Goal: Task Accomplishment & Management: Manage account settings

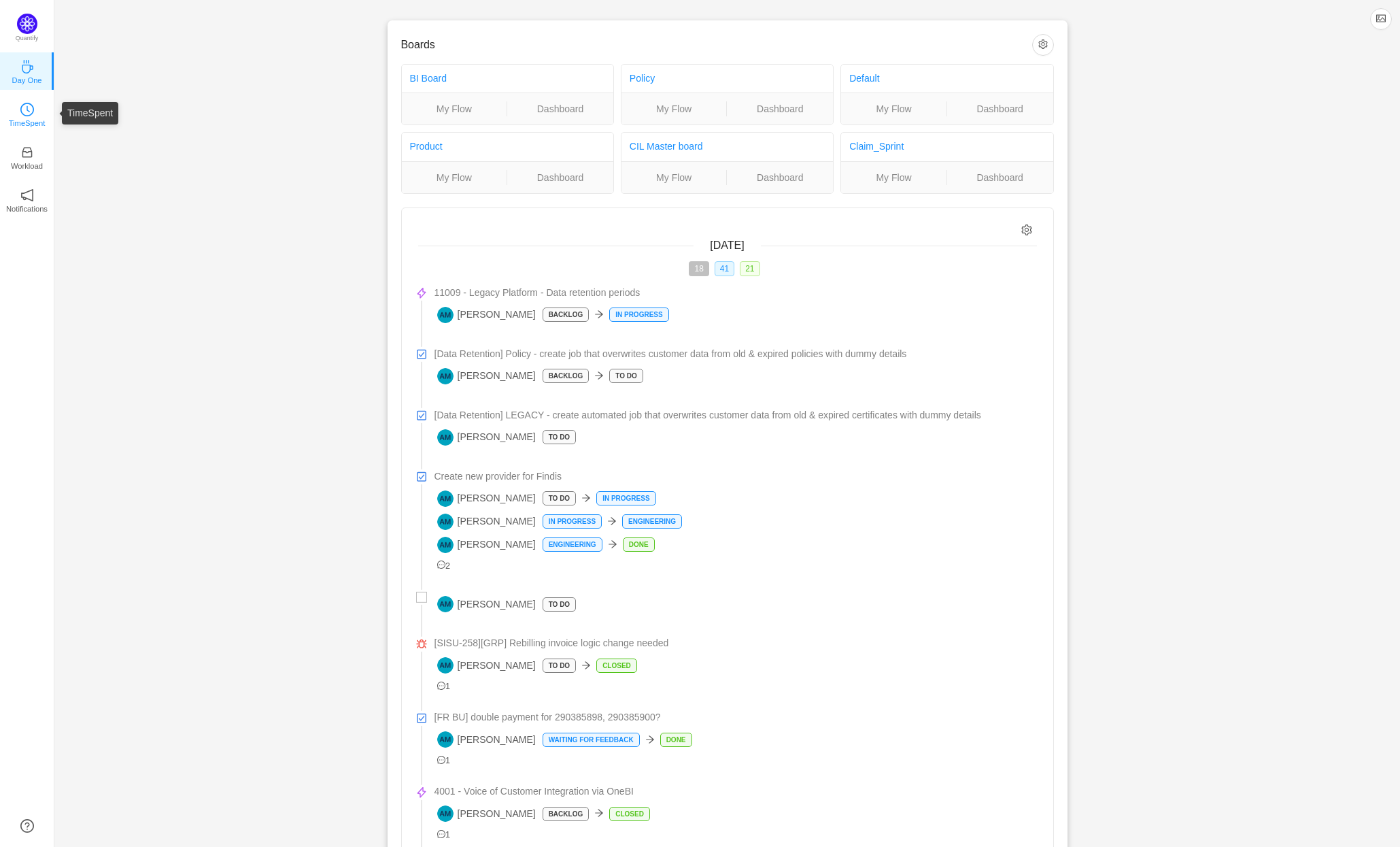
click at [29, 109] on icon "icon: clock-circle" at bounding box center [27, 109] width 13 height 14
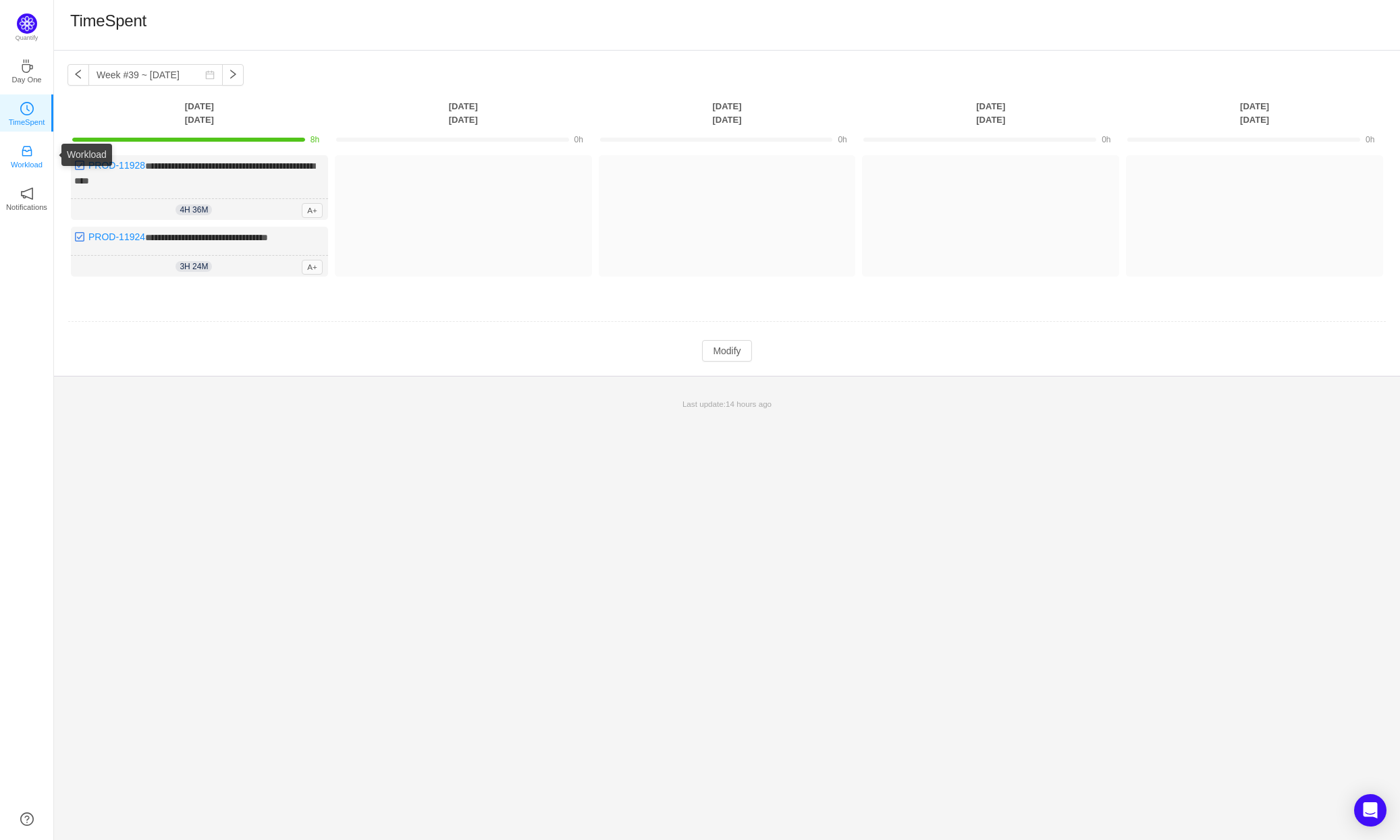
click at [26, 152] on icon "icon: inbox" at bounding box center [27, 151] width 13 height 13
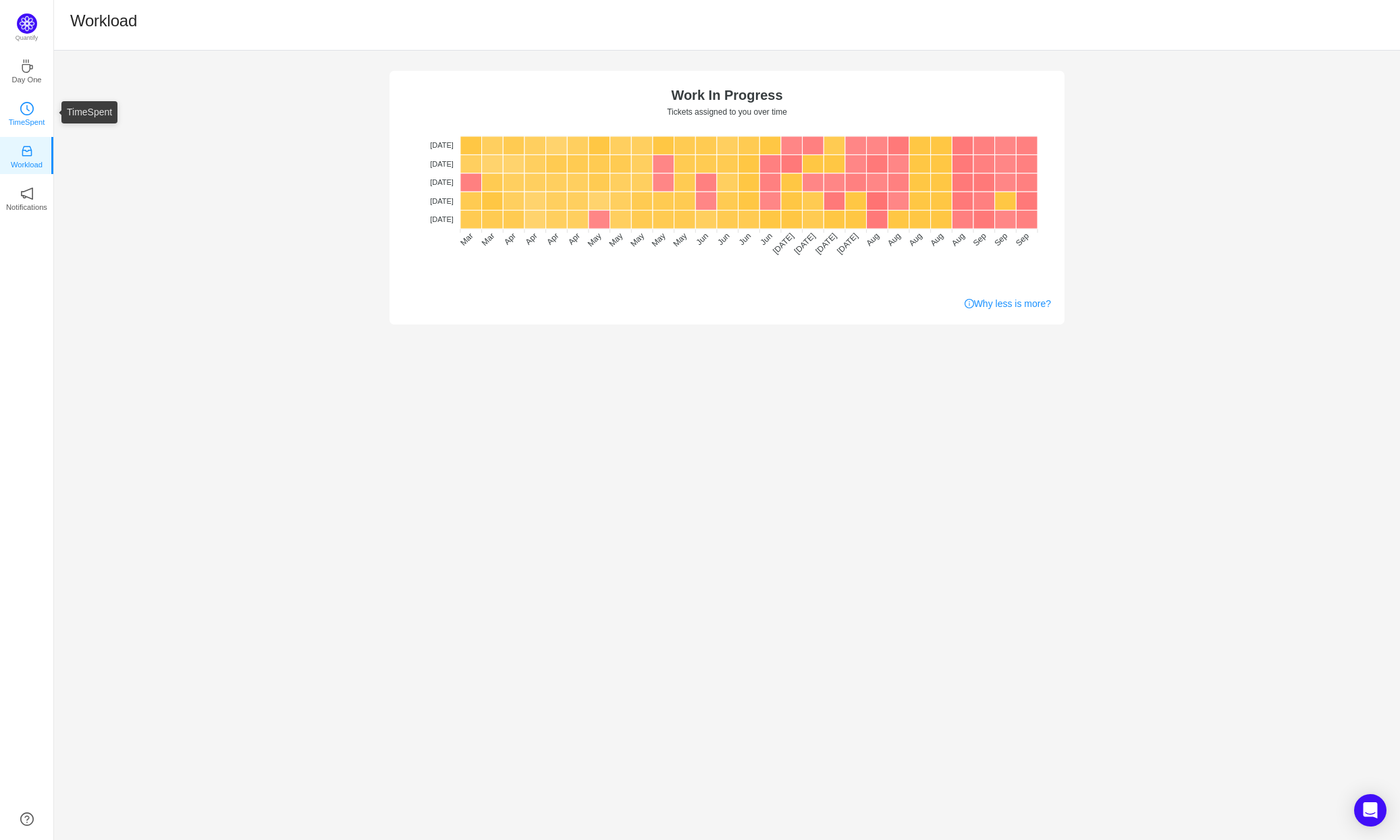
click at [30, 106] on icon "icon: clock-circle" at bounding box center [27, 108] width 13 height 13
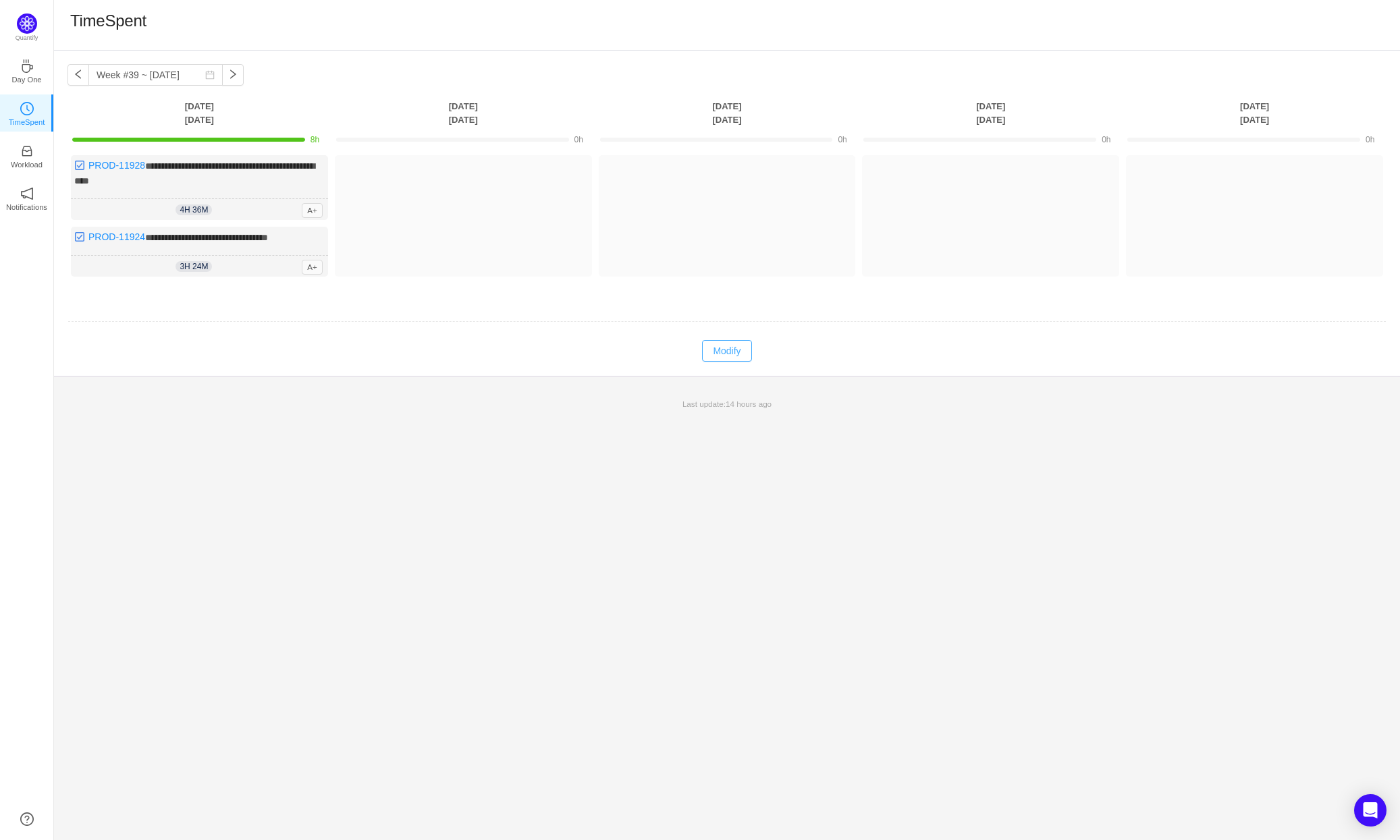
click at [725, 353] on button "Modify" at bounding box center [726, 351] width 50 height 21
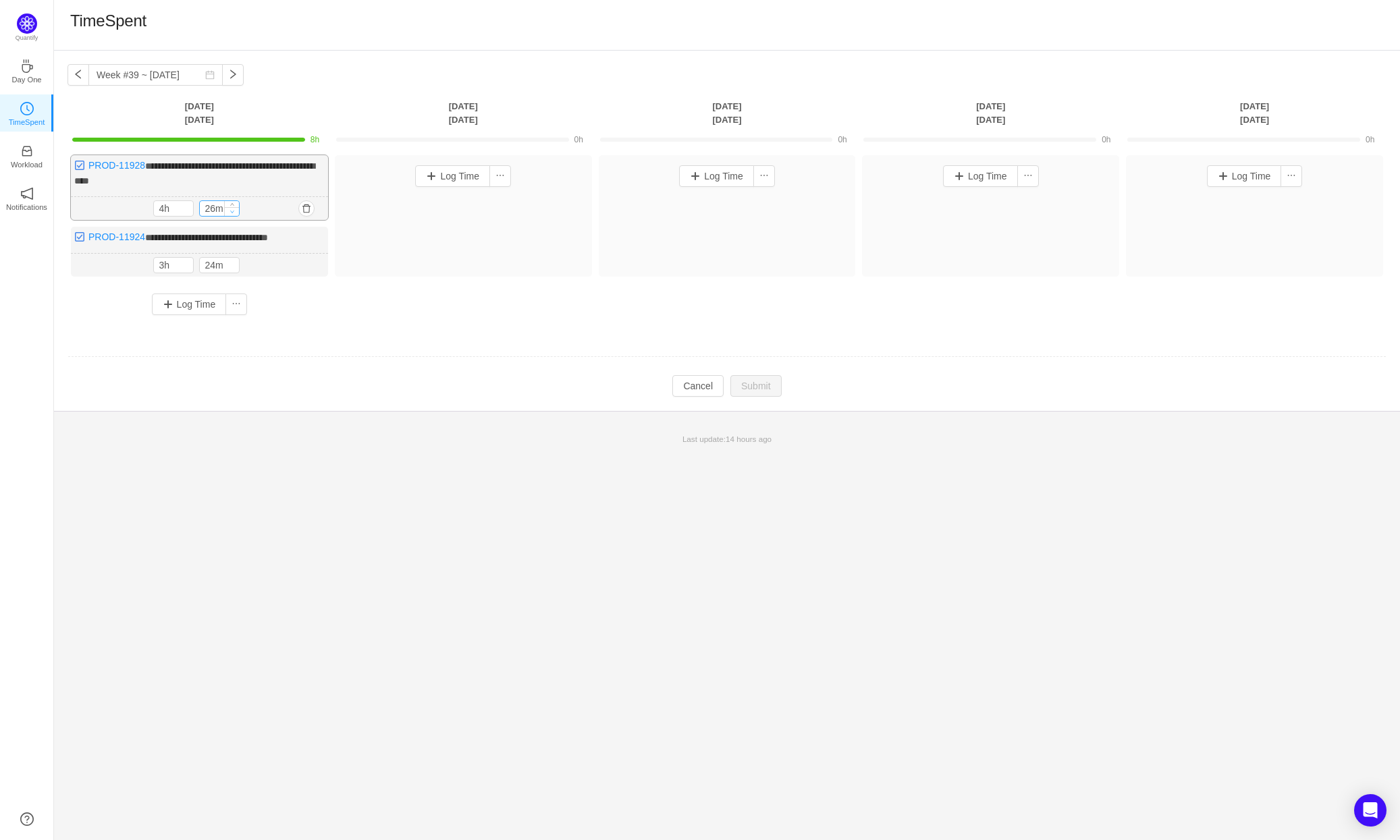
click at [234, 210] on icon "icon: down" at bounding box center [233, 211] width 5 height 5
click at [234, 210] on icon "icon: down" at bounding box center [233, 212] width 5 height 5
type input "0m"
click at [234, 210] on icon "icon: down" at bounding box center [233, 212] width 5 height 5
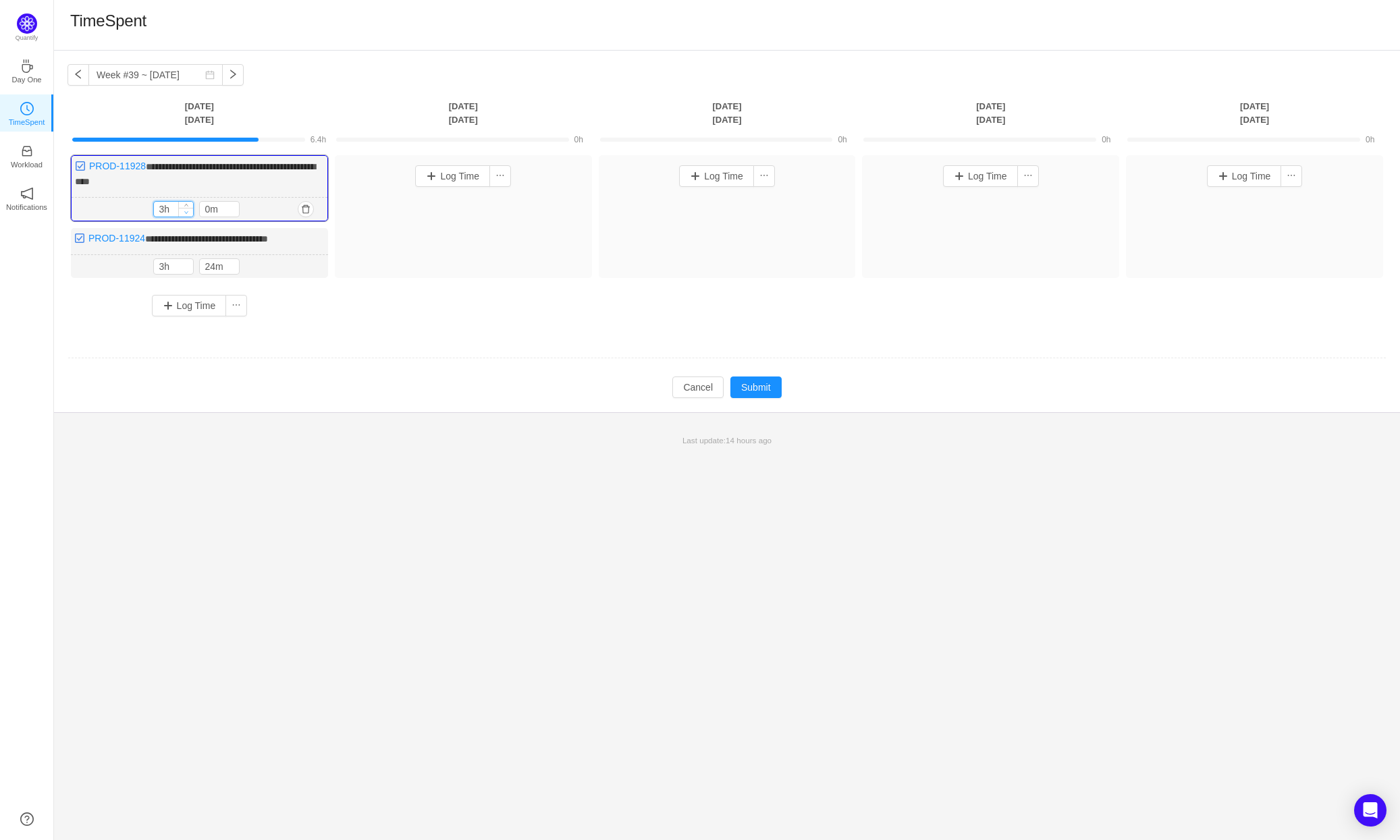
click at [185, 210] on icon "icon: down" at bounding box center [187, 212] width 5 height 5
type input "1h"
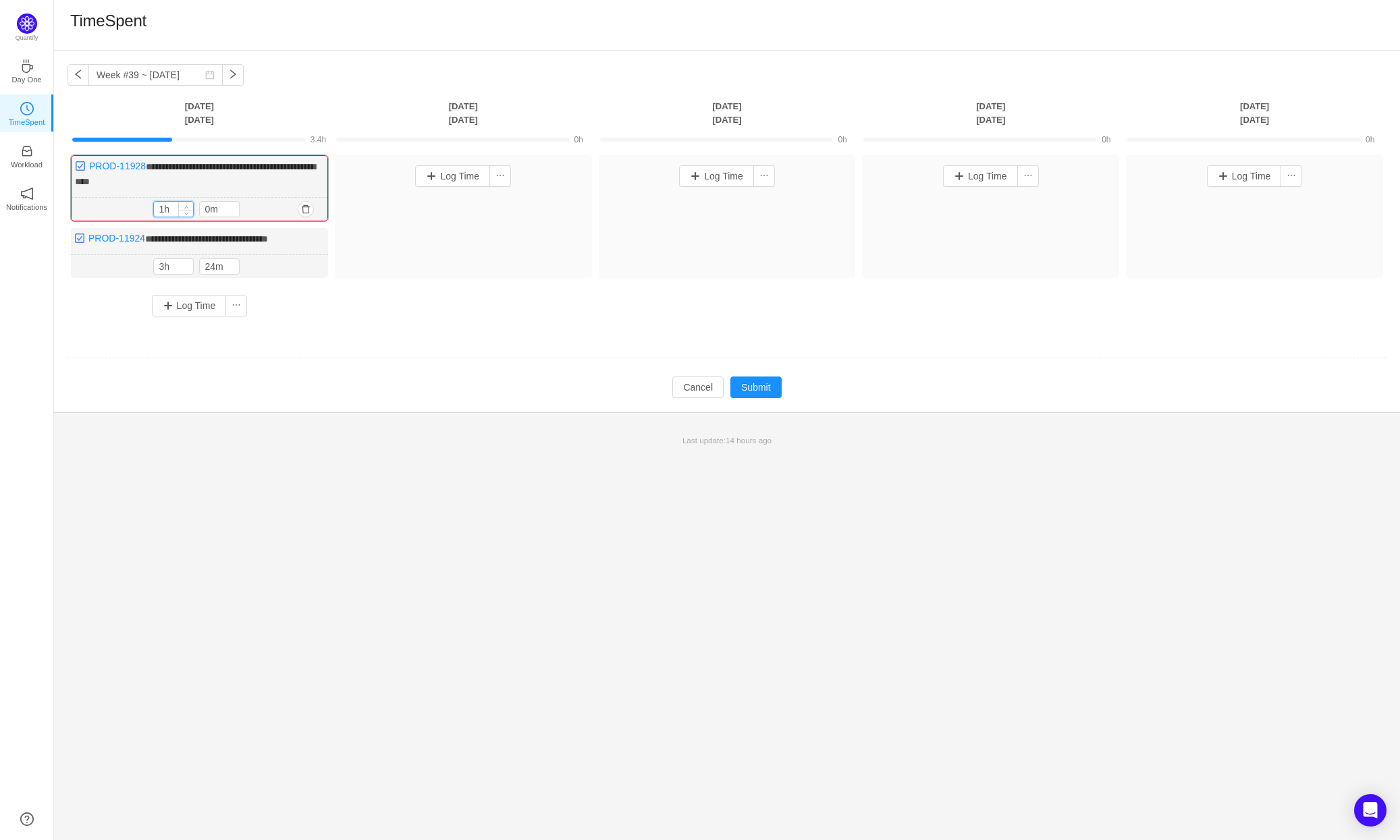
click at [188, 203] on span "Increase Value" at bounding box center [186, 206] width 14 height 9
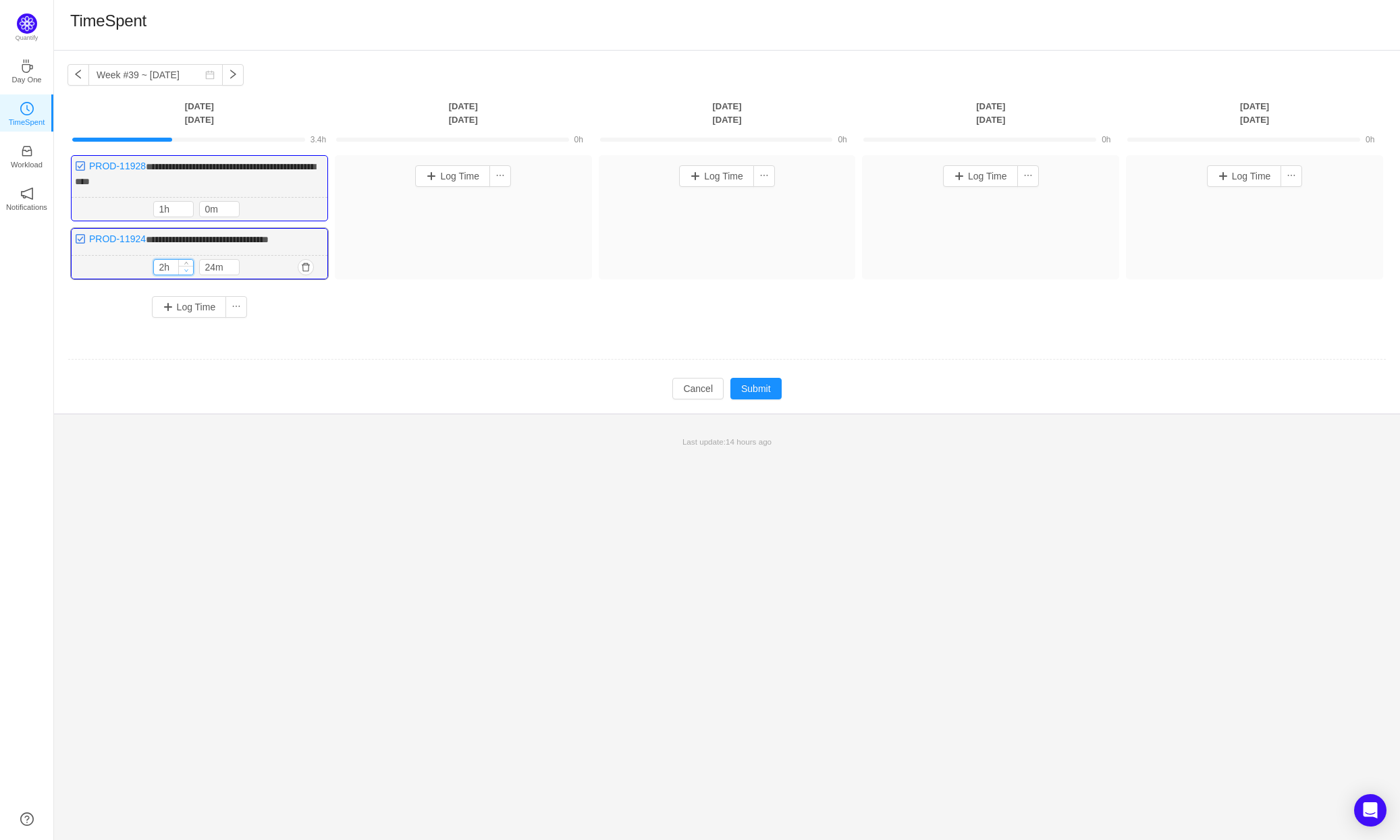
click at [185, 269] on icon "icon: down" at bounding box center [187, 270] width 5 height 5
type input "1h"
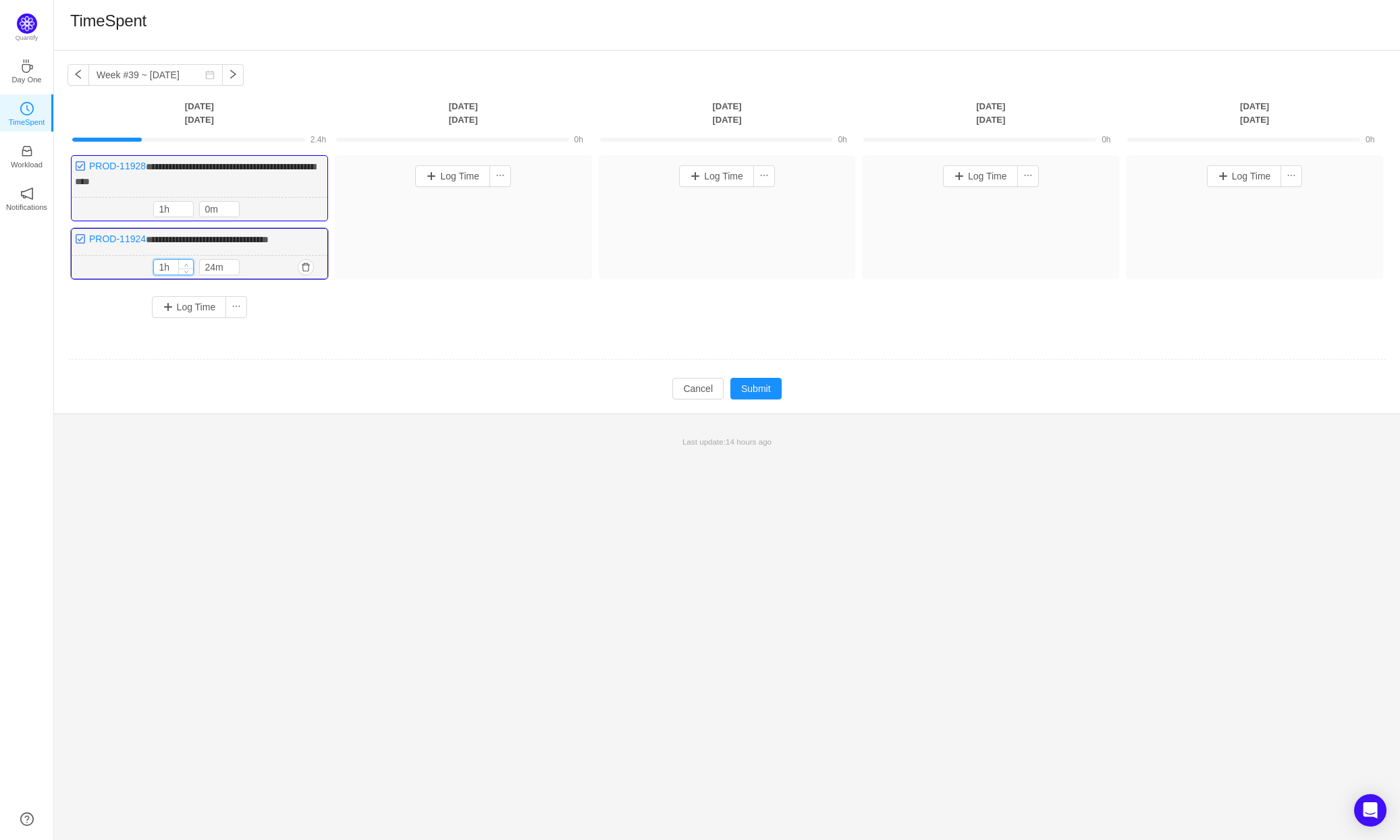
click at [186, 260] on span "Increase Value" at bounding box center [186, 264] width 14 height 9
click at [230, 269] on icon "icon: down" at bounding box center [233, 270] width 5 height 5
type input "0m"
click at [230, 269] on icon "icon: down" at bounding box center [233, 270] width 5 height 5
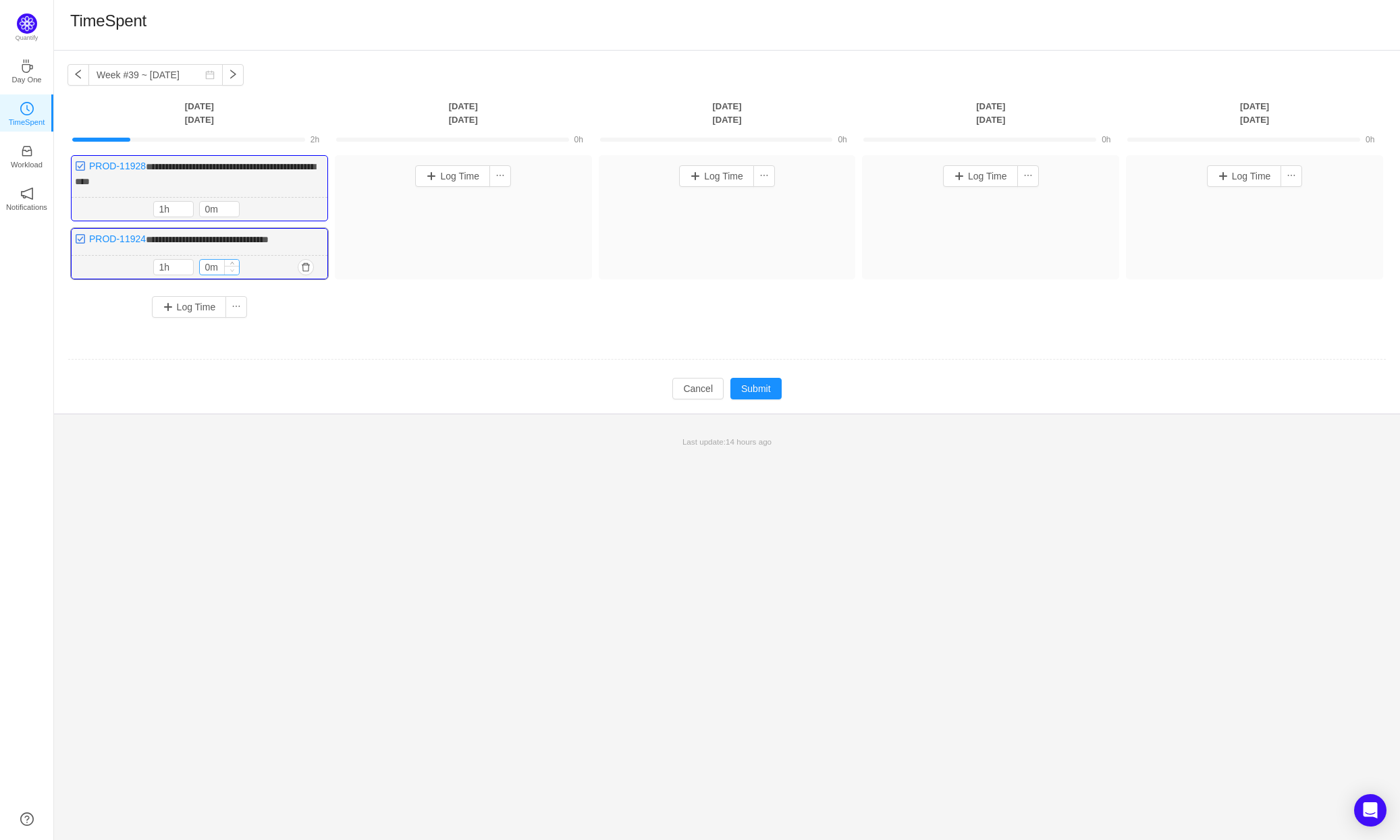
click at [230, 269] on icon "icon: down" at bounding box center [233, 270] width 5 height 5
click at [207, 306] on button "Log Time" at bounding box center [189, 307] width 75 height 21
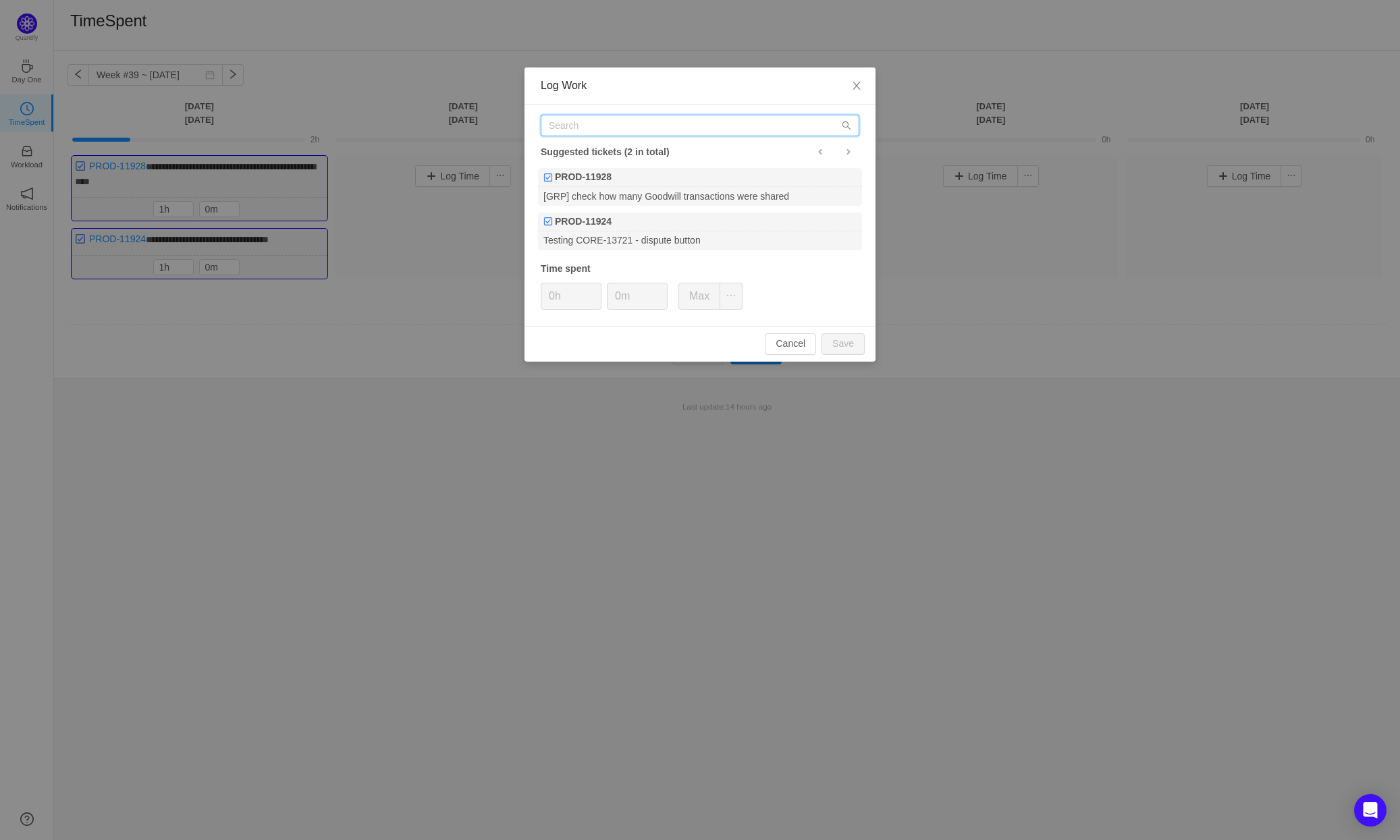
click at [624, 121] on input "text" at bounding box center [700, 125] width 318 height 21
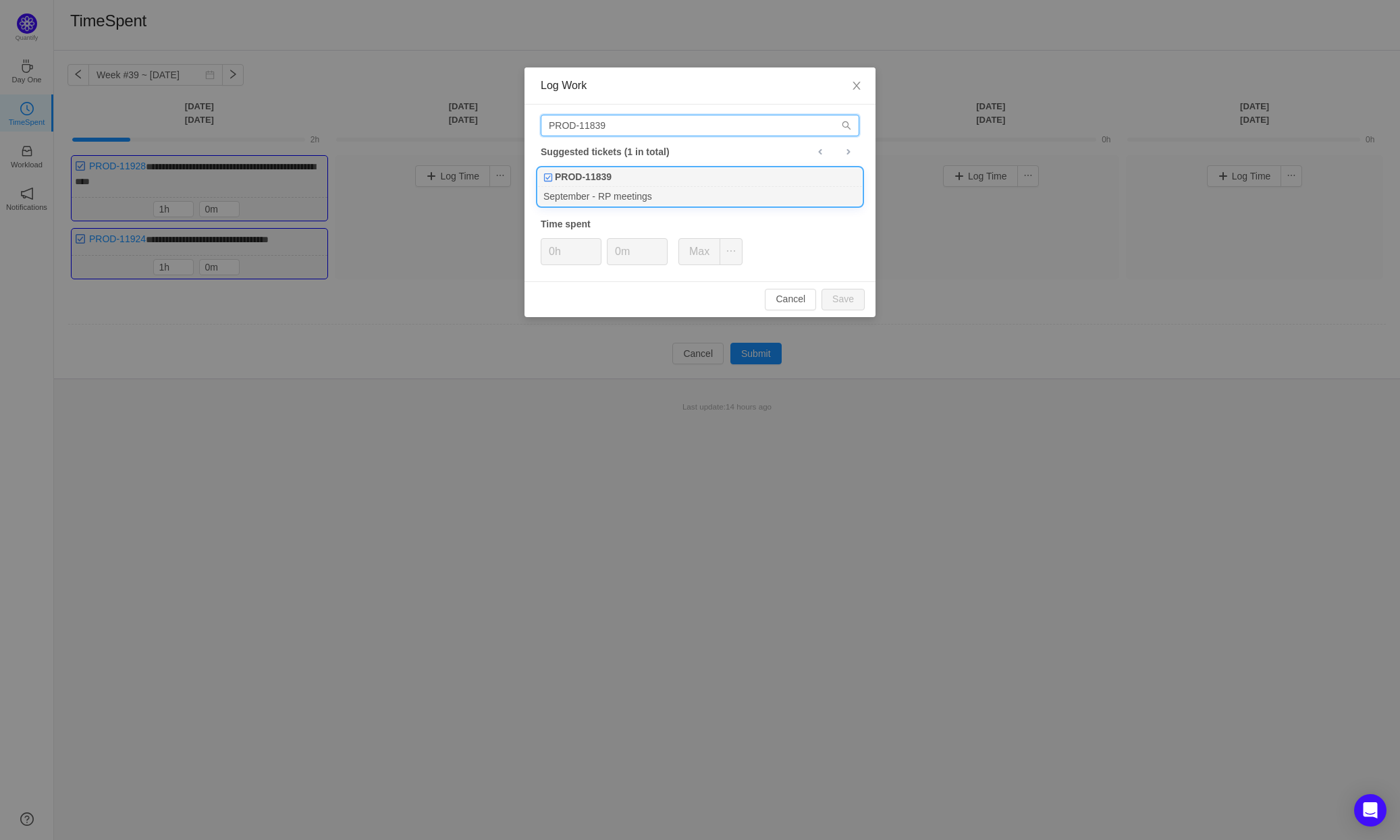
type input "PROD-11839"
click at [696, 184] on div "PROD-11839" at bounding box center [699, 177] width 324 height 19
click at [854, 293] on button "Save" at bounding box center [843, 299] width 43 height 21
type input "0h"
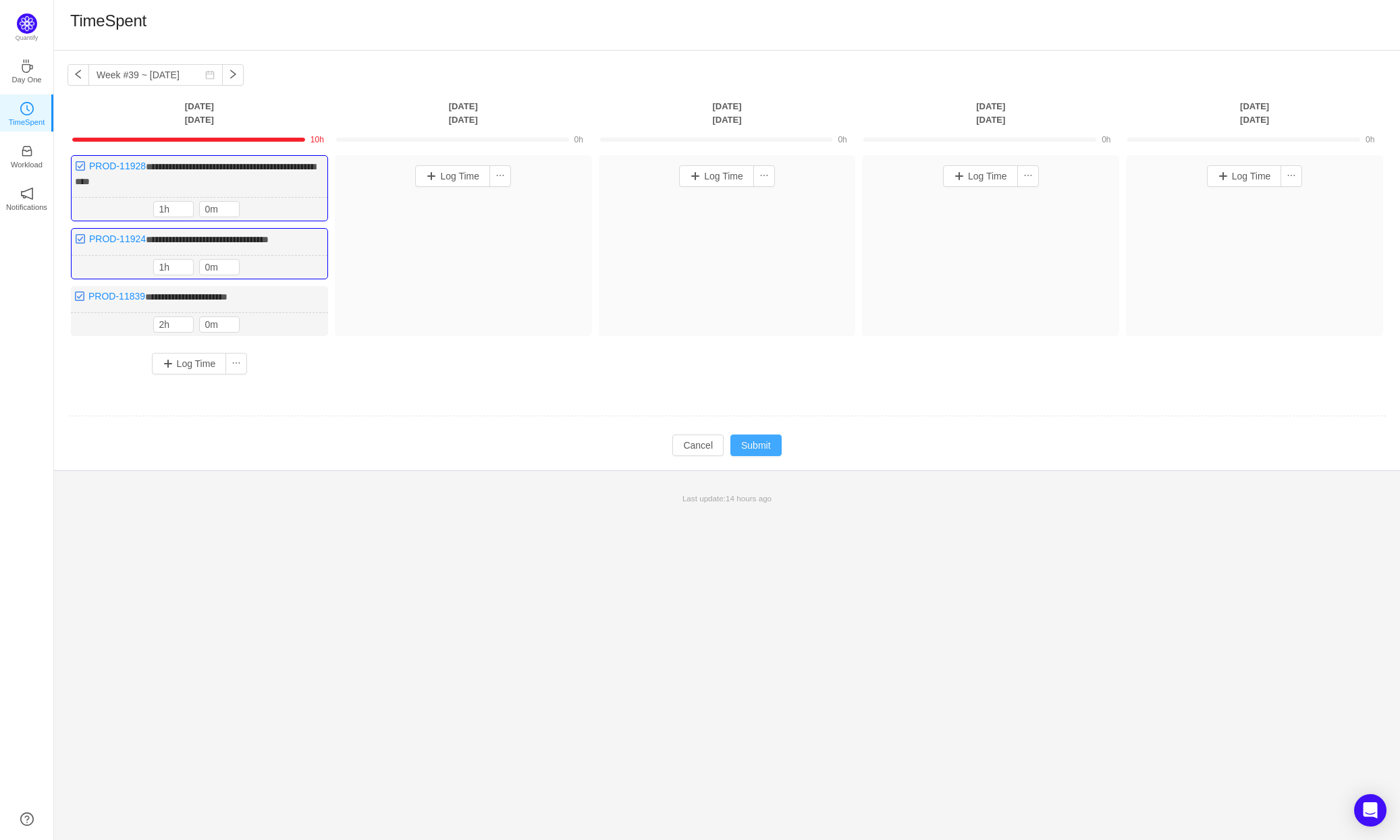
click at [763, 444] on button "Submit" at bounding box center [755, 444] width 51 height 21
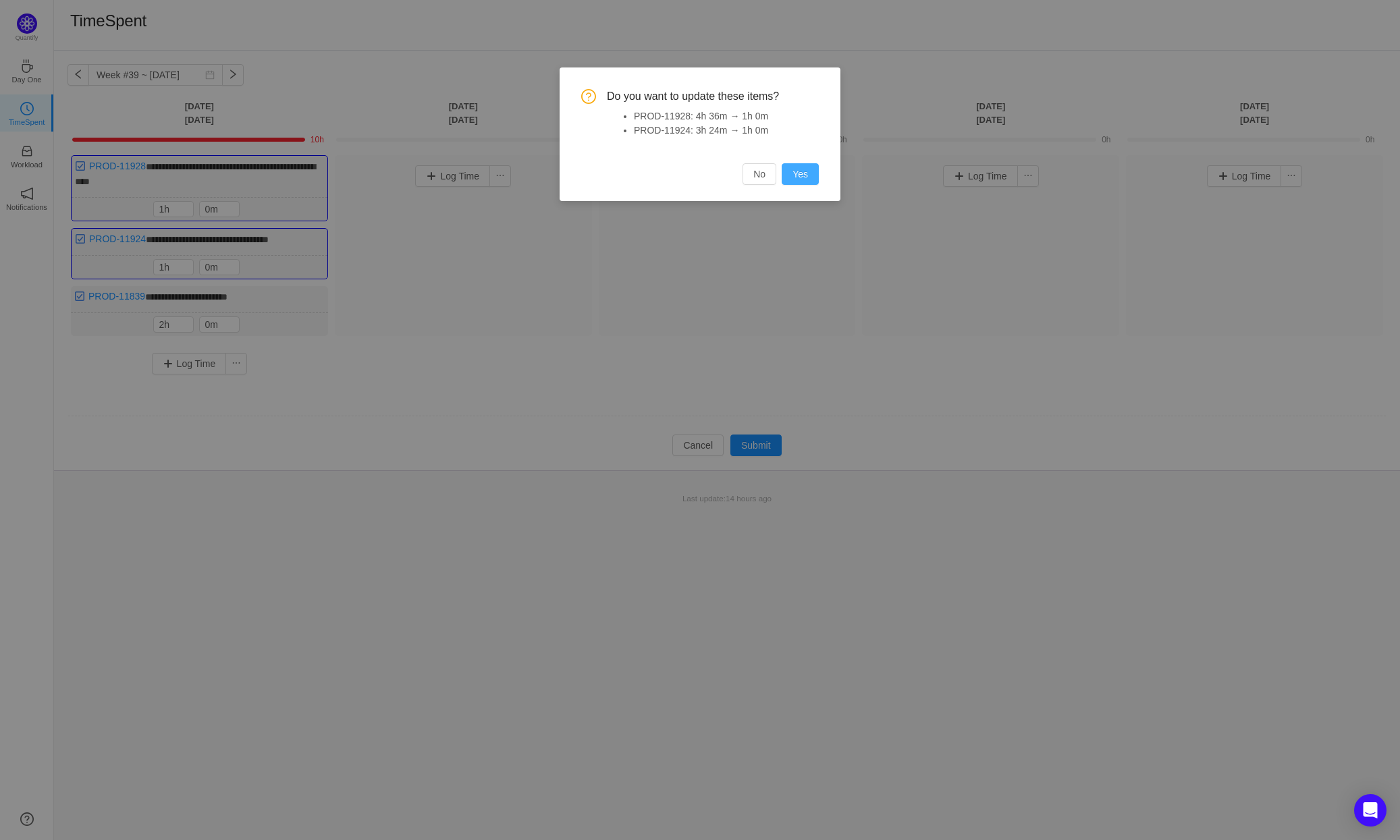
click at [805, 170] on button "Yes" at bounding box center [799, 173] width 37 height 21
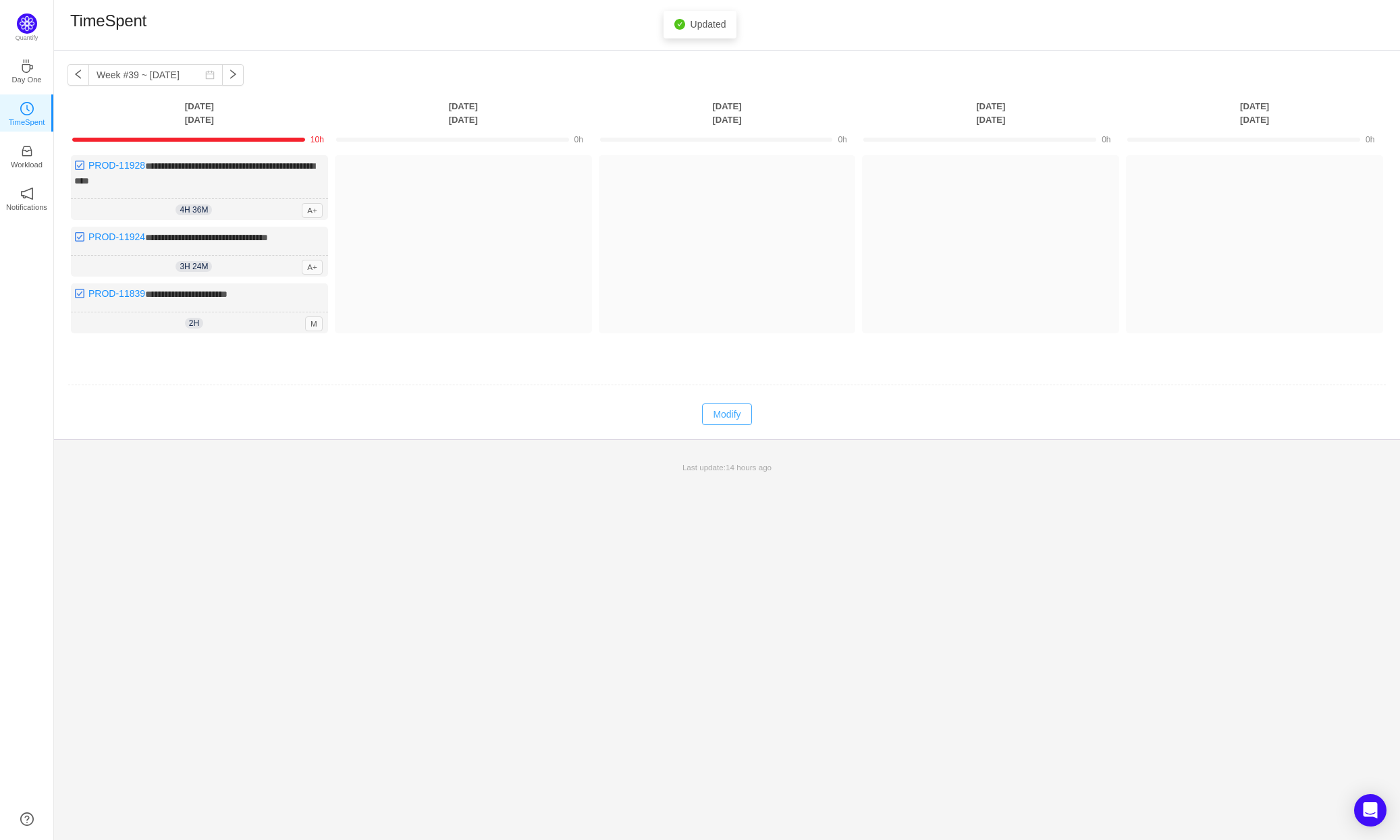
click at [736, 406] on button "Modify" at bounding box center [726, 414] width 50 height 21
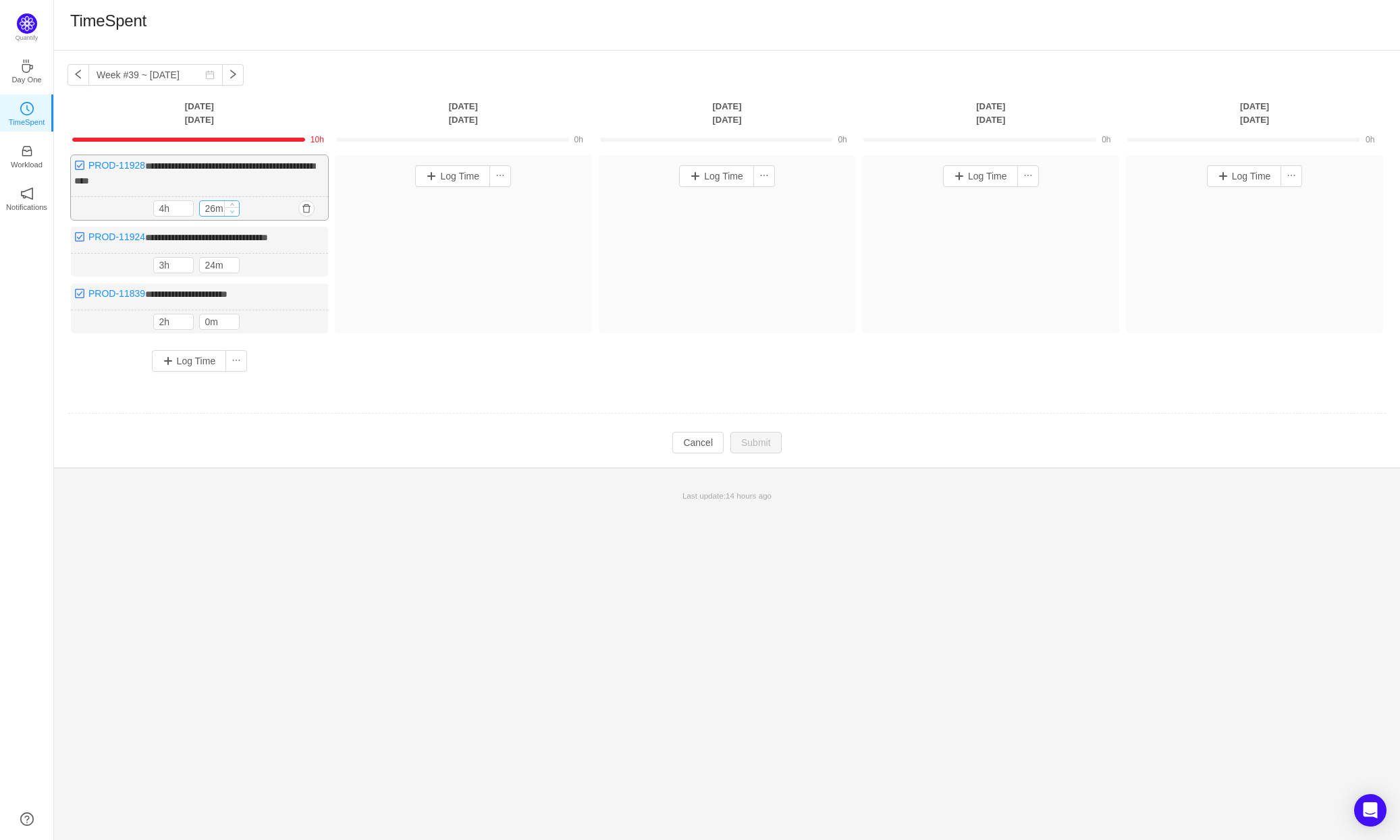
click at [232, 209] on icon "icon: down" at bounding box center [233, 211] width 5 height 5
click at [232, 210] on icon "icon: down" at bounding box center [233, 212] width 5 height 5
type input "0m"
click at [232, 210] on icon "icon: down" at bounding box center [233, 212] width 5 height 5
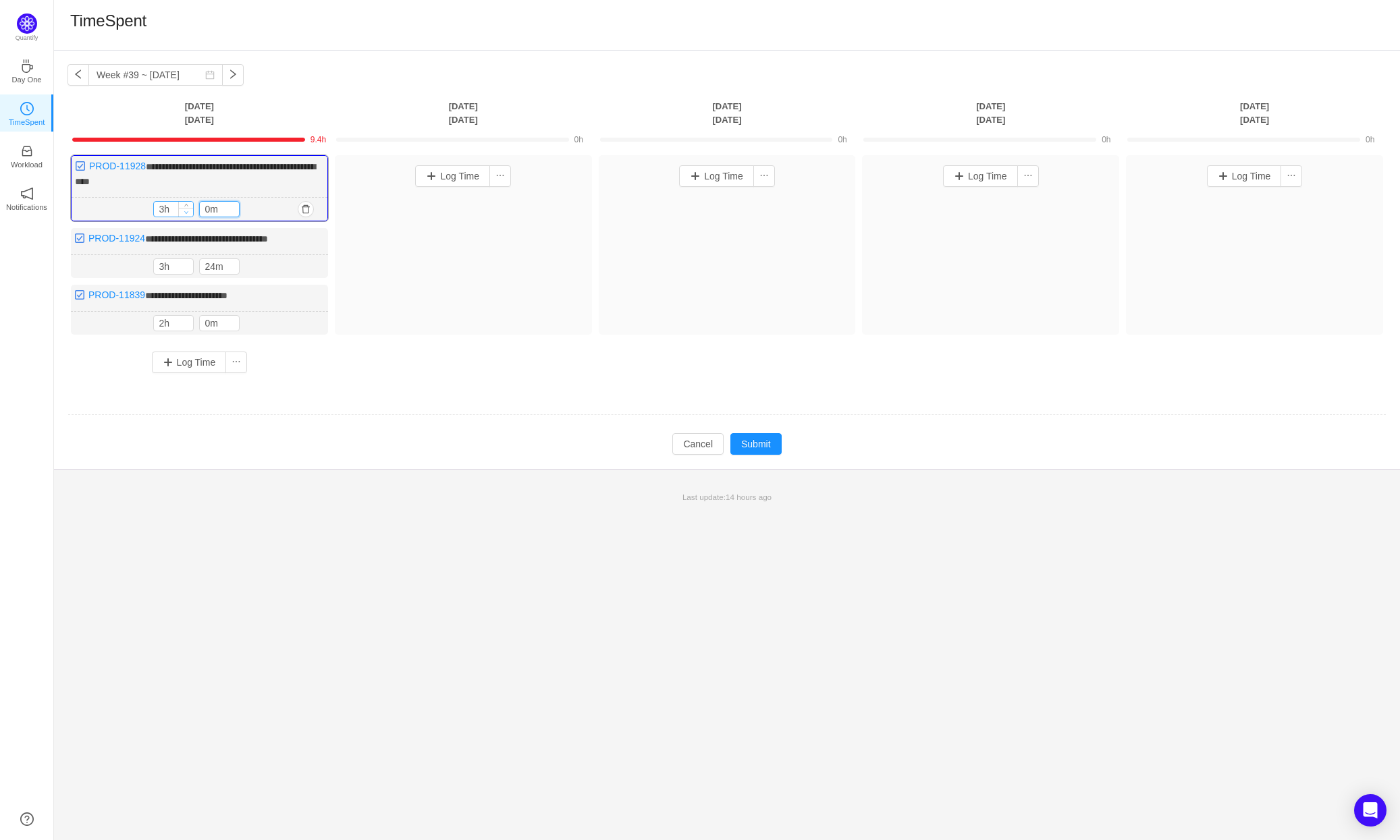
click at [188, 211] on span "Decrease Value" at bounding box center [186, 212] width 14 height 9
type input "1h"
click at [188, 211] on span "Decrease Value" at bounding box center [186, 212] width 14 height 9
click at [190, 262] on span "Increase Value" at bounding box center [186, 264] width 14 height 9
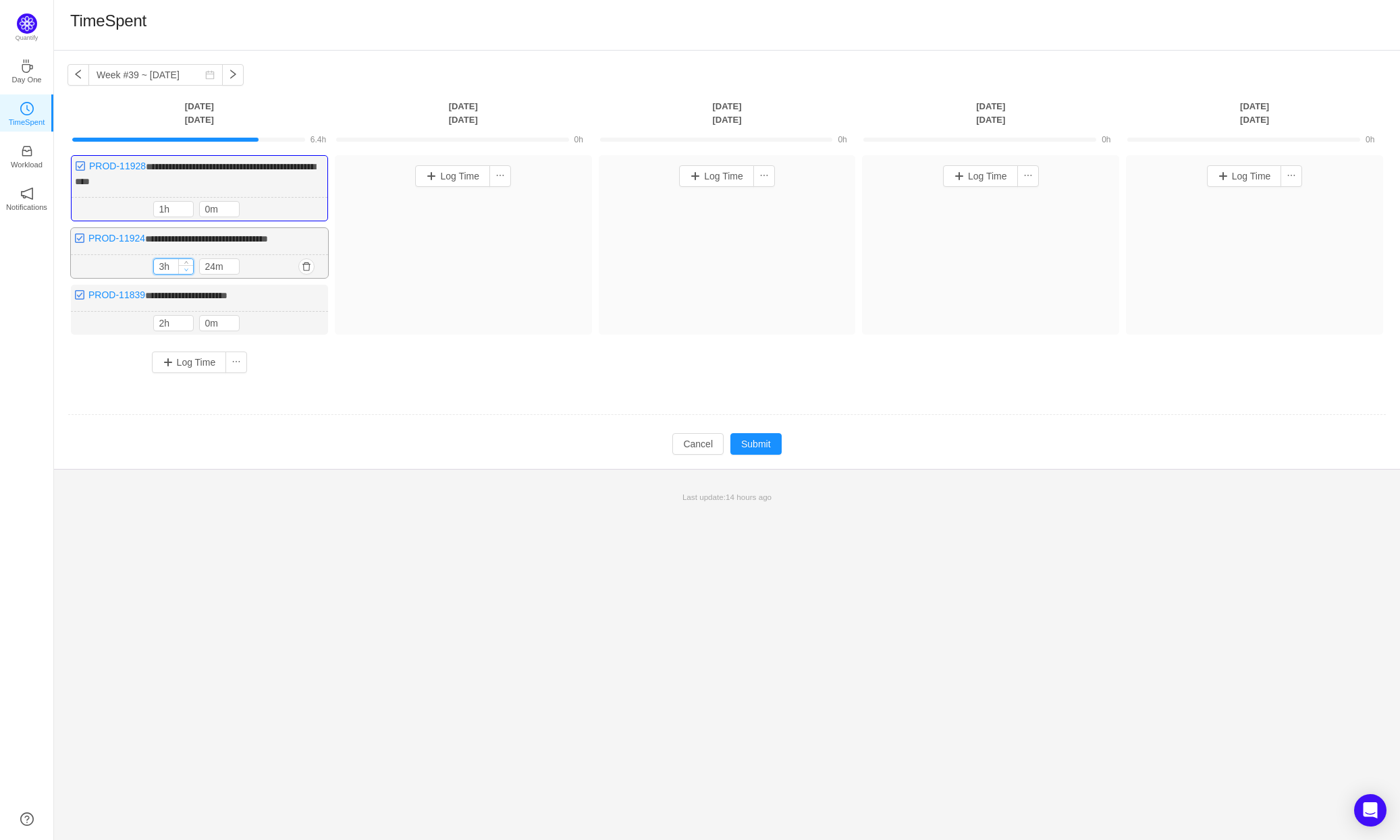
click at [189, 266] on span "Decrease Value" at bounding box center [186, 269] width 14 height 9
type input "1h"
click at [189, 266] on span "Decrease Value" at bounding box center [186, 269] width 14 height 9
click at [234, 269] on span "Decrease Value" at bounding box center [232, 269] width 14 height 9
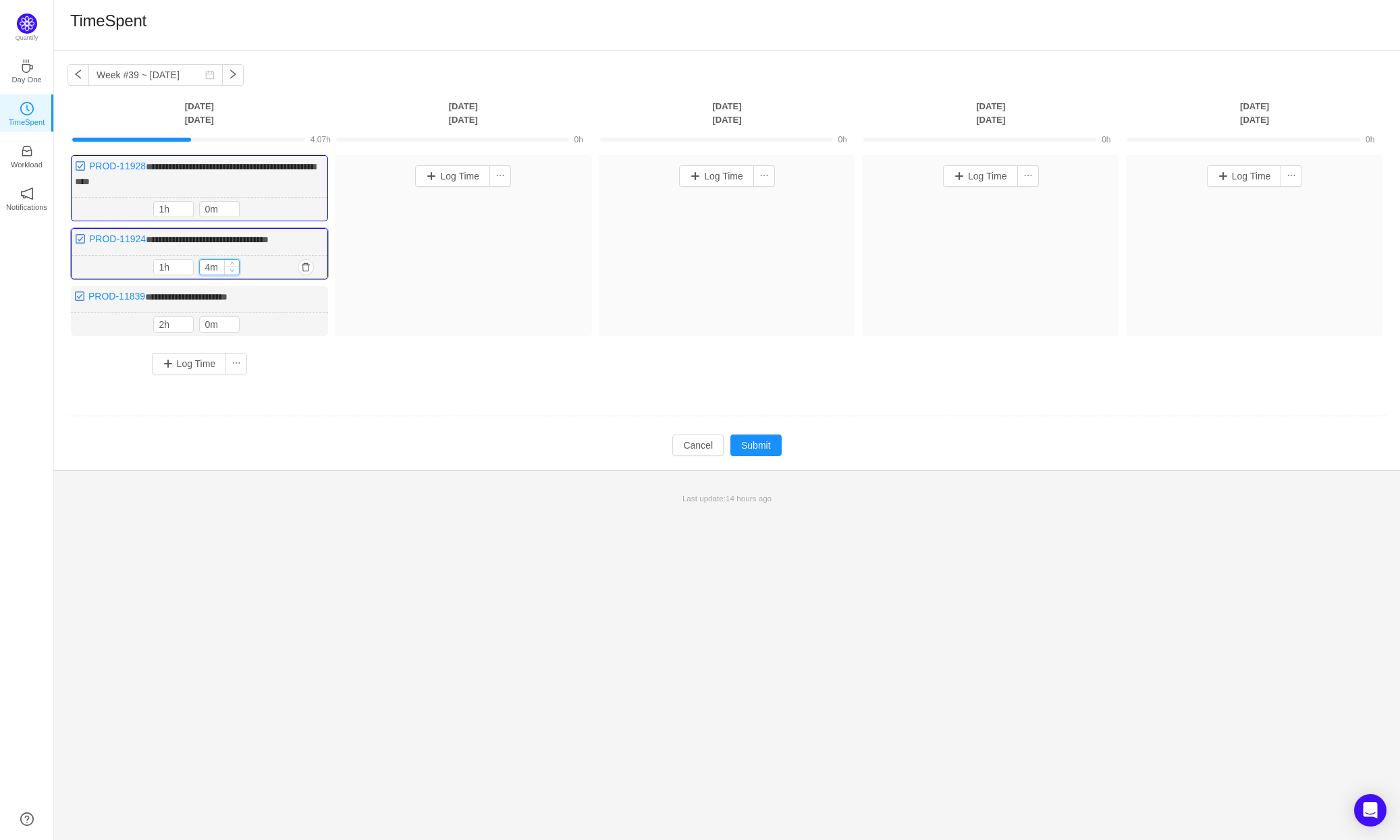
click at [234, 269] on span "Decrease Value" at bounding box center [232, 269] width 14 height 9
type input "0m"
click at [234, 269] on span "Decrease Value" at bounding box center [232, 269] width 14 height 9
click at [195, 362] on button "Log Time" at bounding box center [189, 363] width 75 height 21
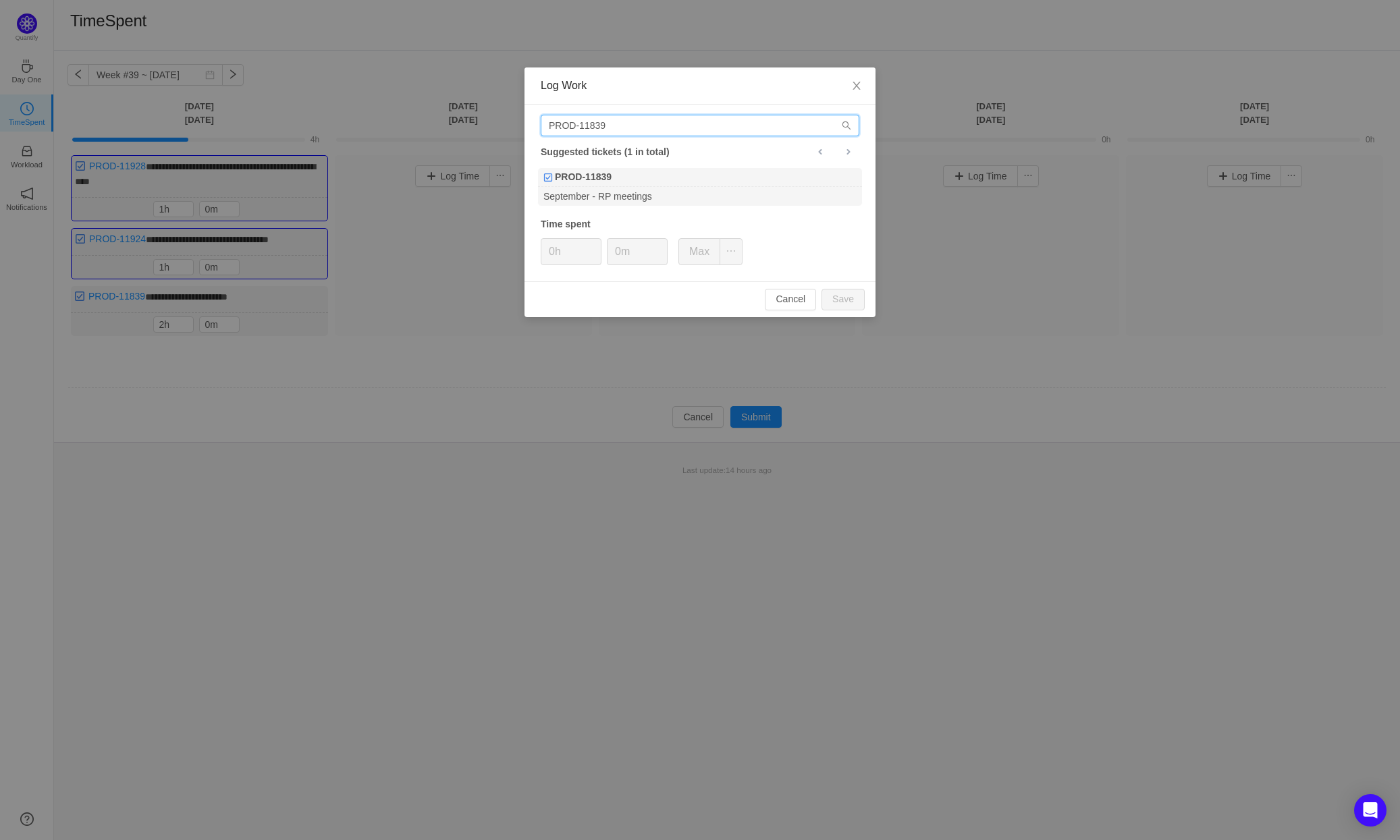
drag, startPoint x: 618, startPoint y: 124, endPoint x: 598, endPoint y: 125, distance: 20.0
click at [598, 125] on input "PROD-11839" at bounding box center [700, 125] width 318 height 21
type input "PROD-11838"
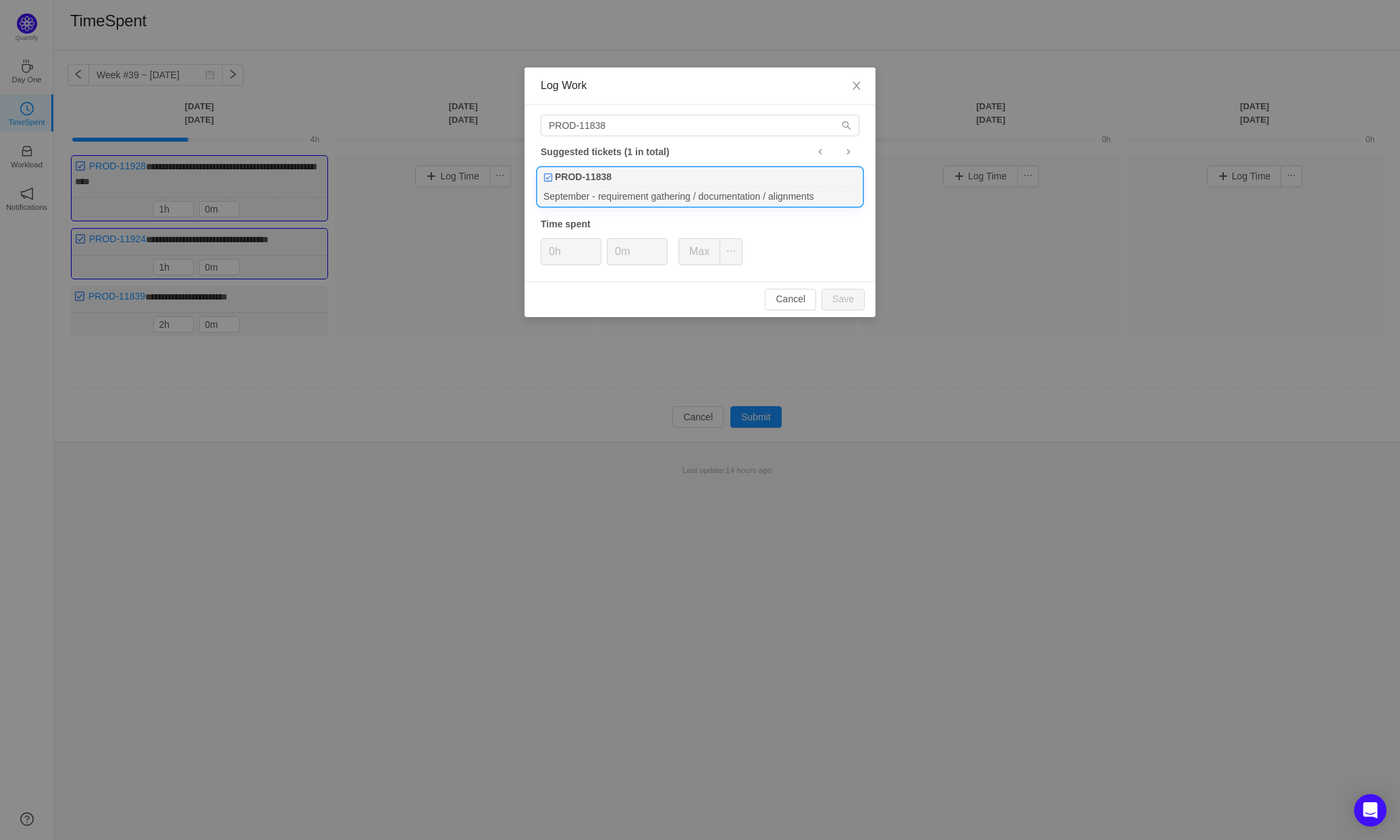
click at [654, 176] on div "PROD-11838" at bounding box center [699, 177] width 324 height 19
drag, startPoint x: 571, startPoint y: 250, endPoint x: 526, endPoint y: 244, distance: 45.4
click at [526, 244] on div "PROD-11838 Suggested tickets (1 in total) PROD-11838 September - requirement ga…" at bounding box center [699, 193] width 351 height 177
click at [851, 297] on button "Save" at bounding box center [843, 299] width 43 height 21
type input "0h"
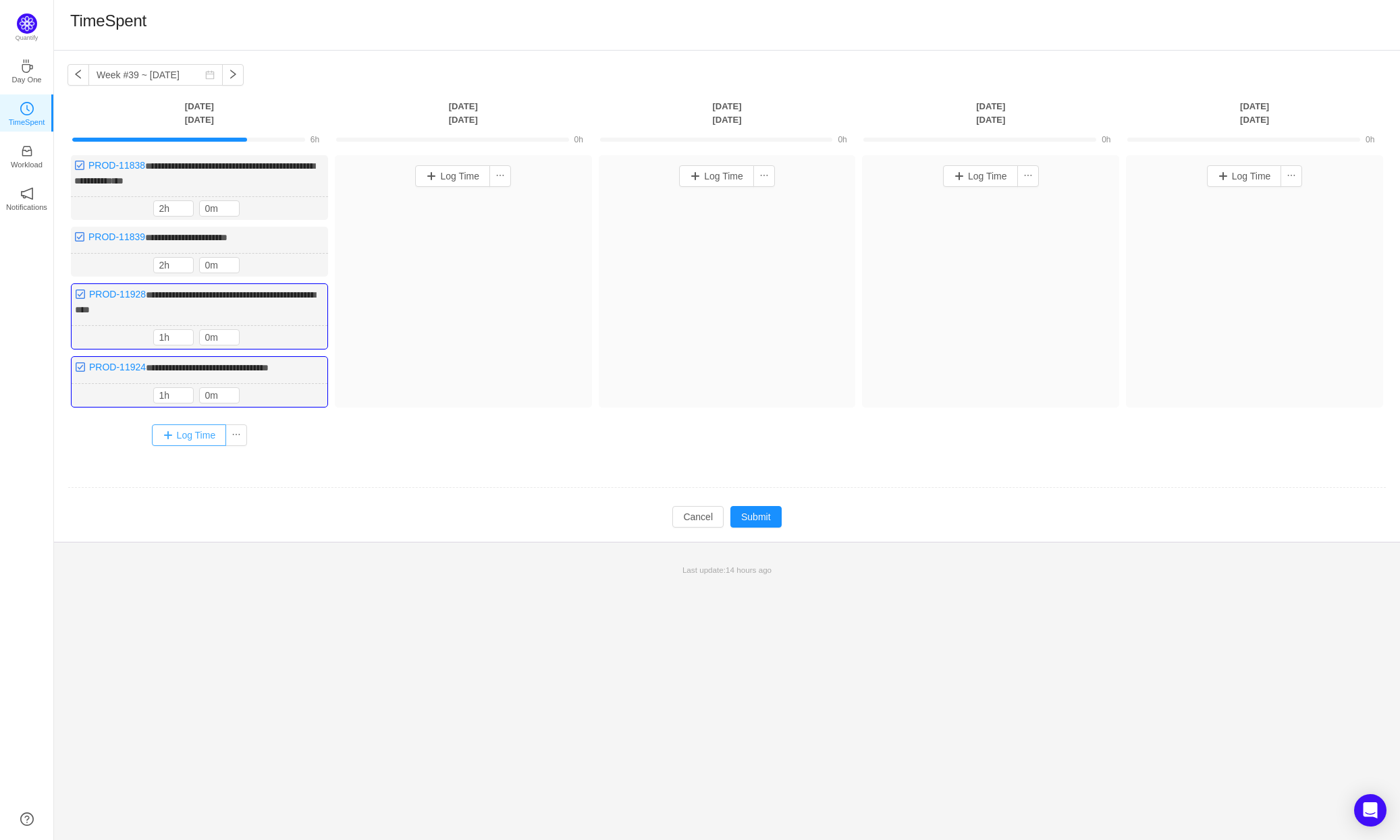
click at [192, 428] on button "Log Time" at bounding box center [189, 435] width 75 height 21
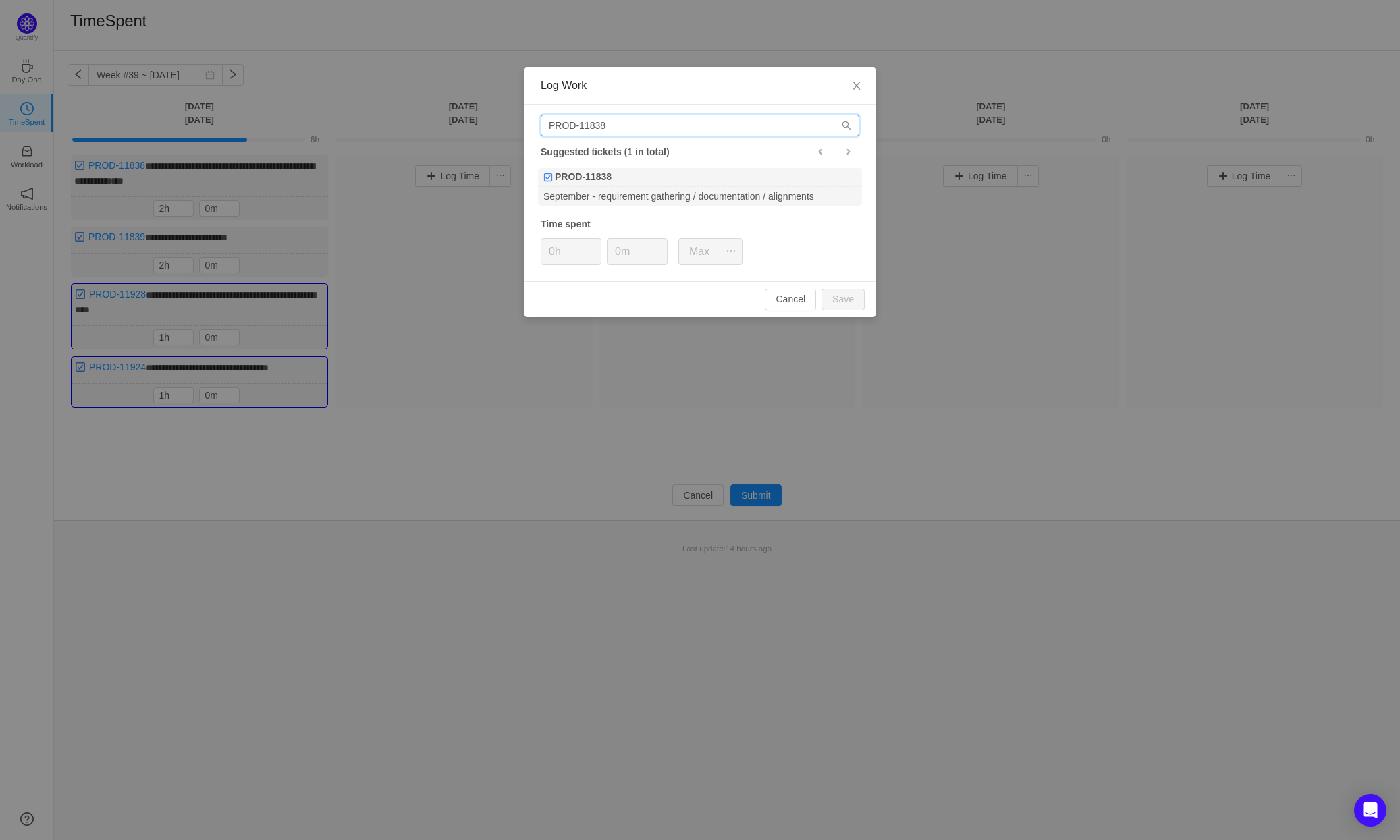
drag, startPoint x: 636, startPoint y: 125, endPoint x: 598, endPoint y: 125, distance: 38.0
click at [598, 125] on input "PROD-11838" at bounding box center [700, 125] width 318 height 21
type input "PROD-11840"
click at [657, 172] on div "PROD-11840" at bounding box center [699, 177] width 324 height 19
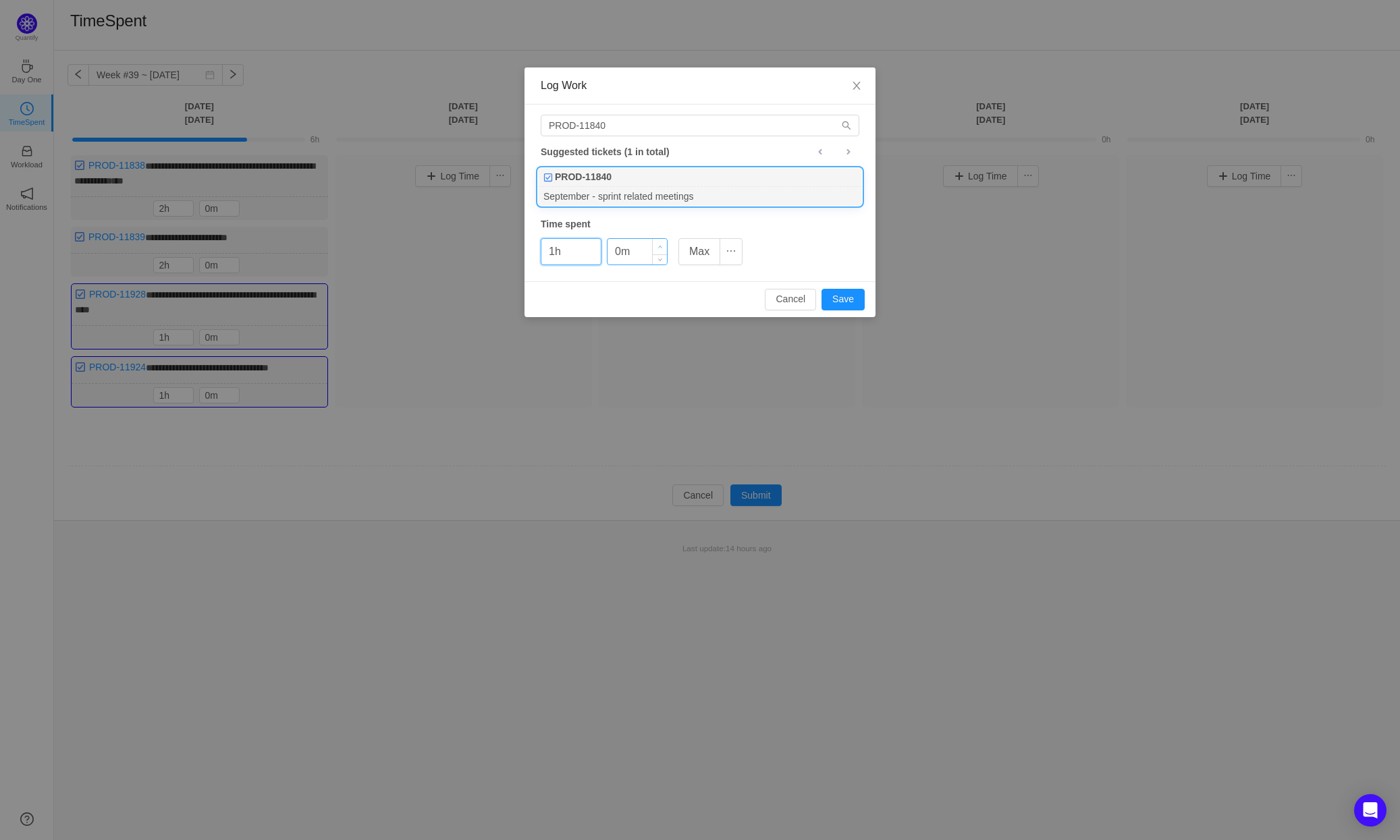
type input "1h"
click at [659, 242] on span "Increase Value" at bounding box center [660, 247] width 14 height 16
type input "30m"
click at [659, 242] on span "Increase Value" at bounding box center [660, 247] width 14 height 16
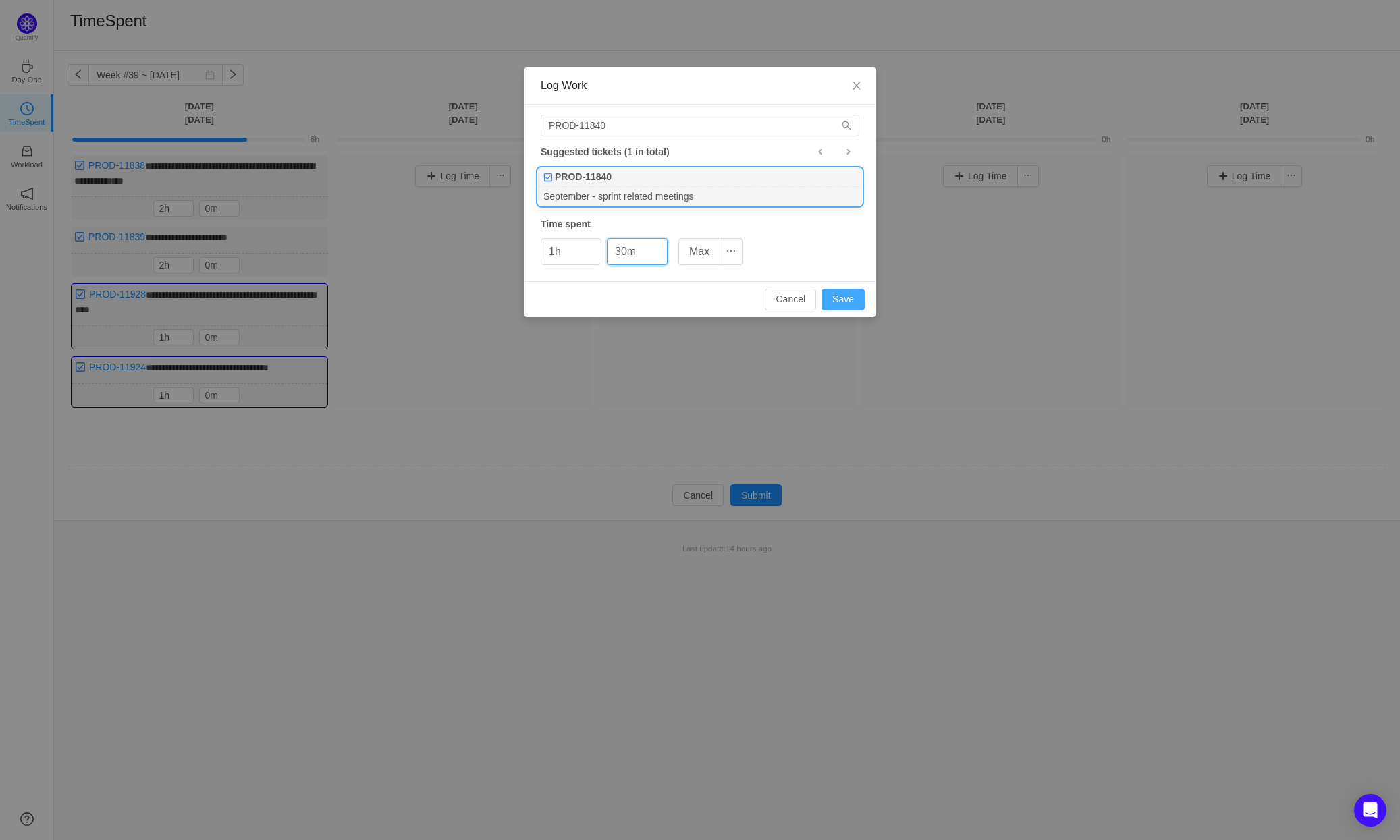
click at [843, 298] on button "Save" at bounding box center [843, 299] width 43 height 21
type input "0h"
type input "0m"
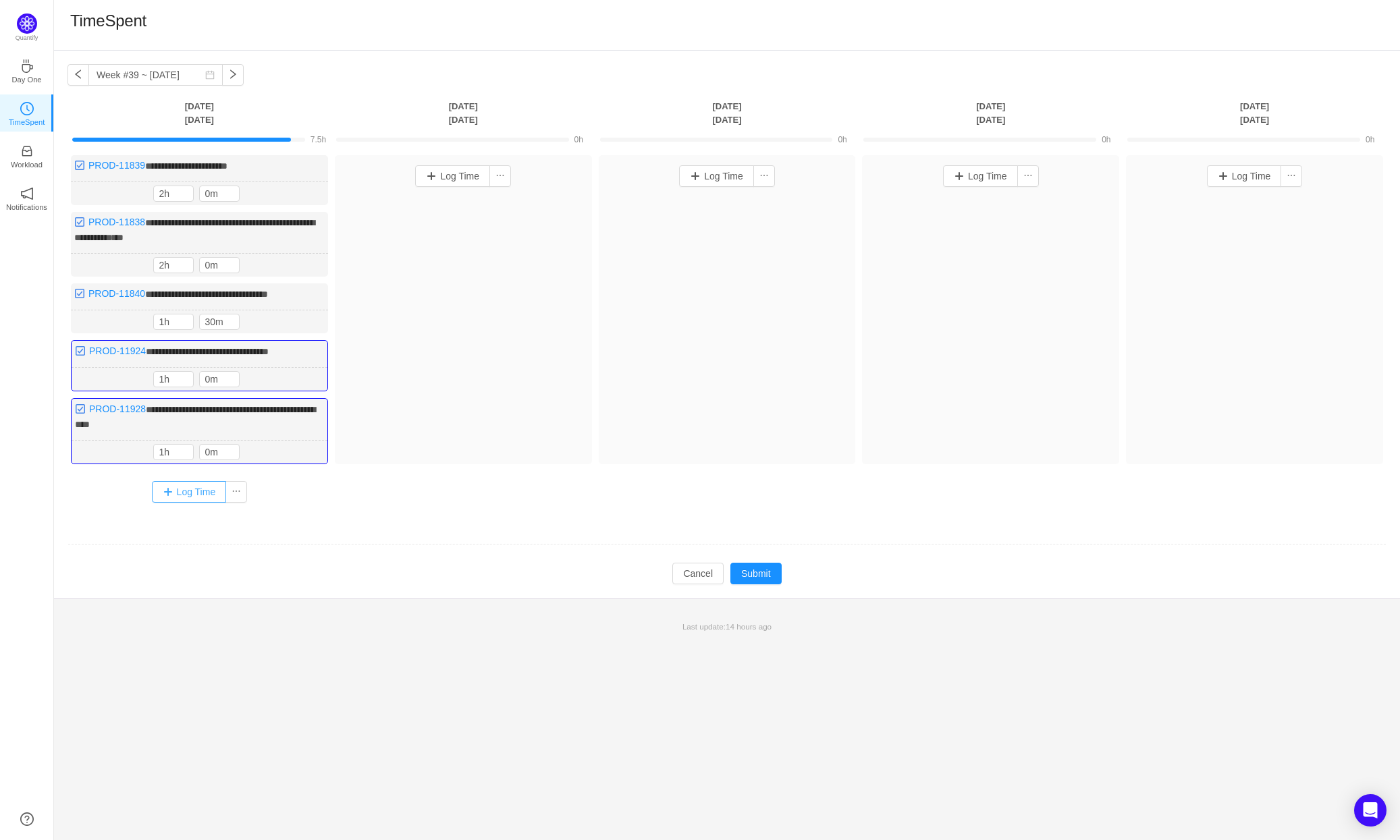
click at [195, 485] on button "Log Time" at bounding box center [189, 491] width 75 height 21
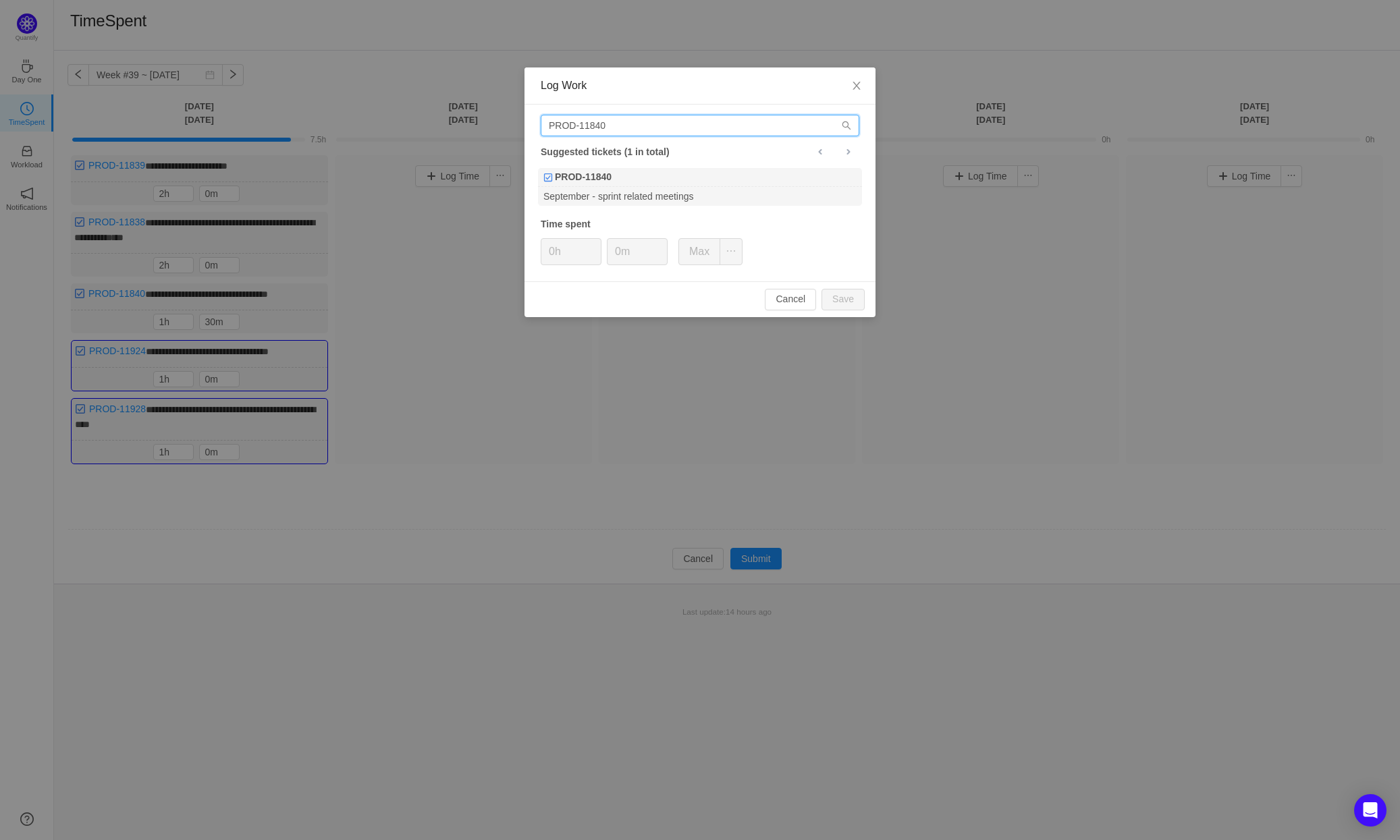
drag, startPoint x: 657, startPoint y: 121, endPoint x: 524, endPoint y: 121, distance: 133.0
click at [524, 121] on div "PROD-11840 Suggested tickets (1 in total) PROD-11840 September - sprint related…" at bounding box center [699, 193] width 351 height 177
click at [636, 125] on input "PROD-11840" at bounding box center [700, 125] width 318 height 21
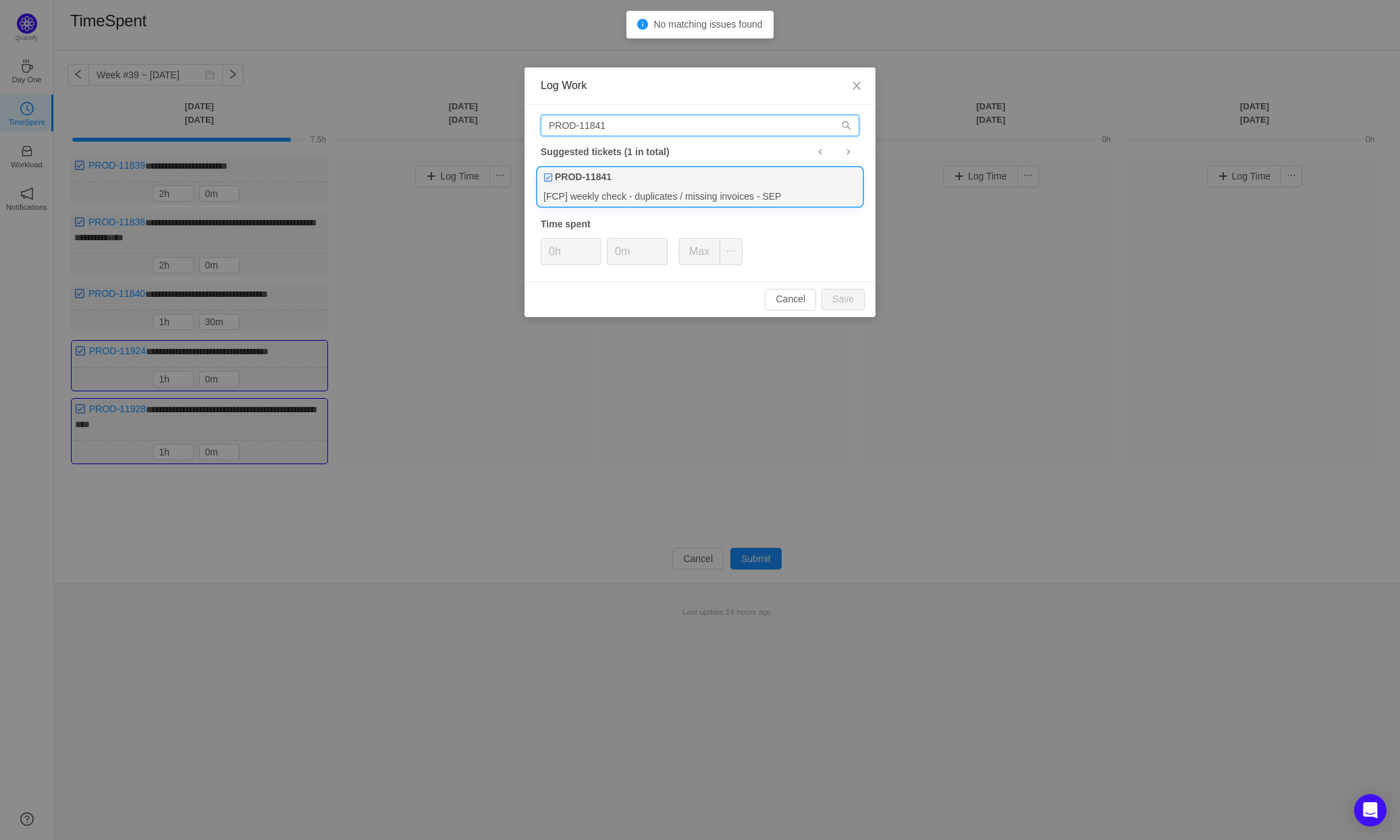
type input "PROD-11841"
click at [670, 180] on div "PROD-11841" at bounding box center [699, 177] width 324 height 19
type input "1h"
click at [661, 245] on icon "icon: up" at bounding box center [661, 247] width 5 height 5
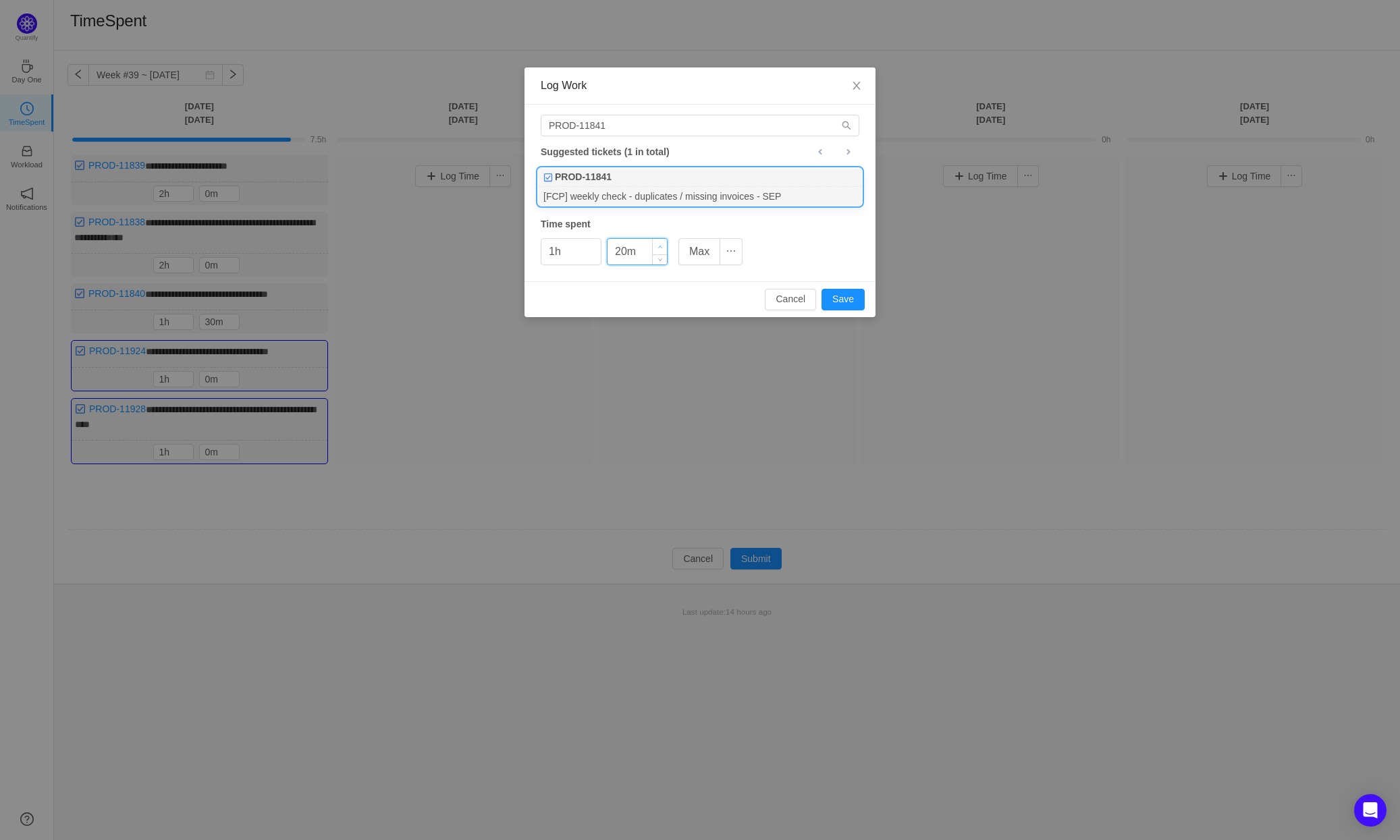
type input "30m"
click at [661, 245] on icon "icon: up" at bounding box center [661, 247] width 5 height 5
click at [843, 299] on button "Save" at bounding box center [843, 299] width 43 height 21
type input "0h"
type input "0m"
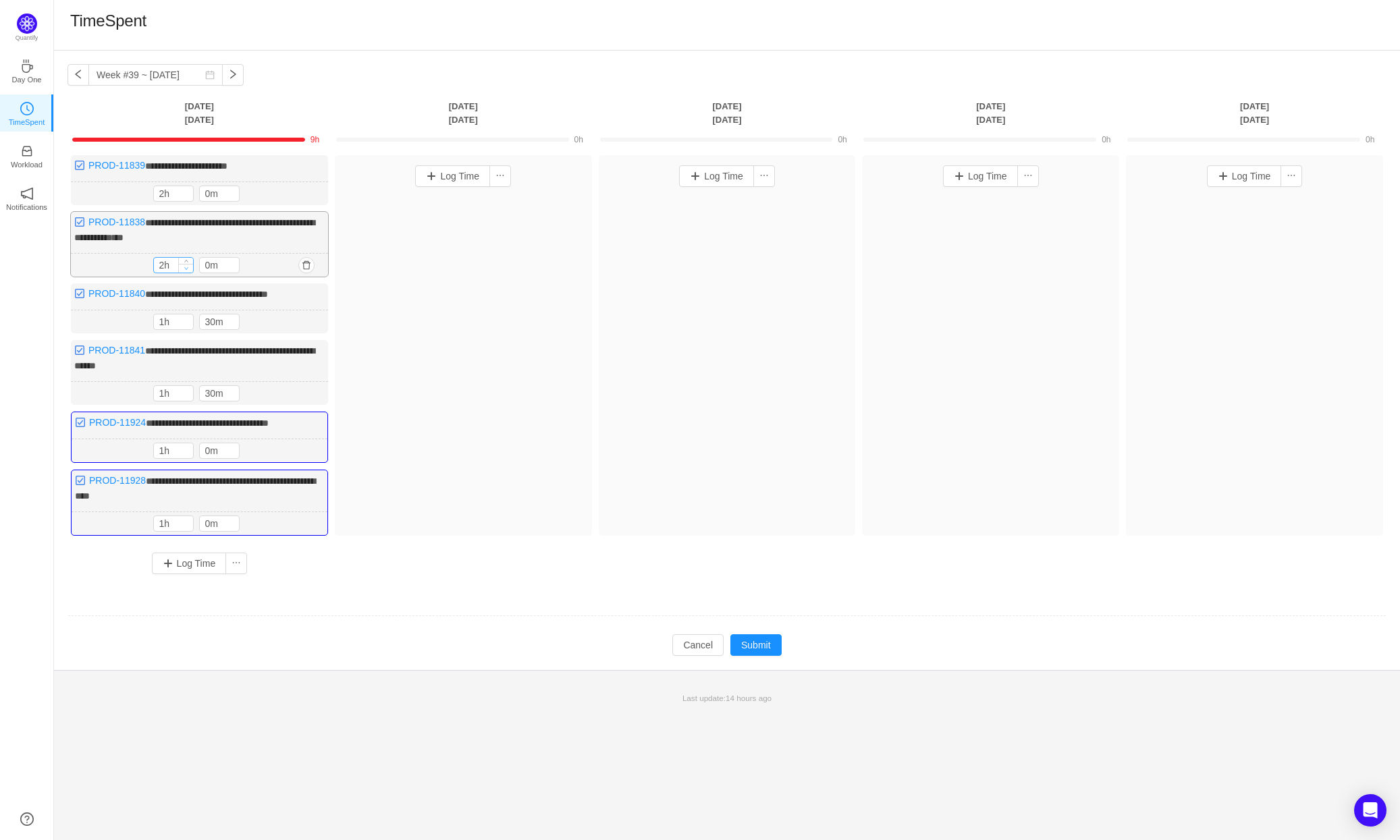
type input "1h"
click at [189, 265] on span "Decrease Value" at bounding box center [186, 268] width 14 height 9
click at [231, 448] on icon "icon: up" at bounding box center [233, 450] width 5 height 5
type input "30m"
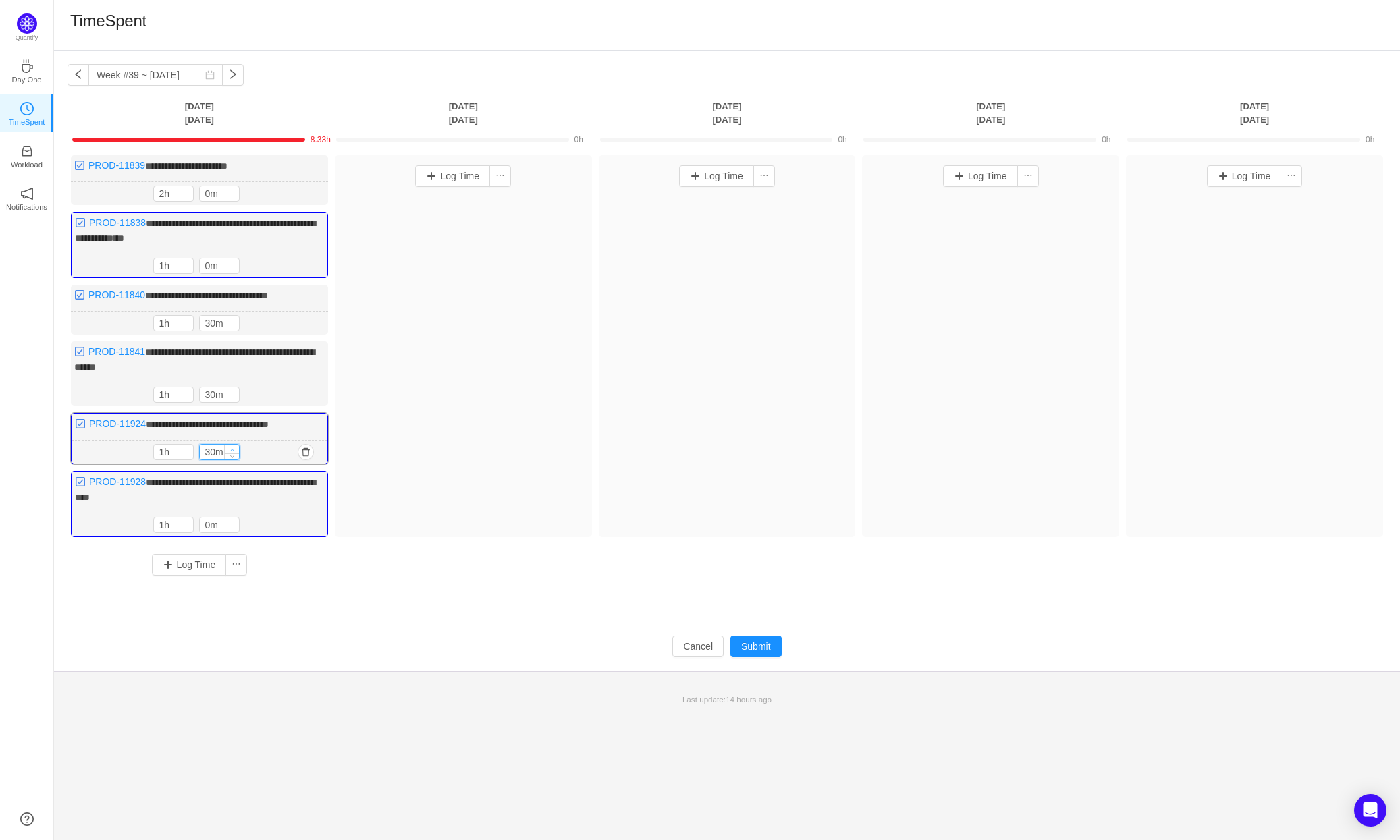
click at [231, 448] on icon "icon: up" at bounding box center [233, 450] width 5 height 5
type input "0h"
click at [187, 452] on icon "icon: down" at bounding box center [187, 455] width 5 height 5
click at [234, 518] on span "Increase Value" at bounding box center [232, 522] width 14 height 9
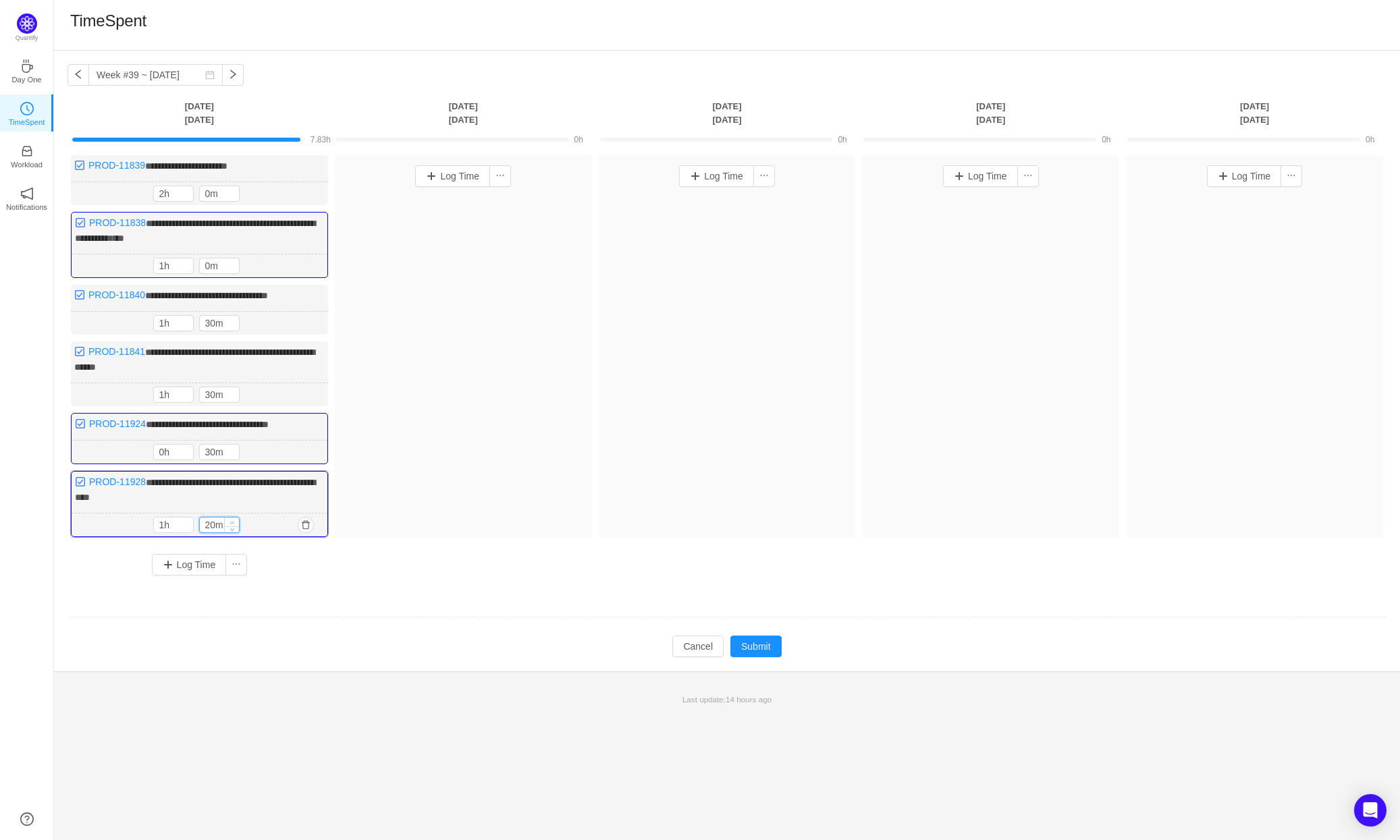
type input "30m"
click at [234, 518] on span "Increase Value" at bounding box center [232, 522] width 14 height 9
type input "0h"
click at [187, 526] on icon "icon: down" at bounding box center [187, 528] width 5 height 5
click at [315, 585] on td "**********" at bounding box center [727, 375] width 1319 height 450
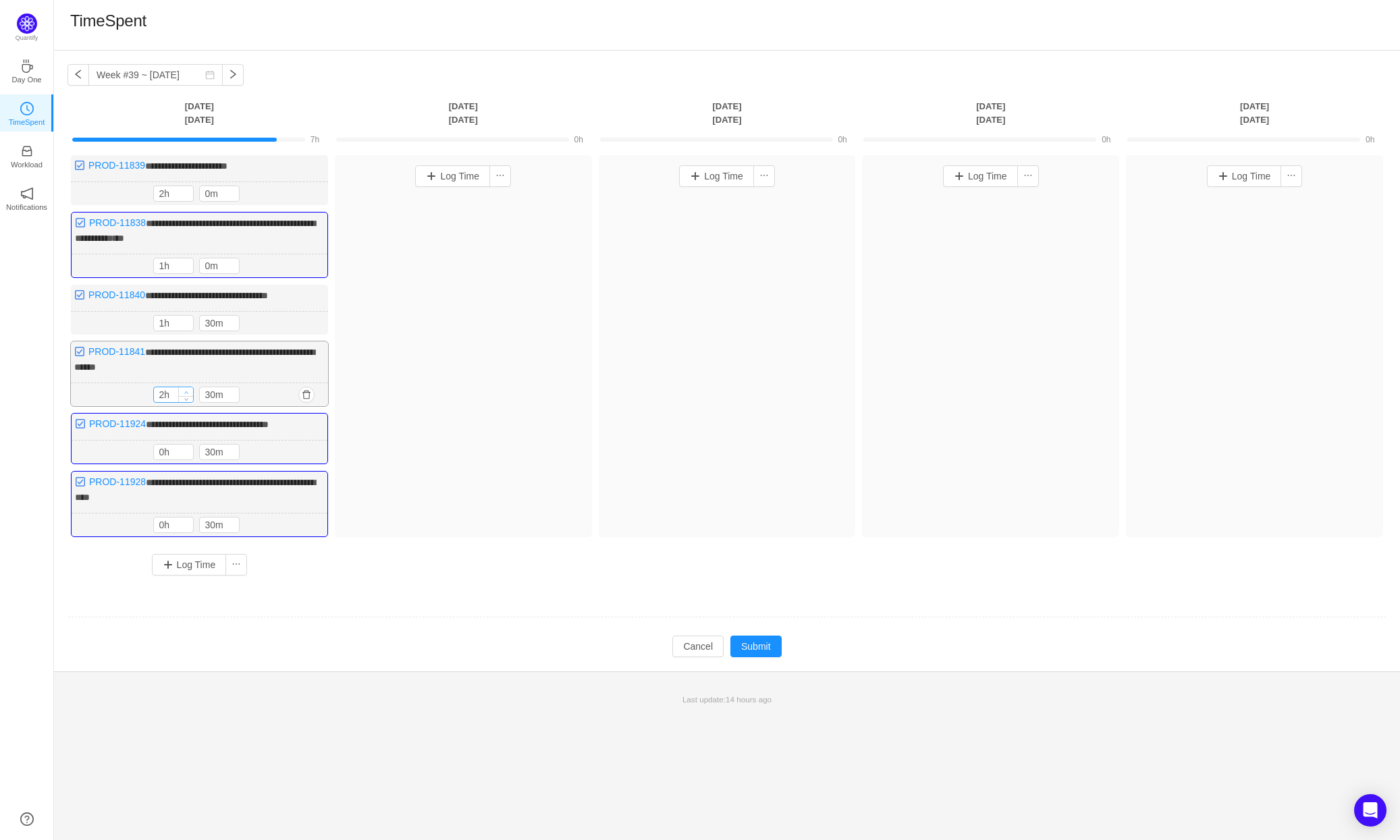
click at [186, 390] on icon "icon: up" at bounding box center [187, 392] width 5 height 5
type input "1h"
click at [187, 396] on icon "icon: down" at bounding box center [187, 399] width 5 height 5
type input "2h"
click at [188, 261] on icon "icon: up" at bounding box center [187, 263] width 5 height 5
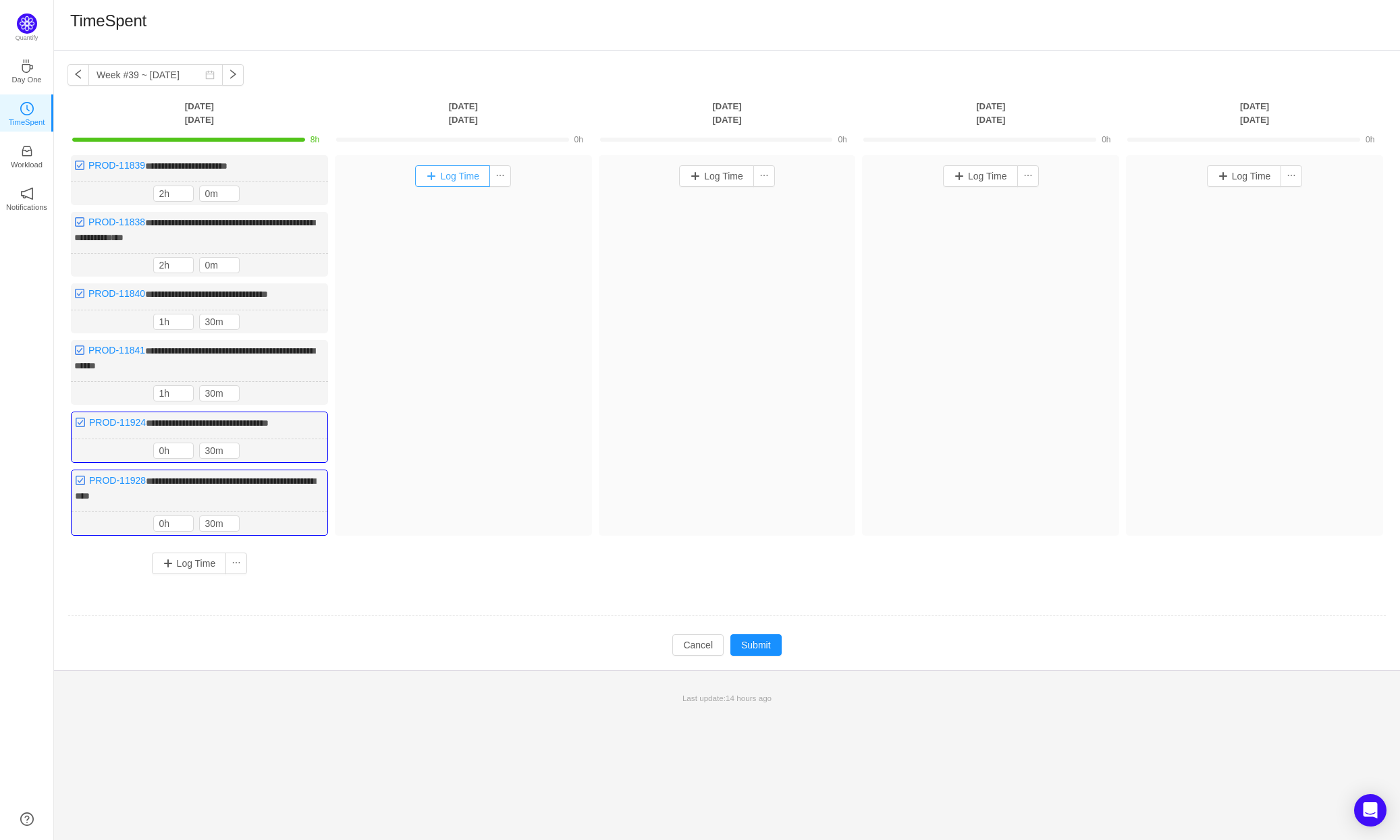
click at [465, 180] on button "Log Time" at bounding box center [452, 176] width 75 height 21
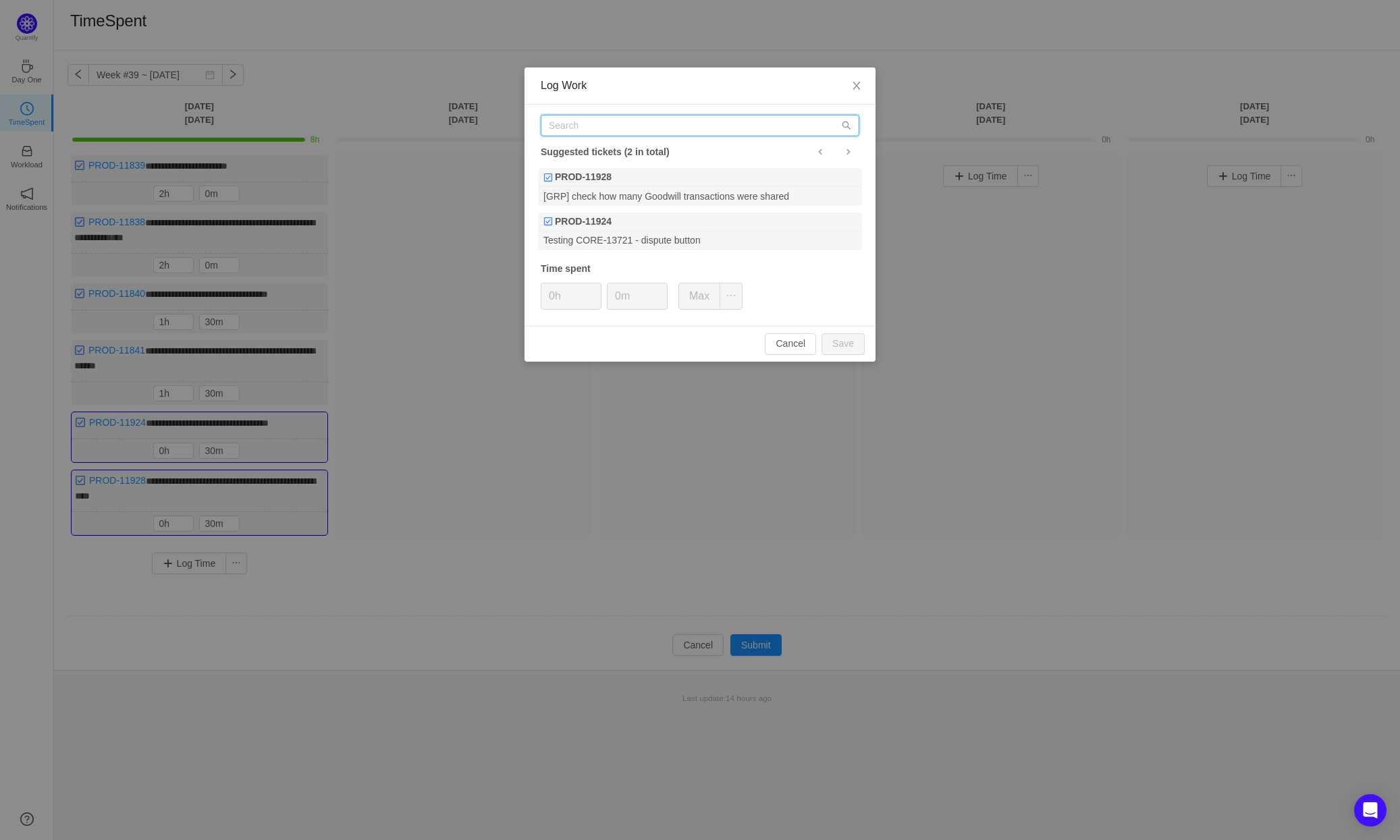
click at [620, 125] on input "text" at bounding box center [700, 125] width 318 height 21
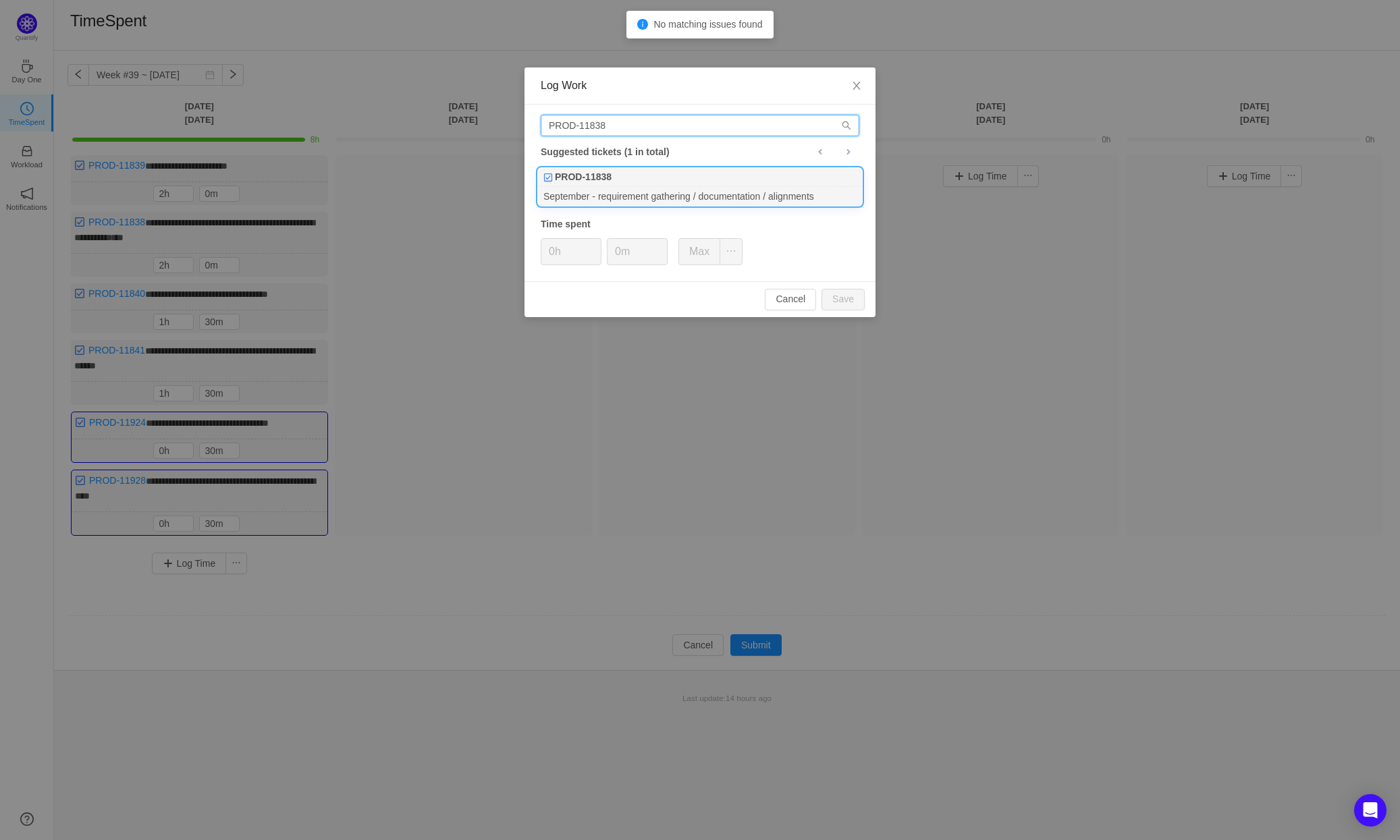
type input "PROD-11838"
click at [669, 184] on div "PROD-11838" at bounding box center [699, 177] width 324 height 19
click at [850, 298] on button "Save" at bounding box center [843, 299] width 43 height 21
type input "0h"
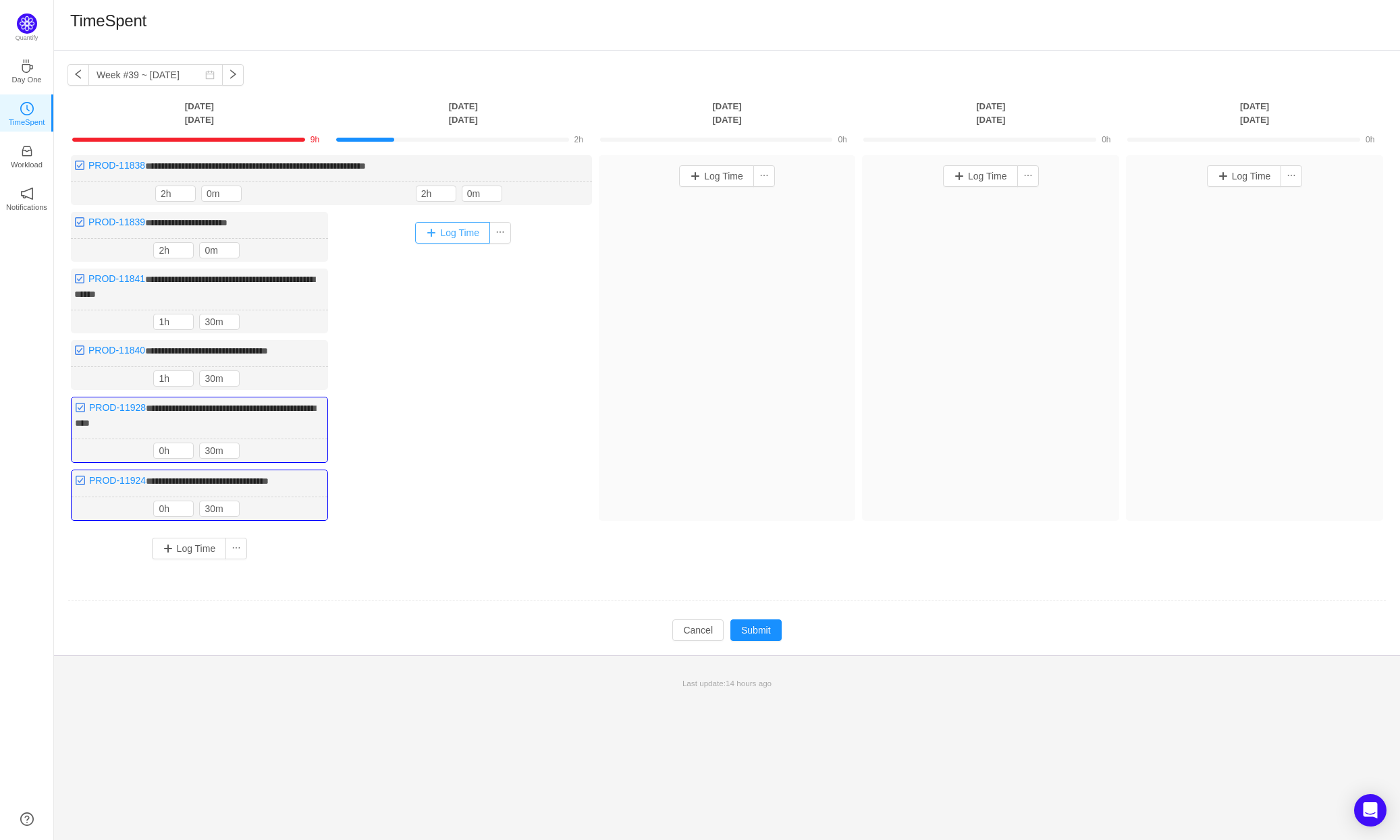
click at [449, 234] on button "Log Time" at bounding box center [452, 232] width 75 height 21
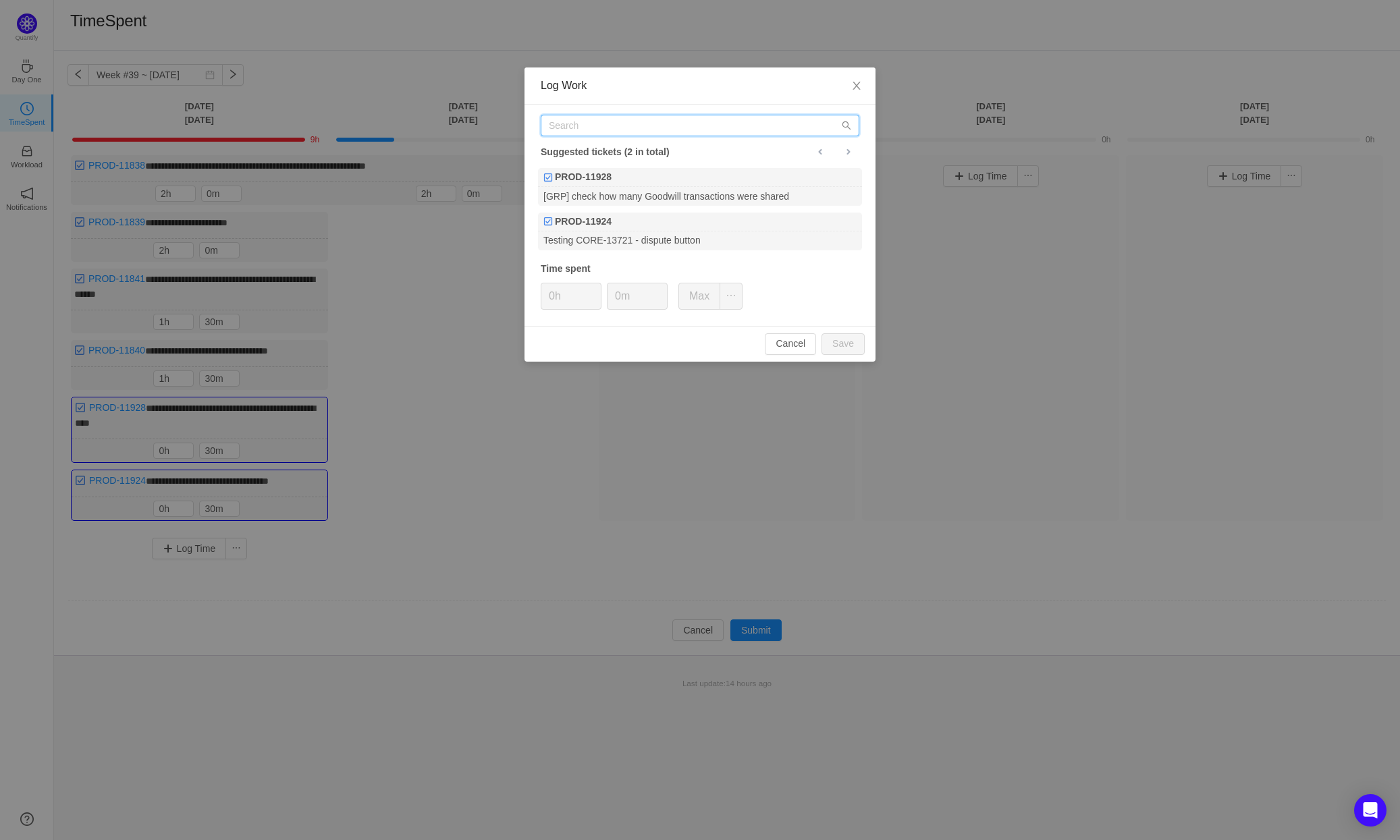
click at [621, 130] on input "text" at bounding box center [700, 125] width 318 height 21
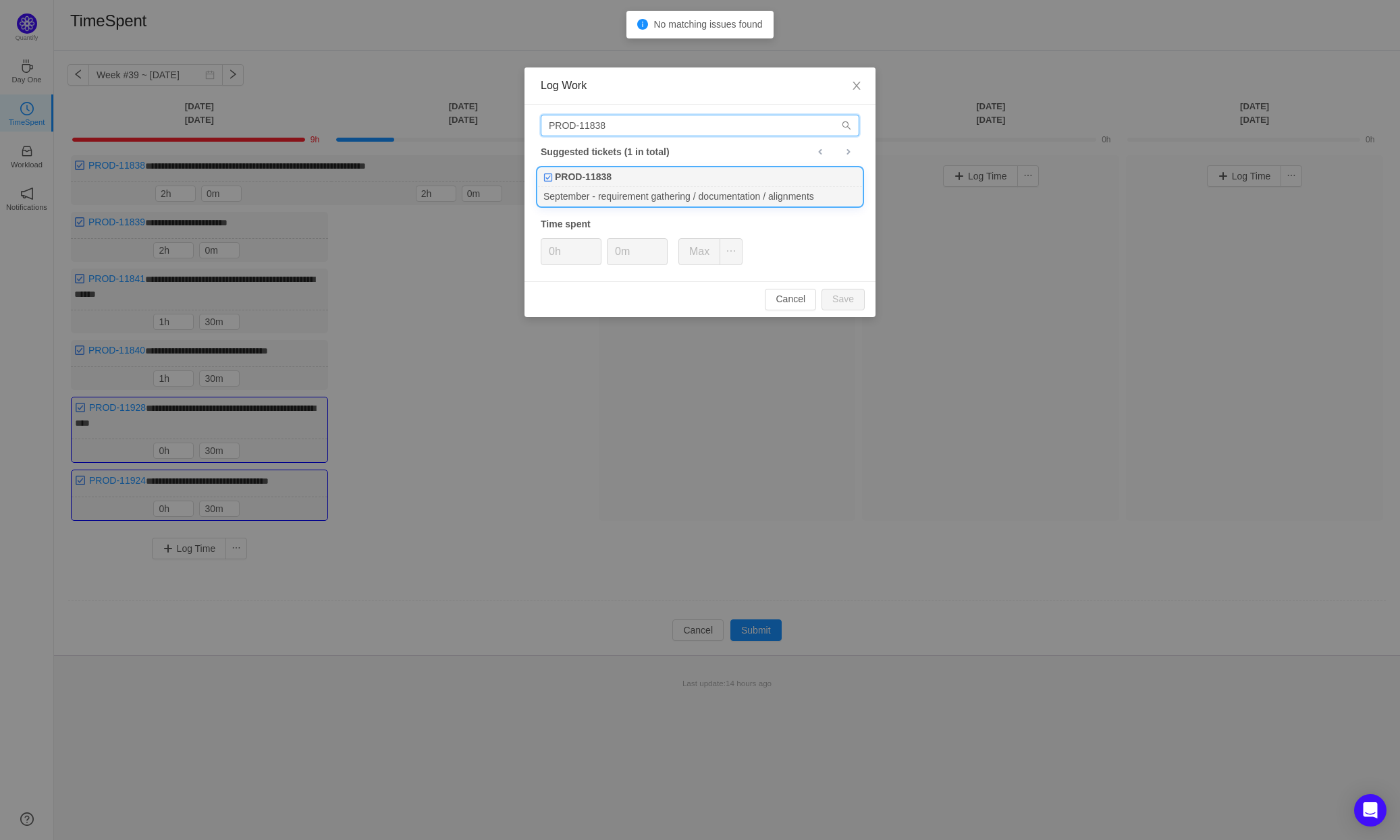
type input "PROD-11838"
click at [661, 176] on div "PROD-11838" at bounding box center [699, 177] width 324 height 19
click at [850, 298] on button "Save" at bounding box center [843, 299] width 43 height 21
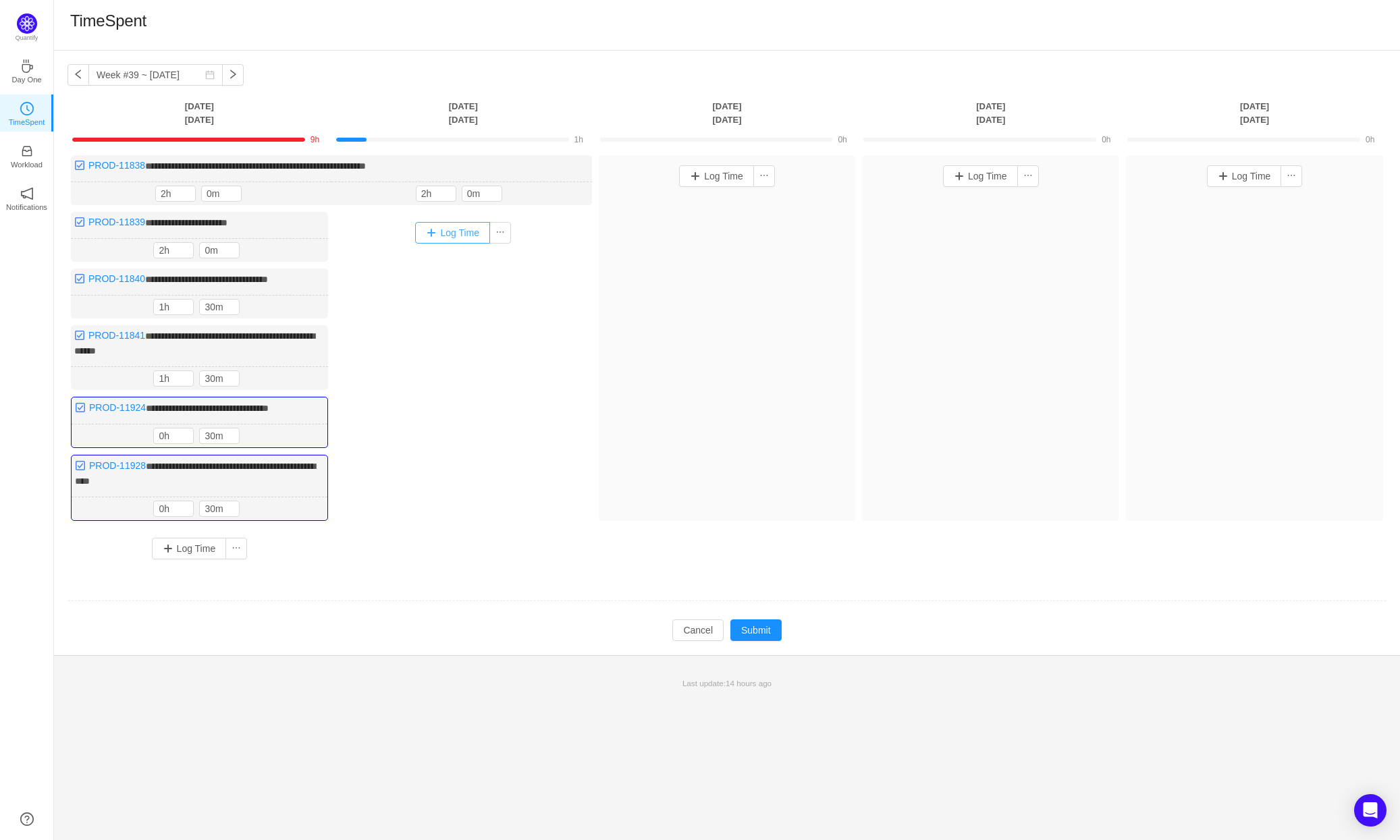
click at [452, 230] on button "Log Time" at bounding box center [452, 232] width 75 height 21
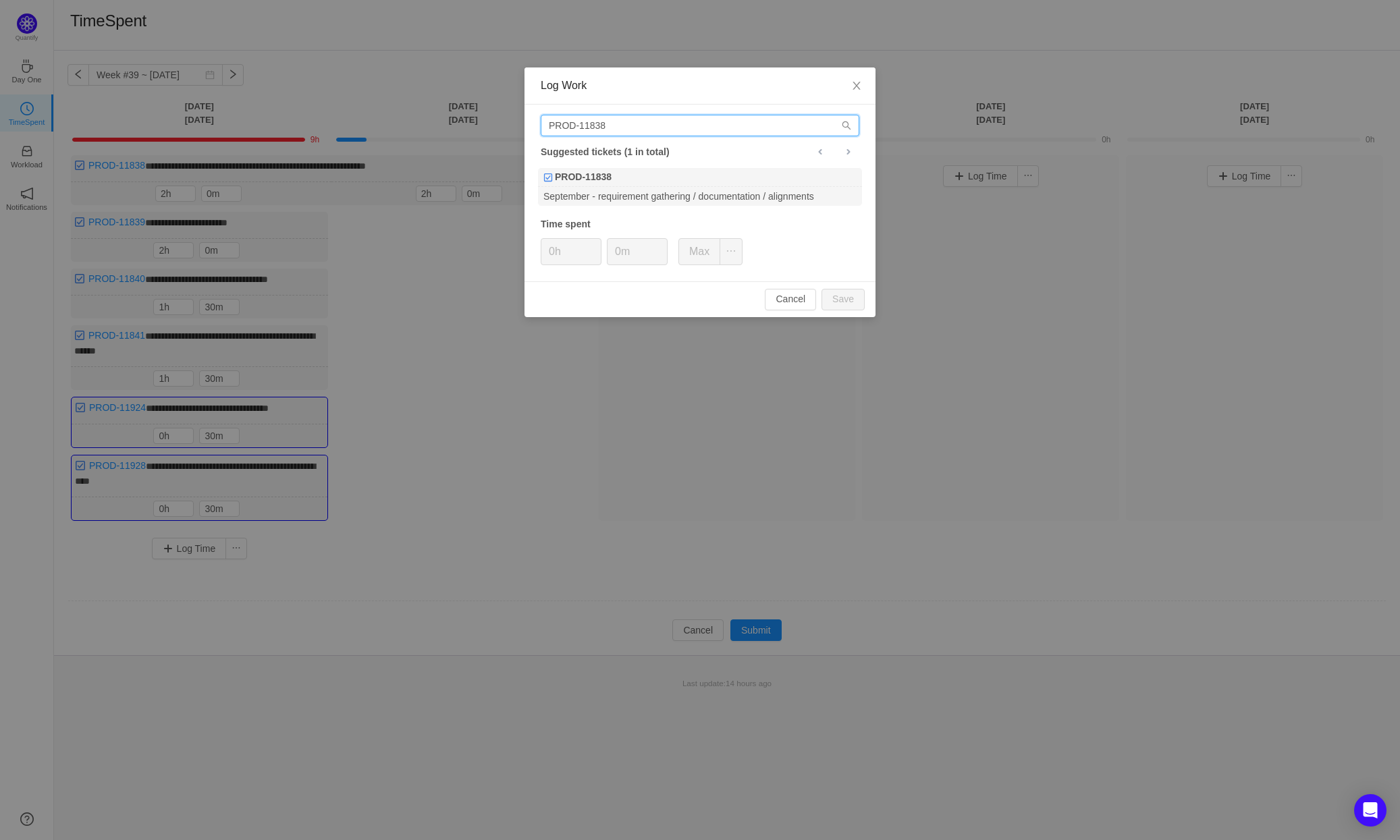
click at [641, 125] on input "PROD-11838" at bounding box center [700, 125] width 318 height 21
click at [652, 170] on div "PROD-11838" at bounding box center [699, 177] width 324 height 19
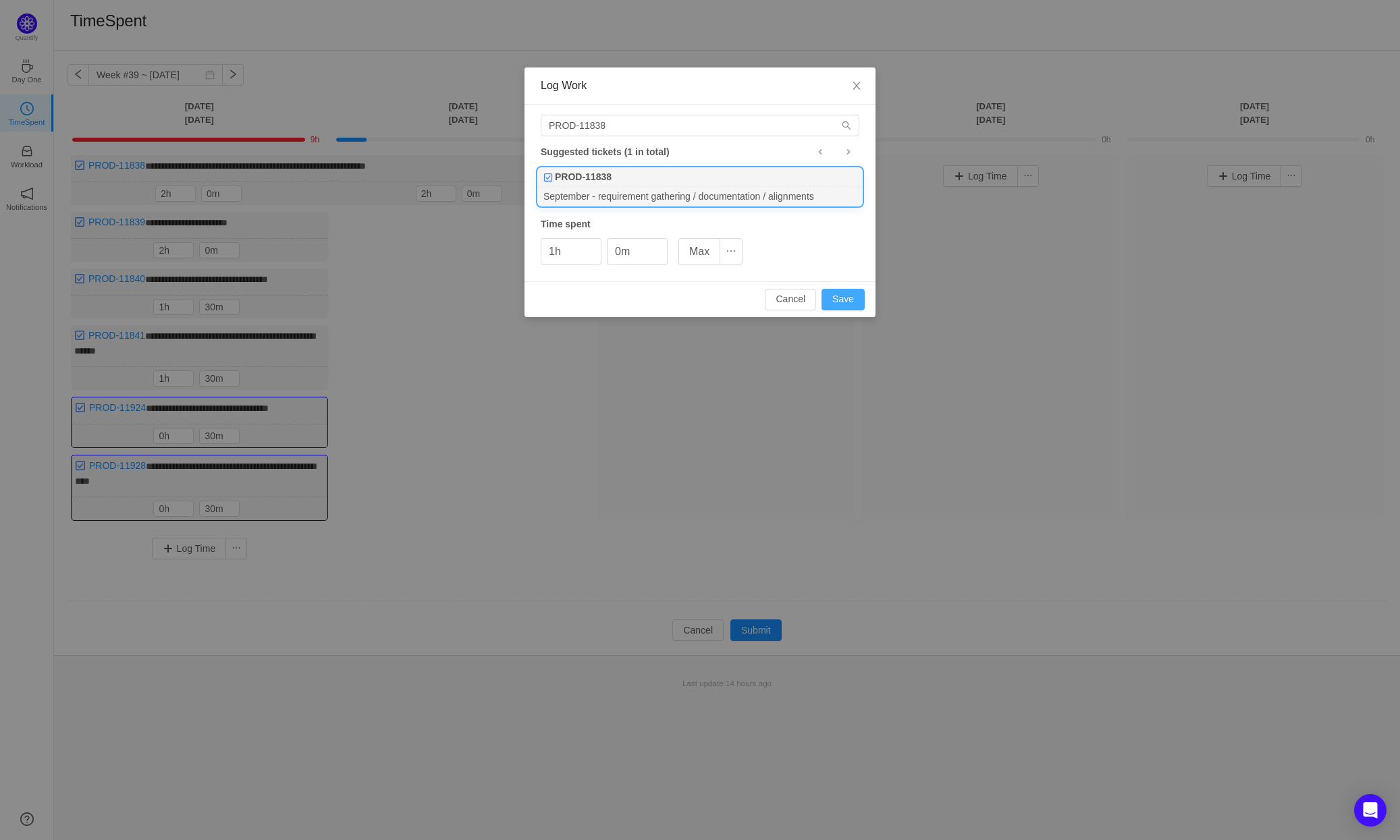
click at [853, 301] on button "Save" at bounding box center [843, 299] width 43 height 21
type input "0h"
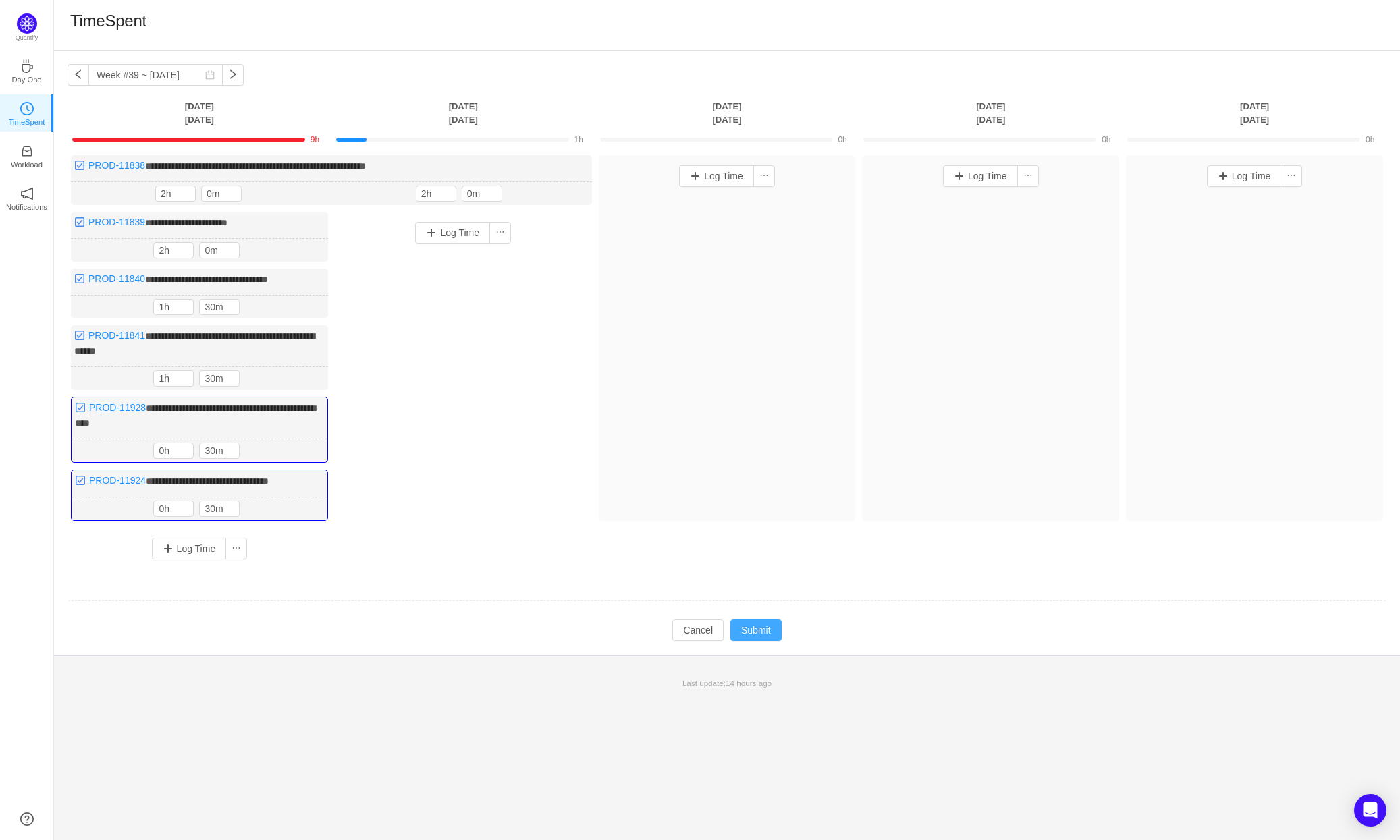
click at [758, 627] on button "Submit" at bounding box center [755, 630] width 51 height 21
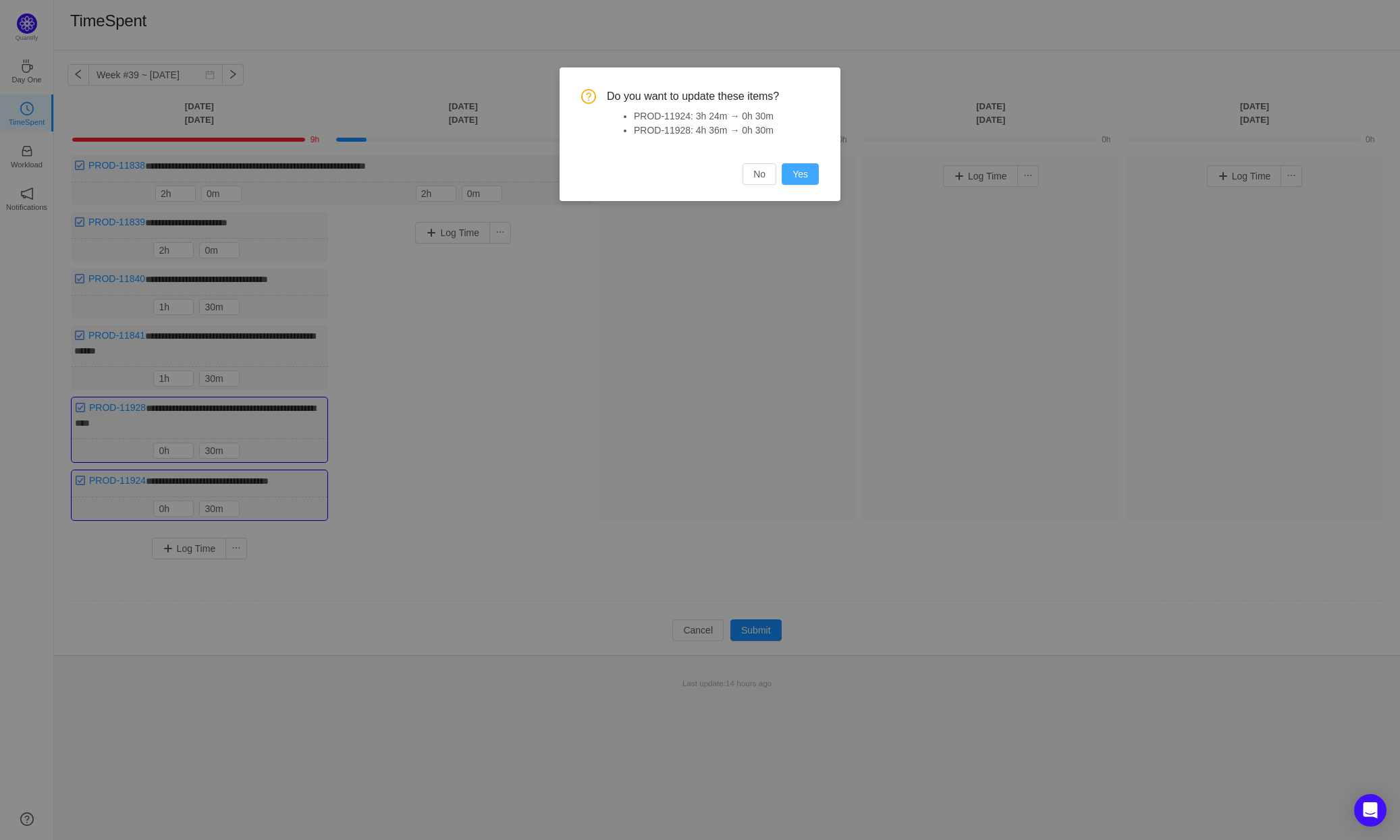
click at [802, 165] on button "Yes" at bounding box center [799, 173] width 37 height 21
type input "1h"
type input "0m"
type input "1h"
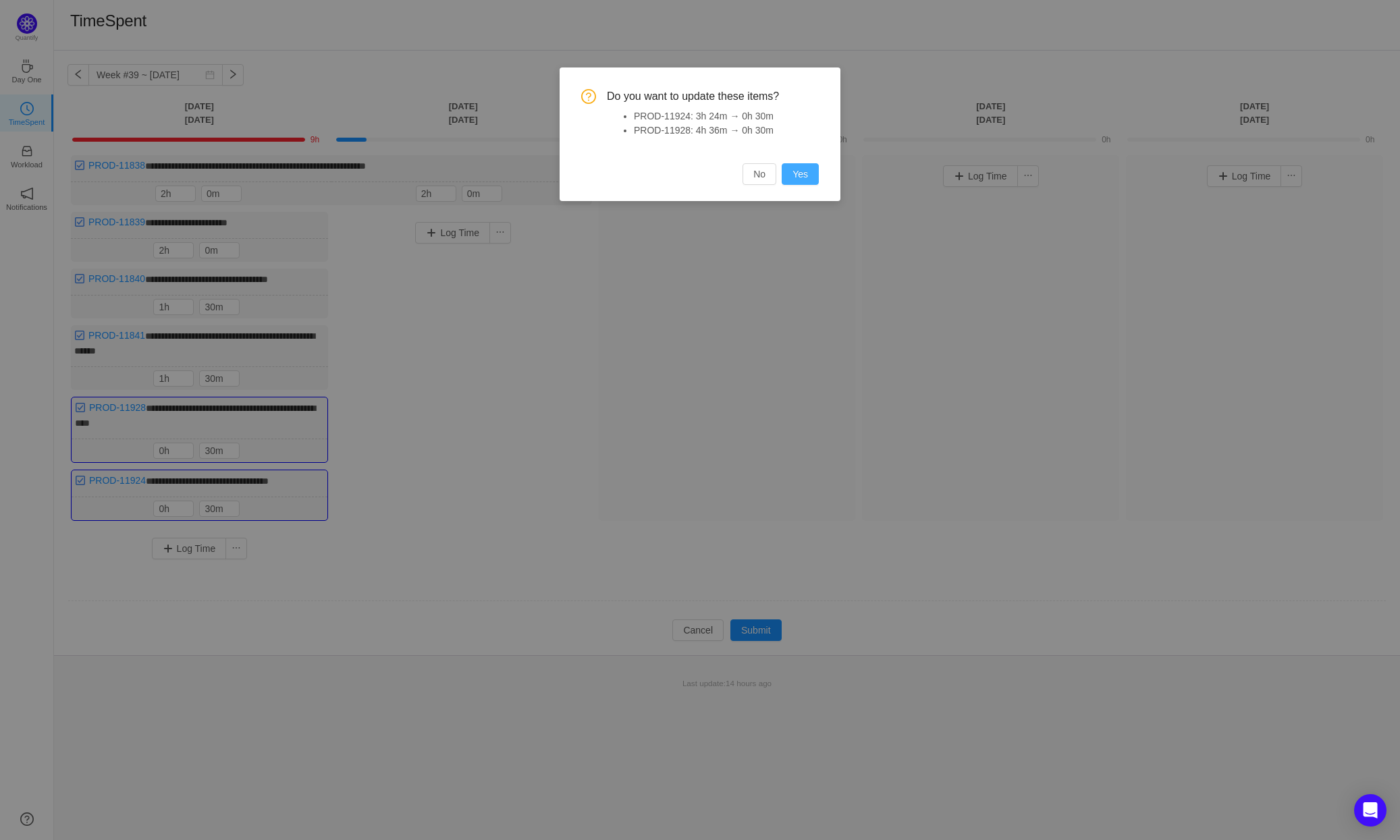
type input "0m"
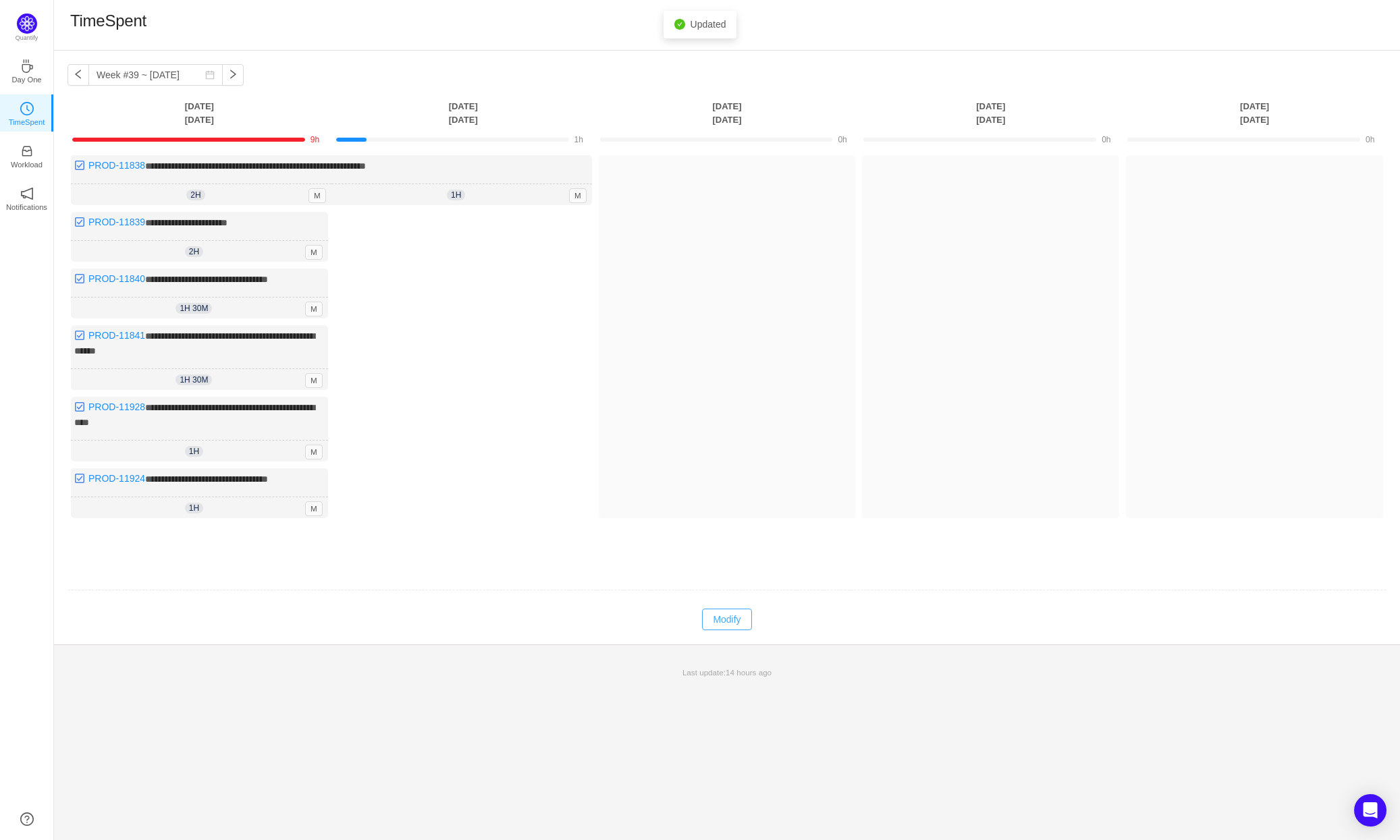
click at [725, 608] on button "Modify" at bounding box center [726, 619] width 50 height 21
type input "1h"
click at [187, 251] on icon "icon: down" at bounding box center [187, 253] width 5 height 5
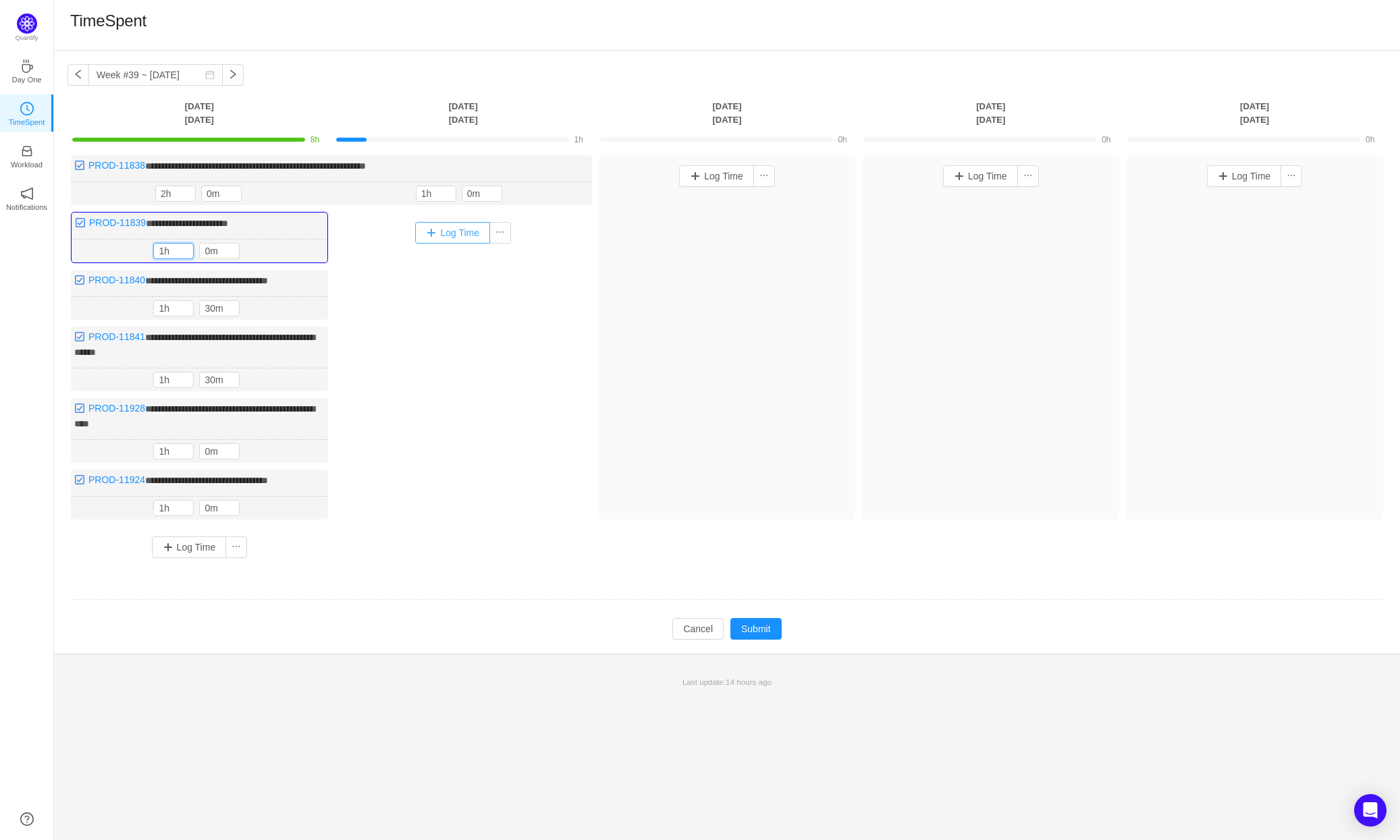
click at [456, 228] on button "Log Time" at bounding box center [452, 232] width 75 height 21
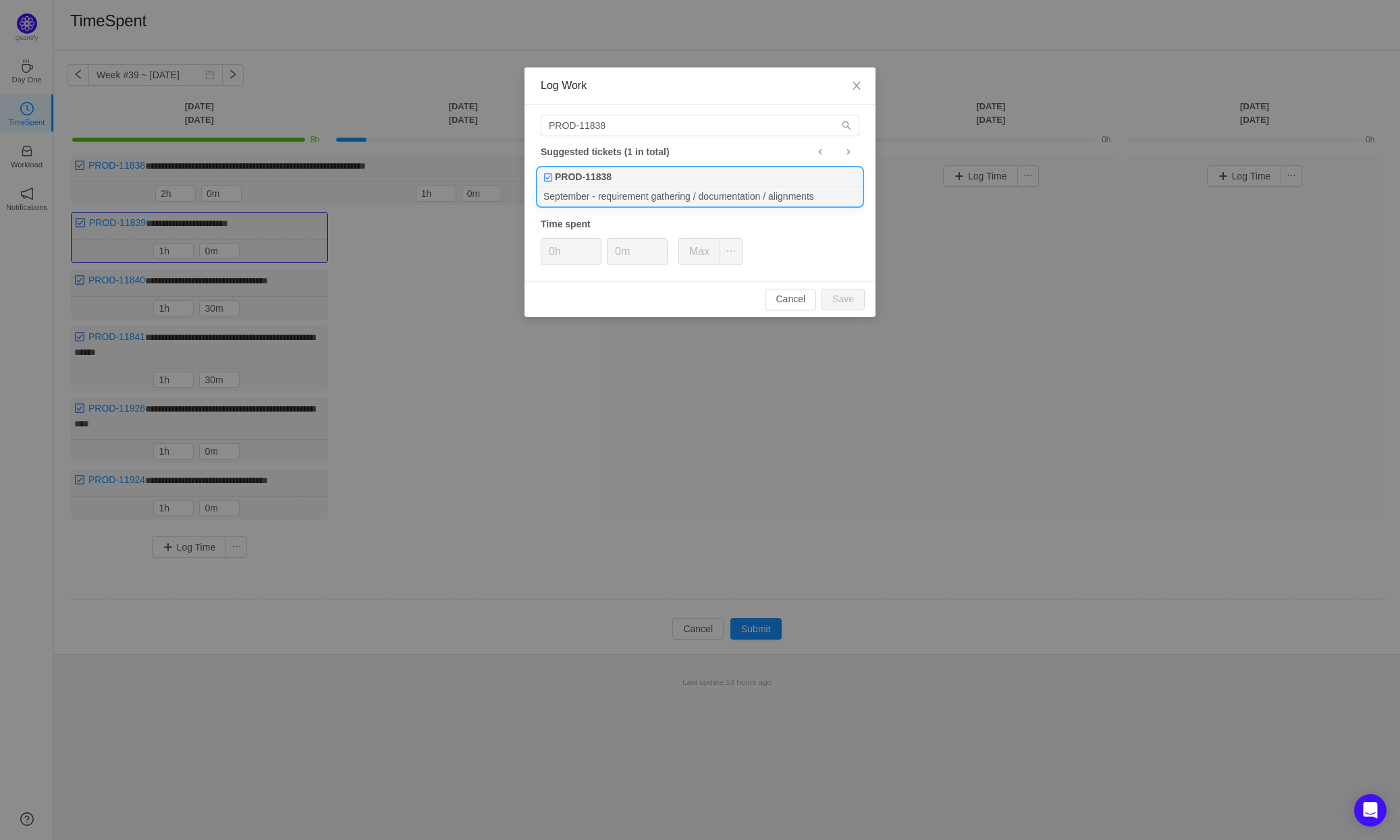
click at [631, 192] on div "September - requirement gathering / documentation / alignments" at bounding box center [699, 195] width 324 height 18
click at [849, 298] on button "Save" at bounding box center [843, 299] width 43 height 21
type input "0h"
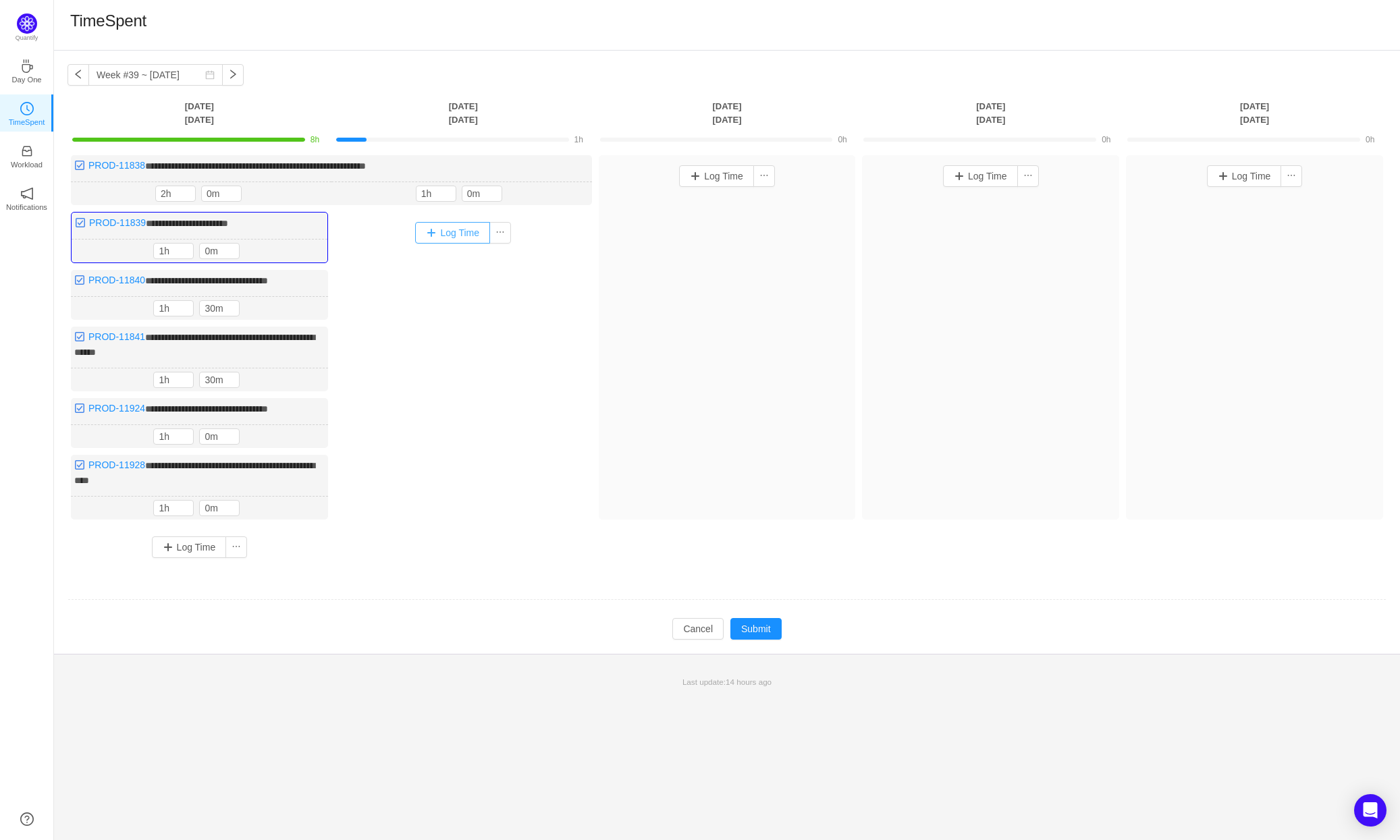
click at [466, 230] on button "Log Time" at bounding box center [452, 232] width 75 height 21
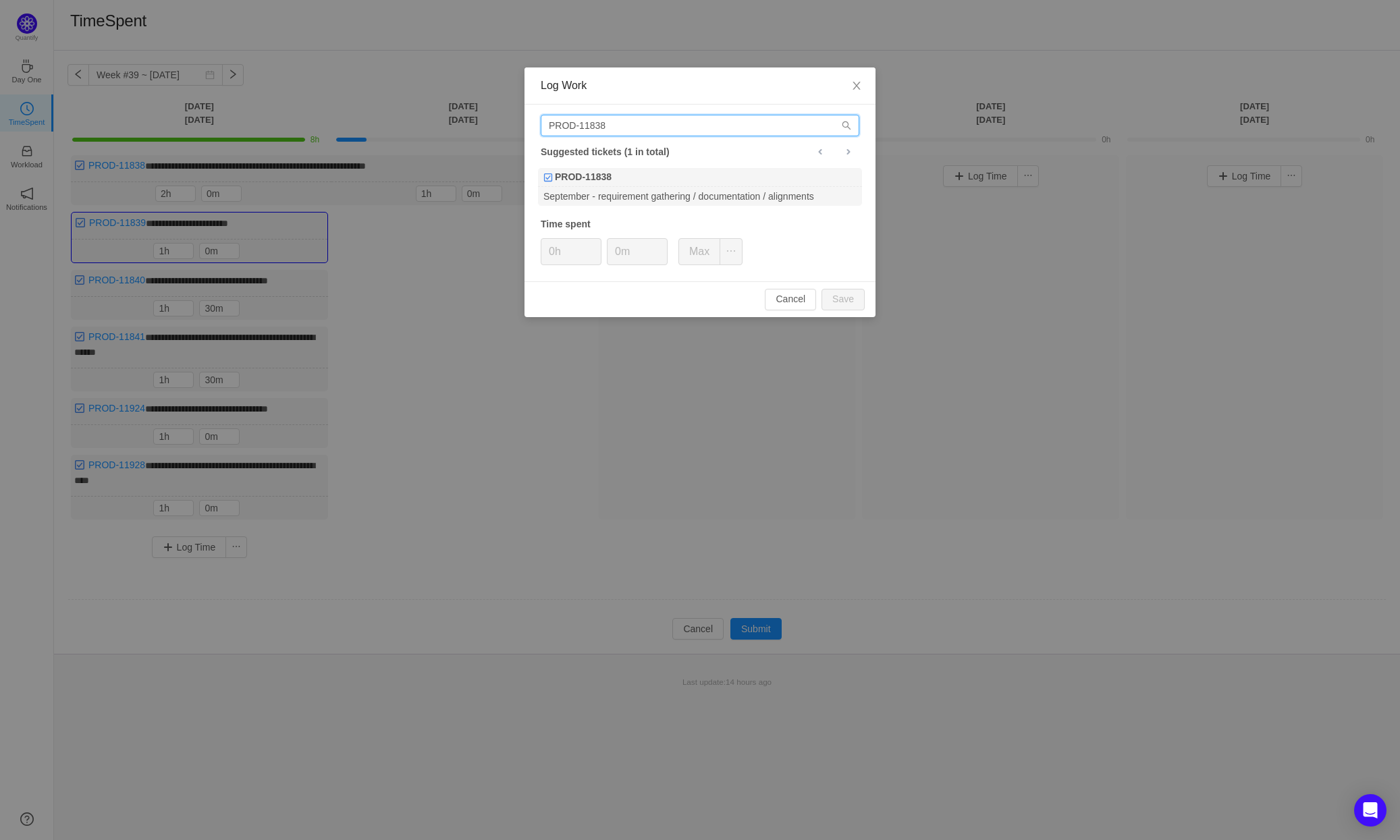
drag, startPoint x: 617, startPoint y: 125, endPoint x: 603, endPoint y: 125, distance: 14.0
click at [603, 125] on input "PROD-11838" at bounding box center [700, 125] width 318 height 21
type input "PROD-11839"
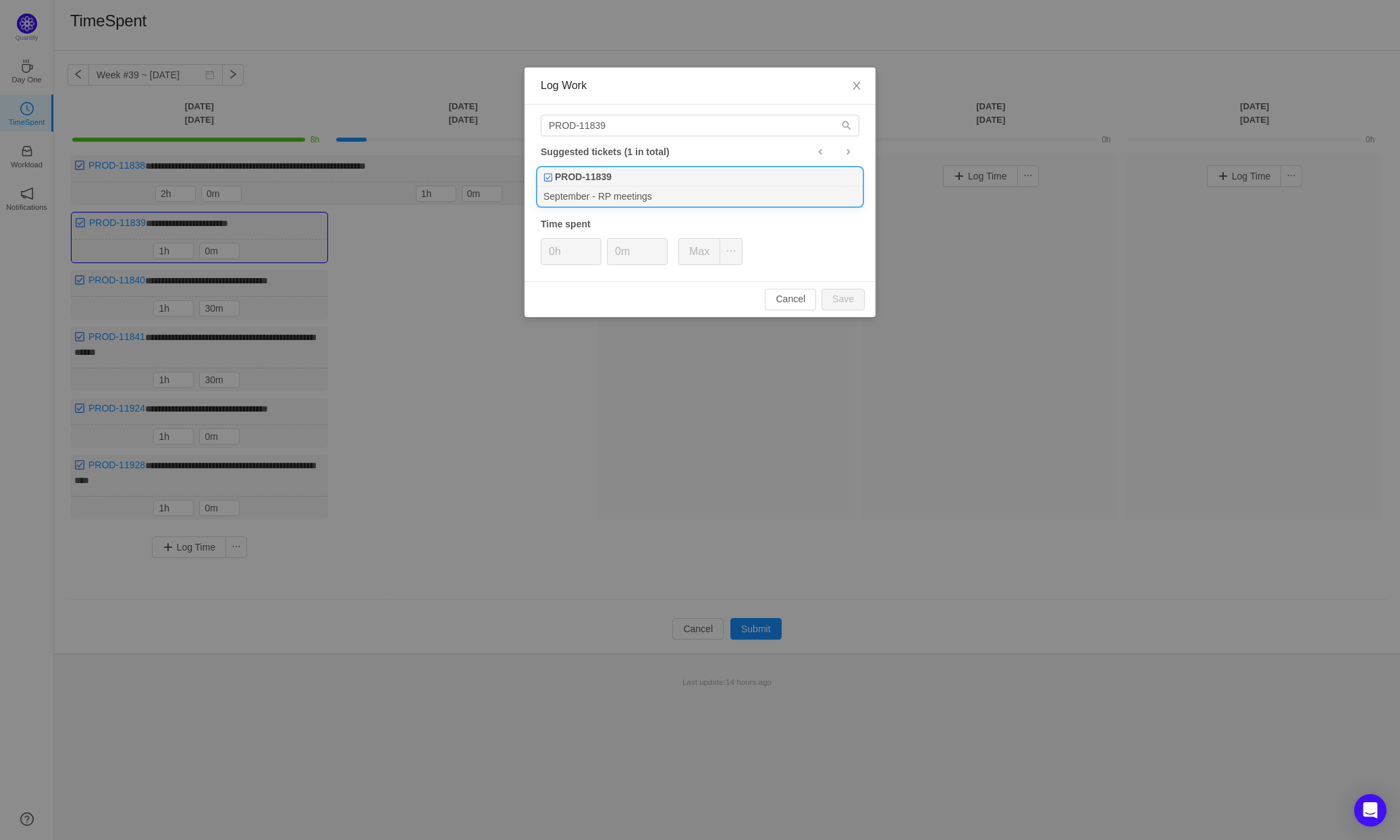
click at [653, 185] on div "PROD-11839" at bounding box center [699, 177] width 324 height 19
click at [841, 294] on button "Save" at bounding box center [843, 299] width 43 height 21
type input "0h"
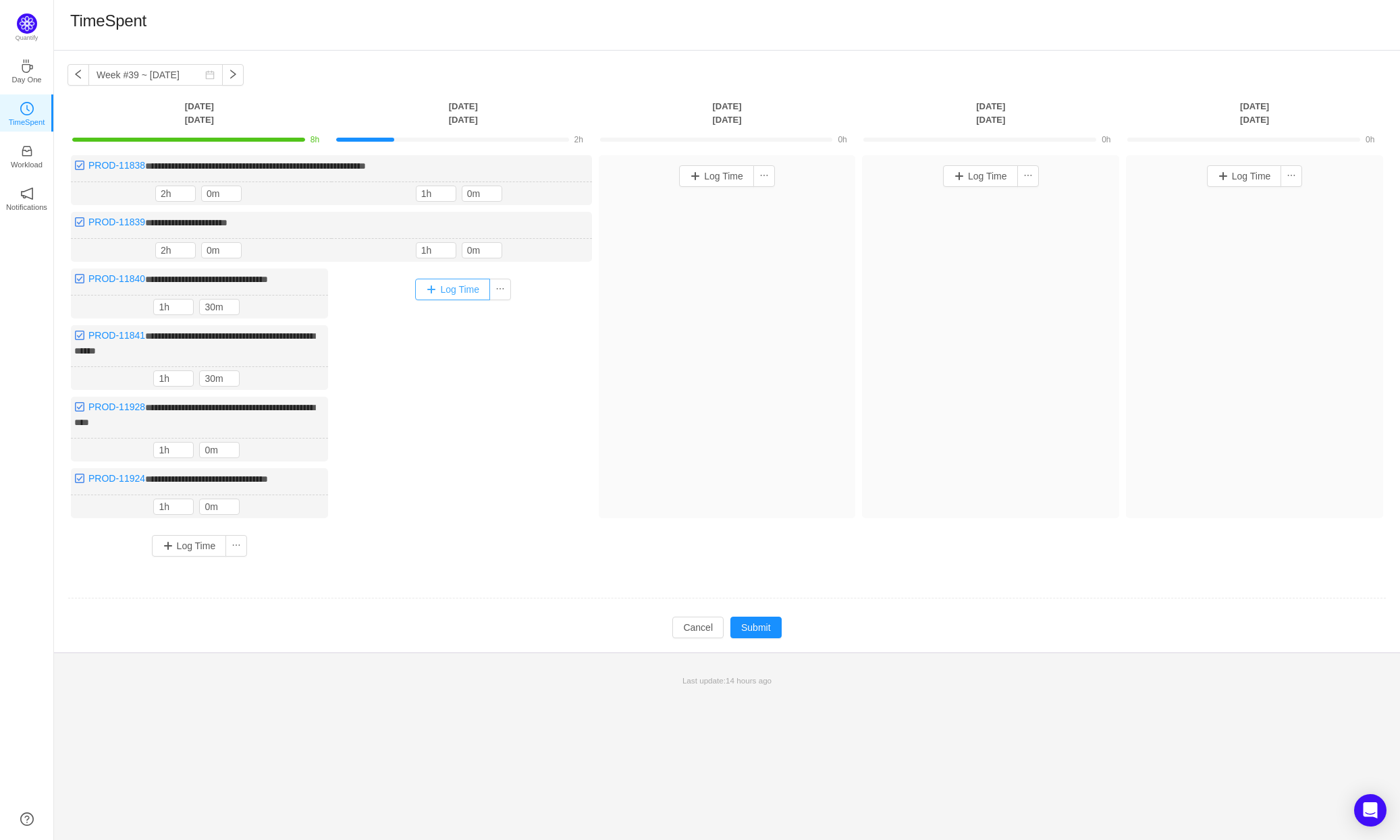
click at [471, 290] on button "Log Time" at bounding box center [452, 289] width 75 height 21
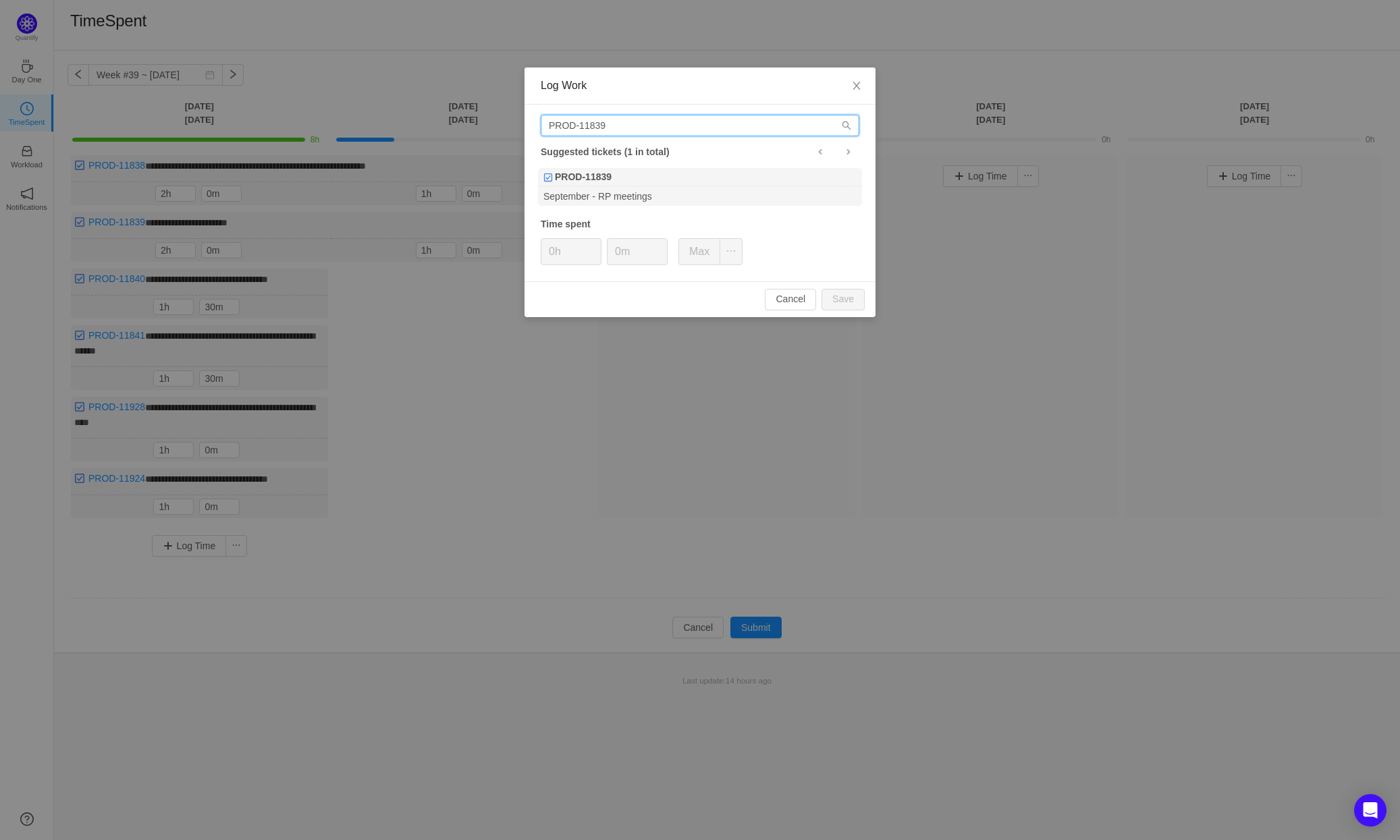
drag, startPoint x: 612, startPoint y: 123, endPoint x: 598, endPoint y: 125, distance: 14.1
click at [598, 125] on input "PROD-11839" at bounding box center [700, 125] width 318 height 21
type input "PROD-11840"
click at [634, 185] on div "PROD-11840" at bounding box center [699, 177] width 324 height 19
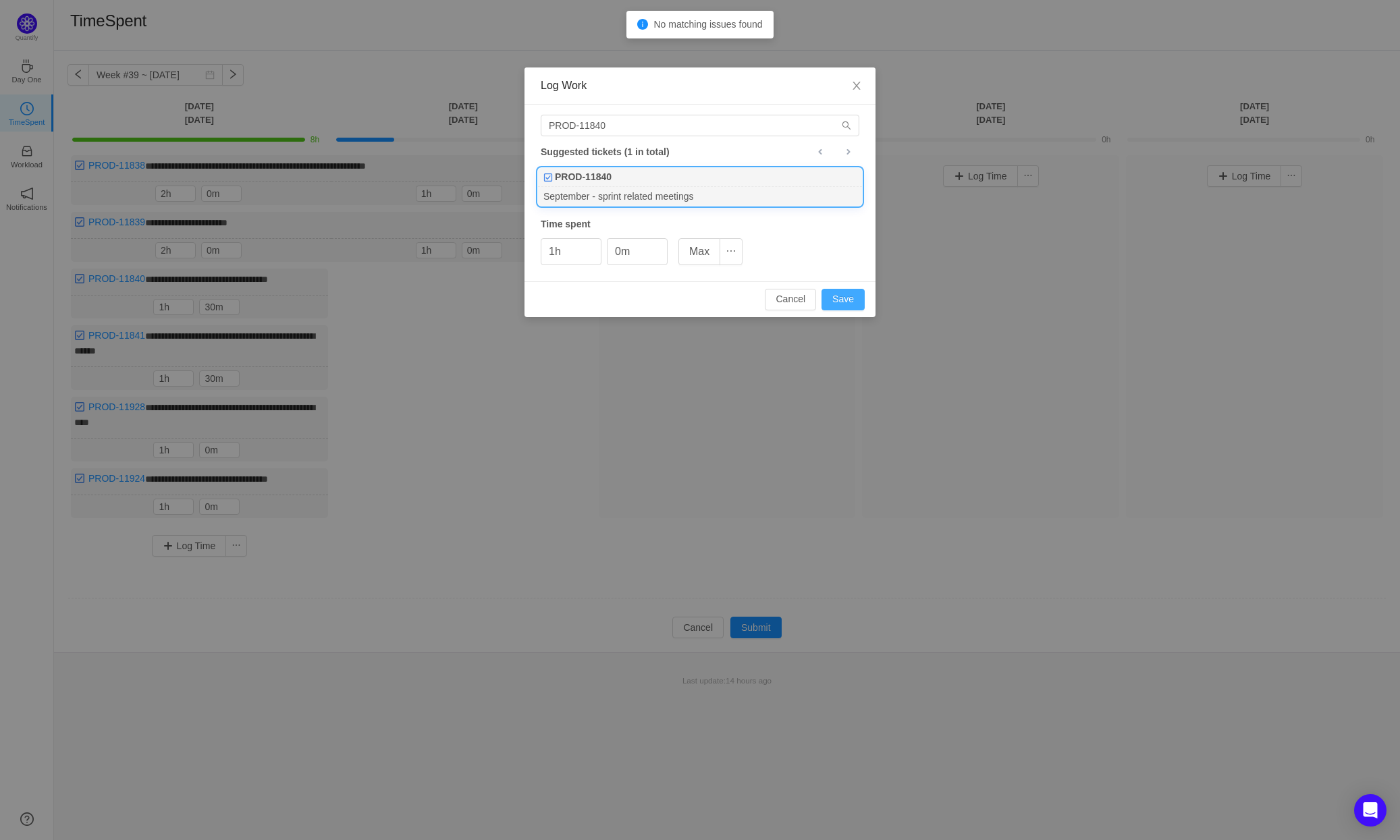
click at [849, 295] on button "Save" at bounding box center [843, 299] width 43 height 21
type input "0h"
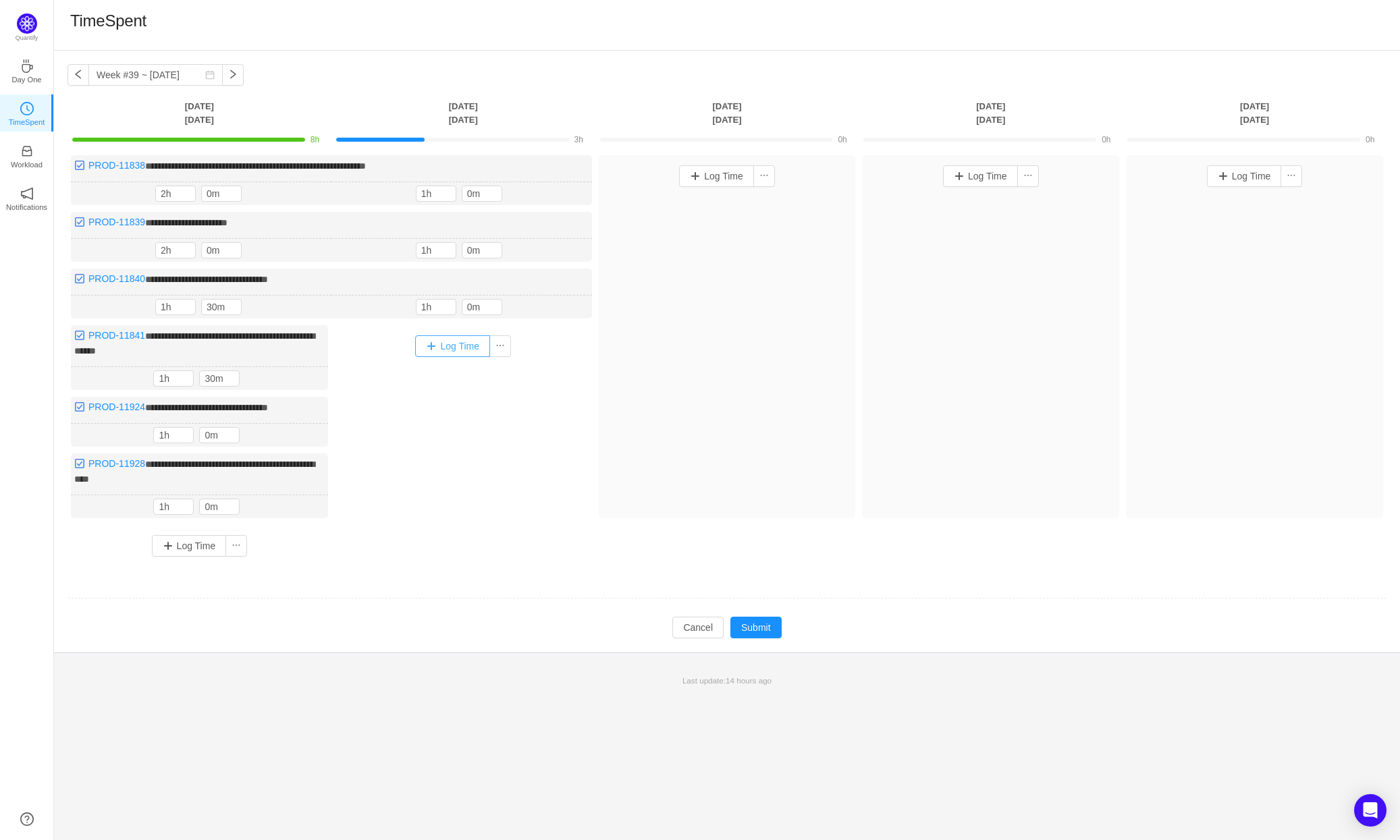
click at [464, 344] on button "Log Time" at bounding box center [452, 346] width 75 height 21
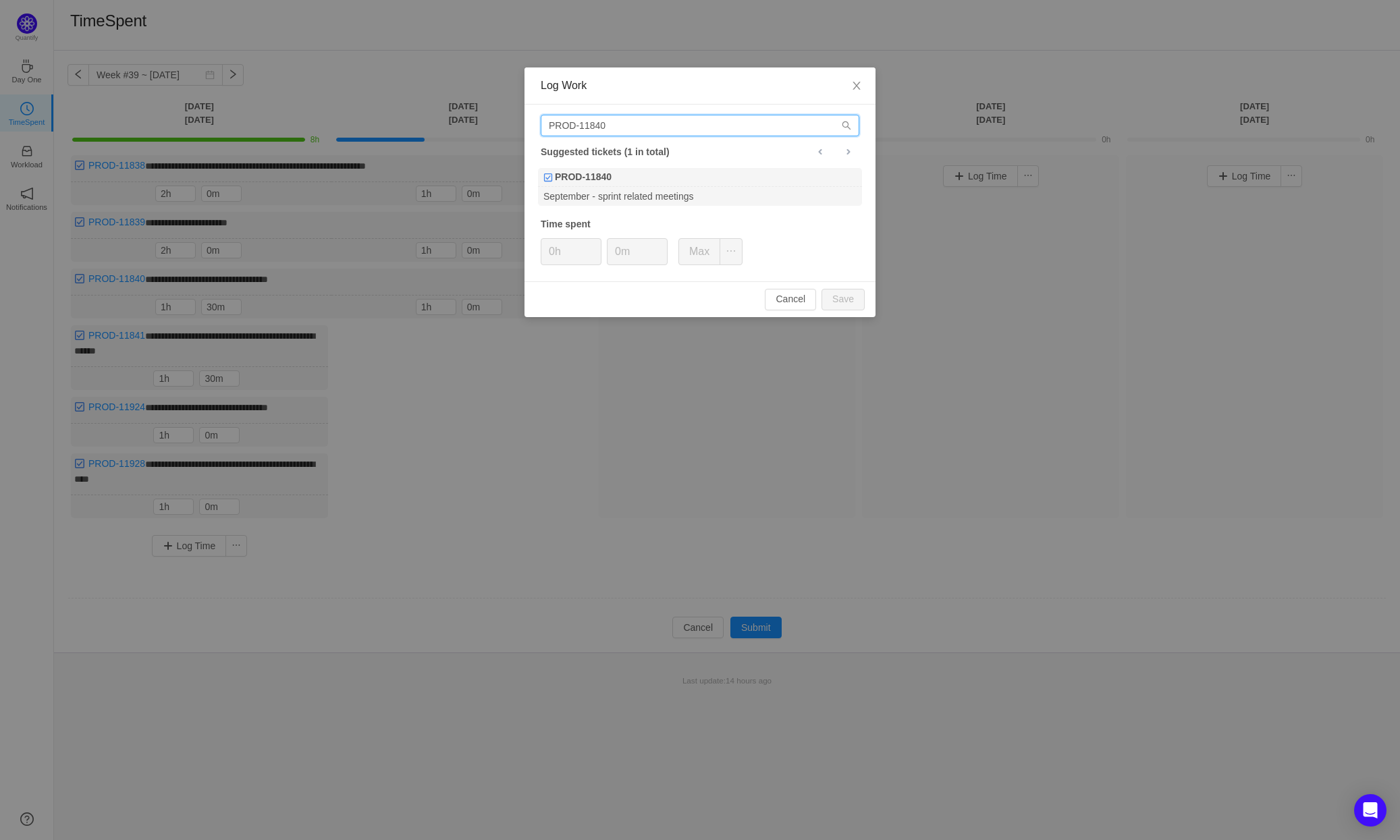
drag, startPoint x: 628, startPoint y: 125, endPoint x: 593, endPoint y: 125, distance: 35.0
click at [593, 125] on input "PROD-11840" at bounding box center [700, 125] width 318 height 21
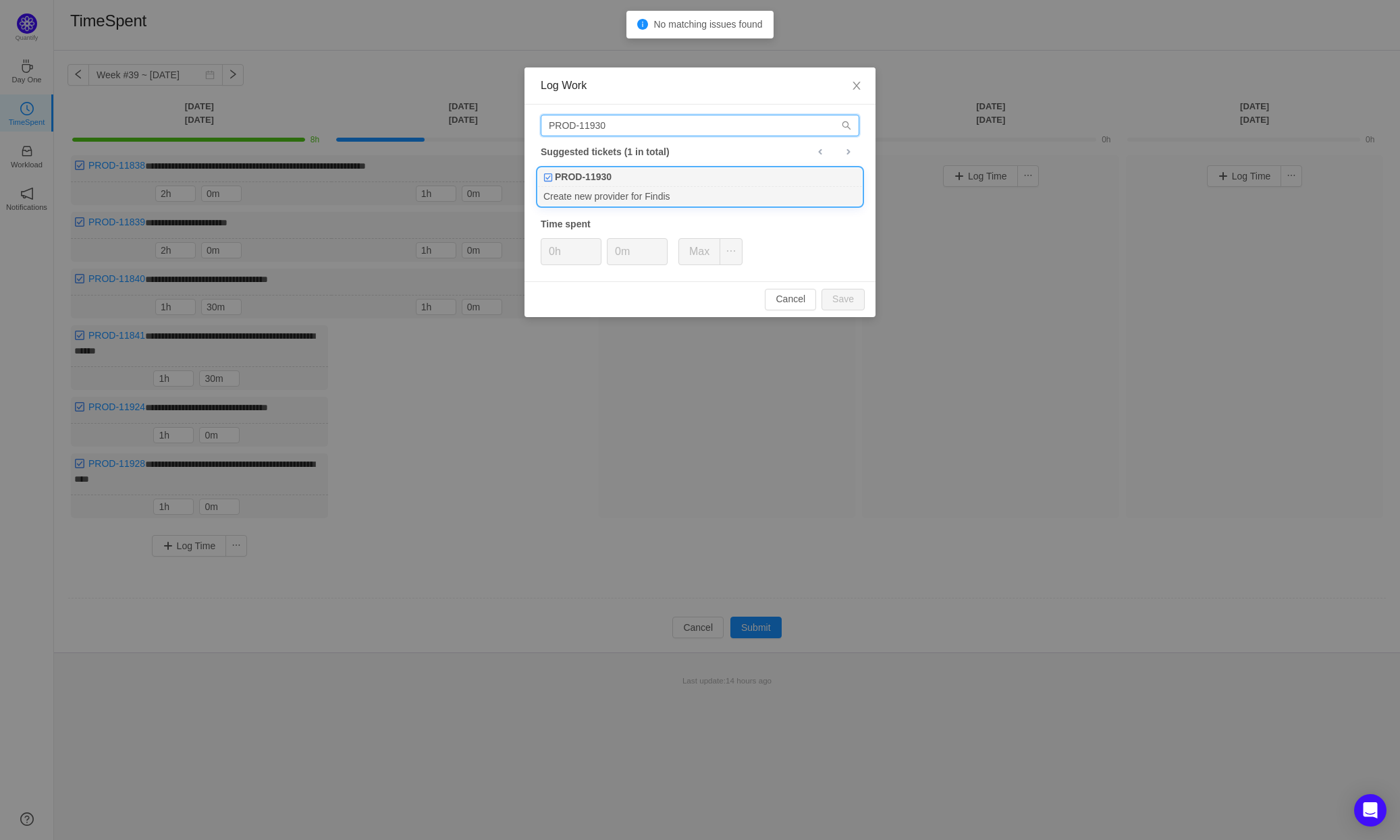
type input "PROD-11930"
click at [676, 187] on div "Create new provider for Findis" at bounding box center [699, 195] width 324 height 18
click at [853, 295] on button "Save" at bounding box center [843, 299] width 43 height 21
type input "0h"
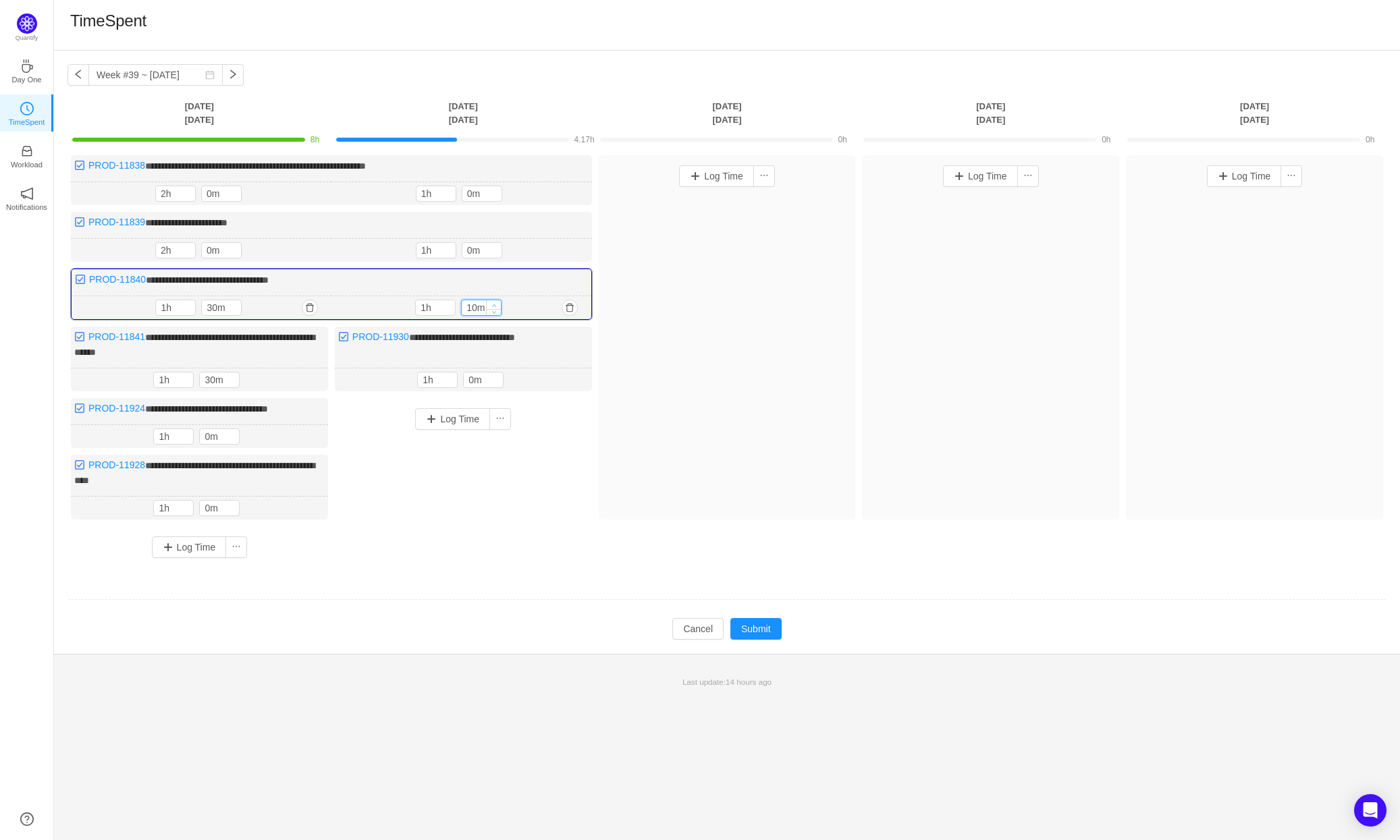
click at [492, 303] on icon "icon: up" at bounding box center [494, 305] width 5 height 5
type input "30m"
click at [492, 303] on icon "icon: up" at bounding box center [494, 305] width 5 height 5
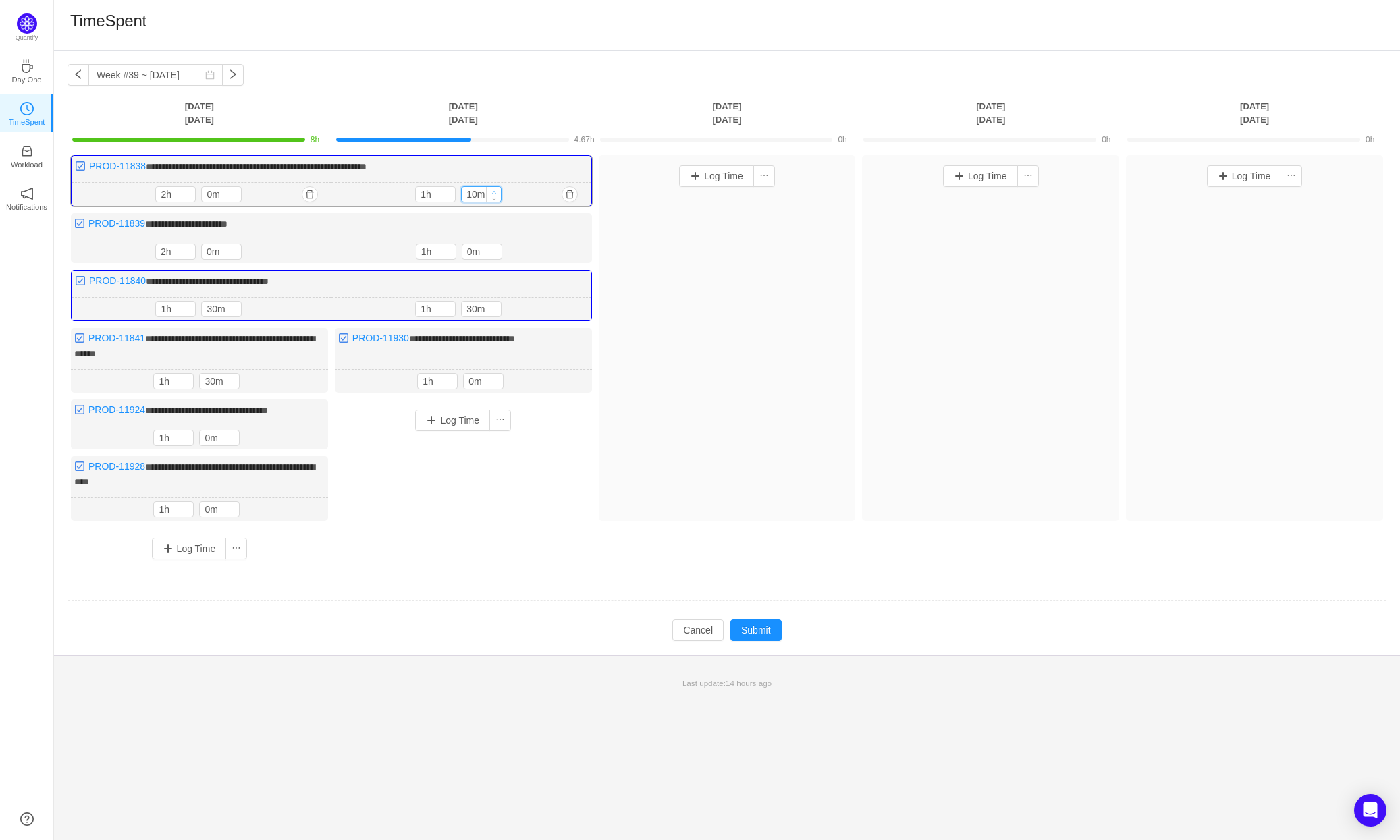
click at [494, 190] on icon "icon: up" at bounding box center [494, 192] width 5 height 5
type input "30m"
click at [494, 190] on icon "icon: up" at bounding box center [494, 192] width 5 height 5
type input "2h"
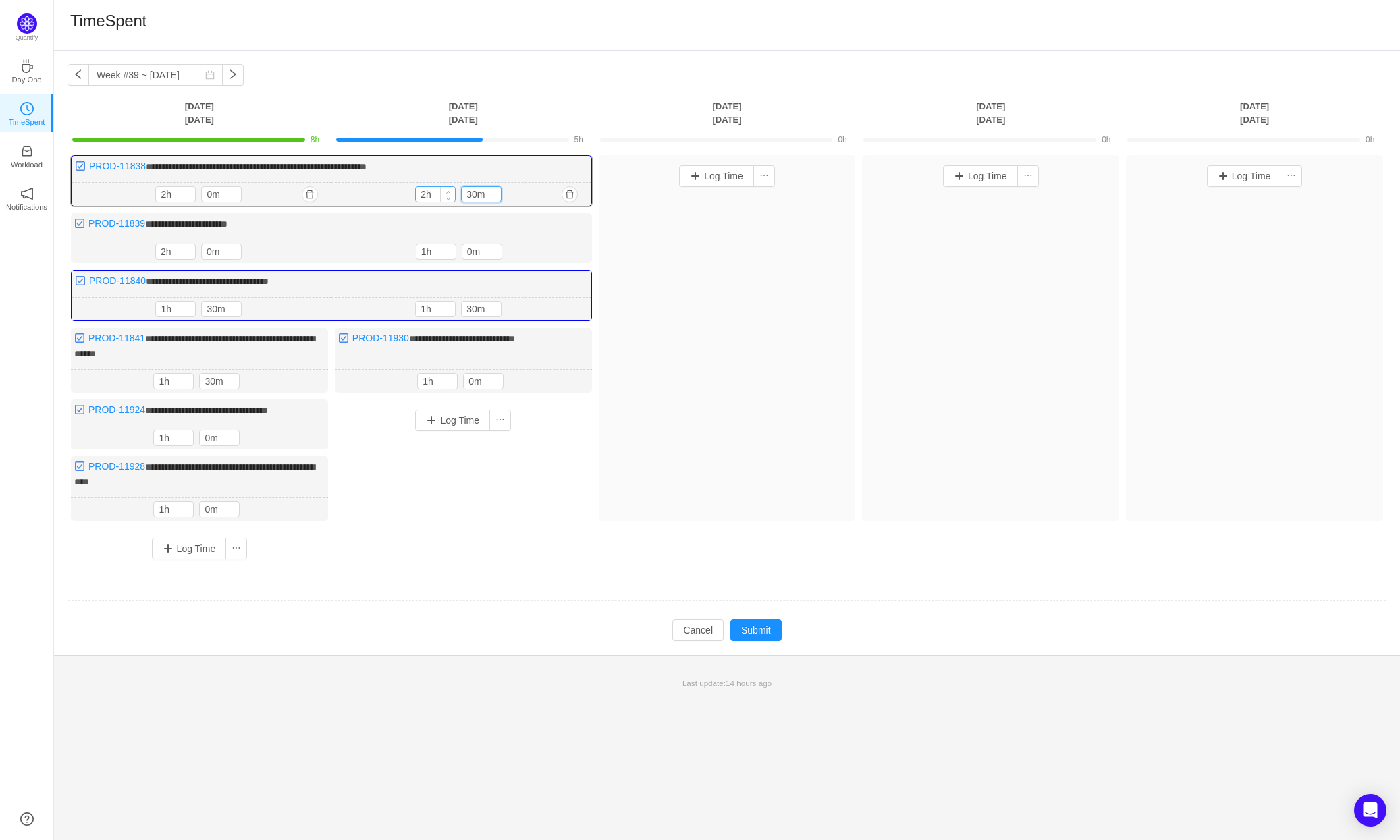
click at [447, 190] on icon "icon: up" at bounding box center [449, 192] width 5 height 5
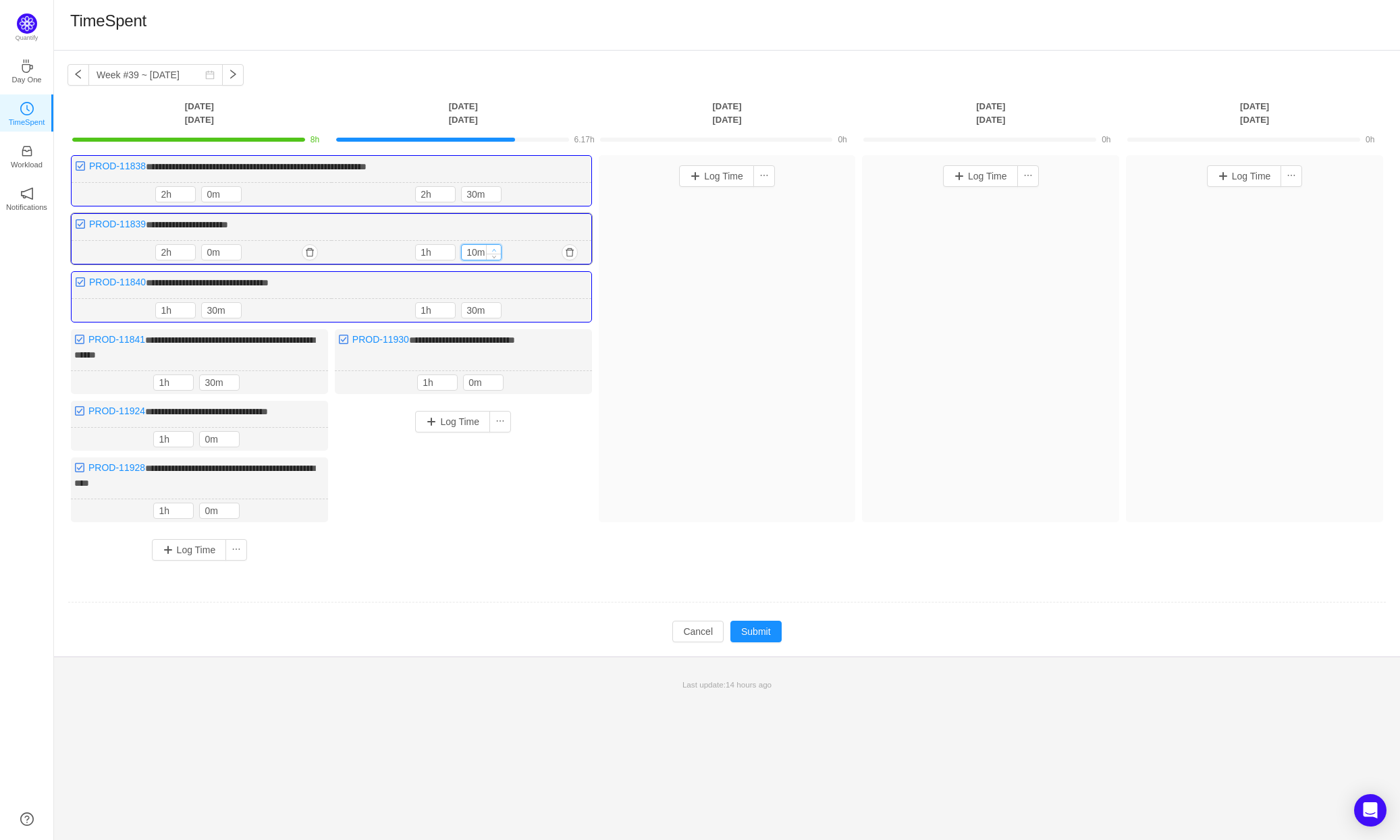
click at [495, 247] on icon "icon: up" at bounding box center [494, 250] width 5 height 5
type input "30m"
click at [495, 247] on icon "icon: up" at bounding box center [494, 250] width 5 height 5
click at [495, 188] on span "Increase Value" at bounding box center [493, 191] width 14 height 9
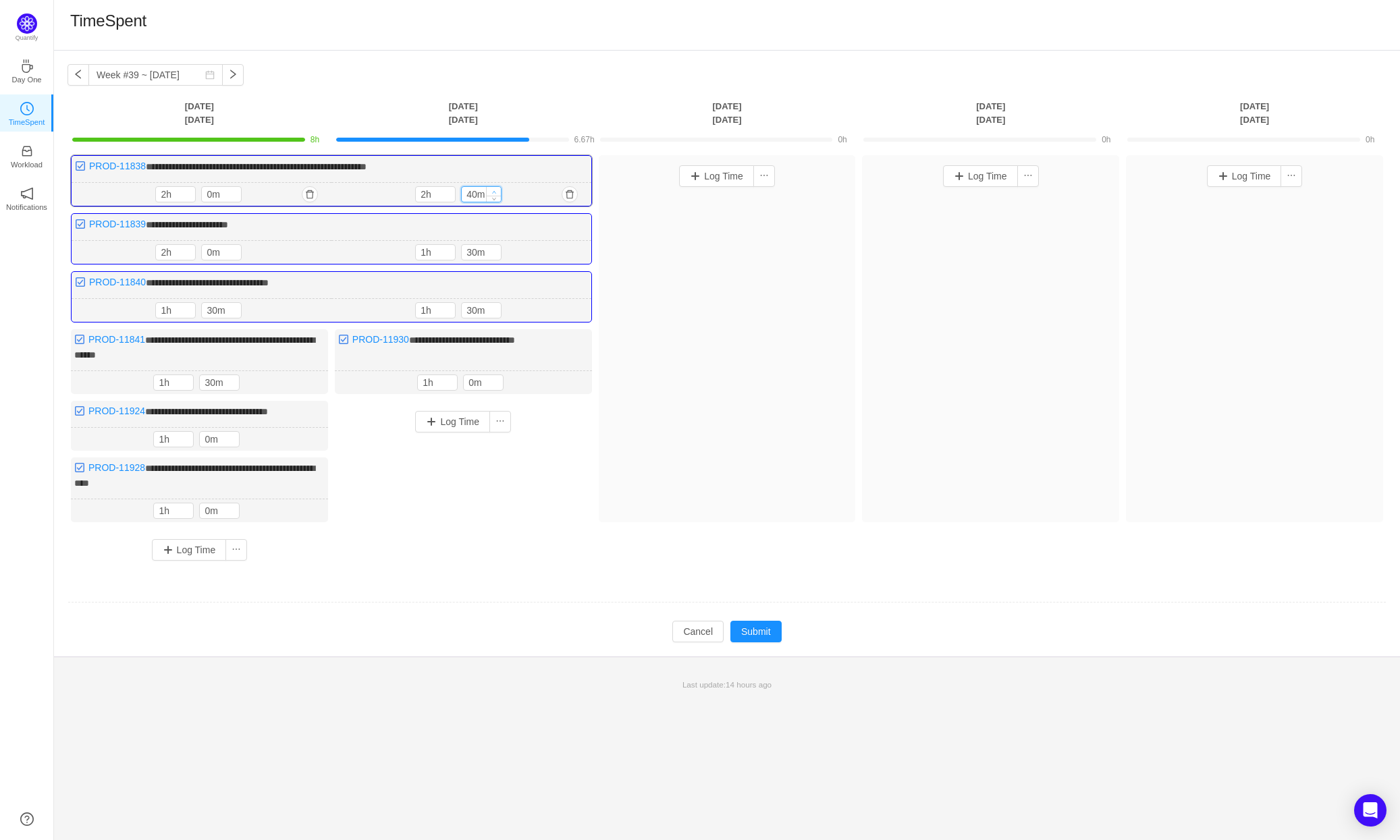
type input "50m"
click at [495, 188] on span "Increase Value" at bounding box center [493, 191] width 14 height 9
type input "3h"
type input "0m"
click at [495, 188] on span "Increase Value" at bounding box center [493, 191] width 14 height 9
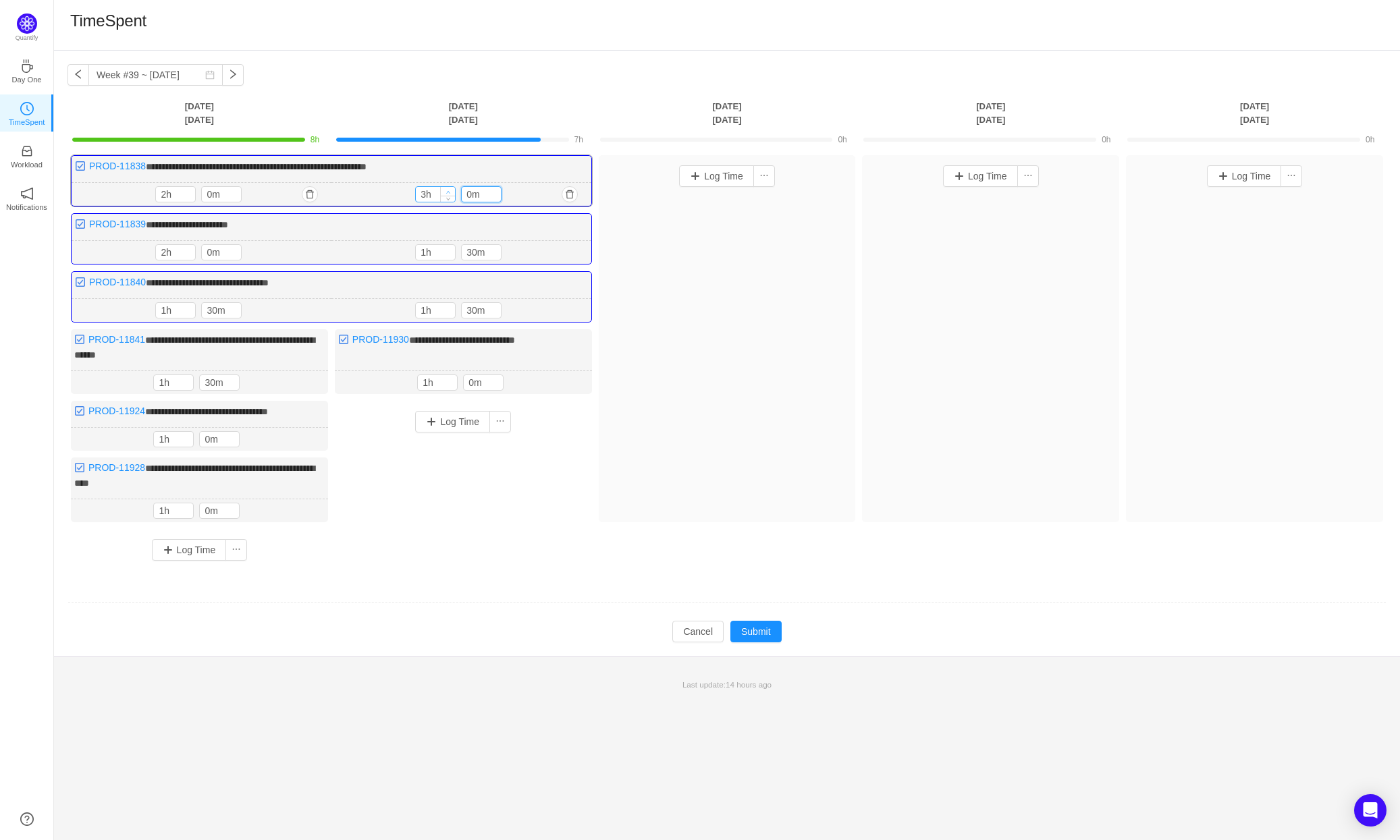
type input "4h"
click at [446, 191] on icon "icon: up" at bounding box center [449, 192] width 5 height 5
click at [521, 533] on div "Log Time" at bounding box center [464, 478] width 257 height 154
click at [754, 621] on button "Submit" at bounding box center [755, 631] width 51 height 21
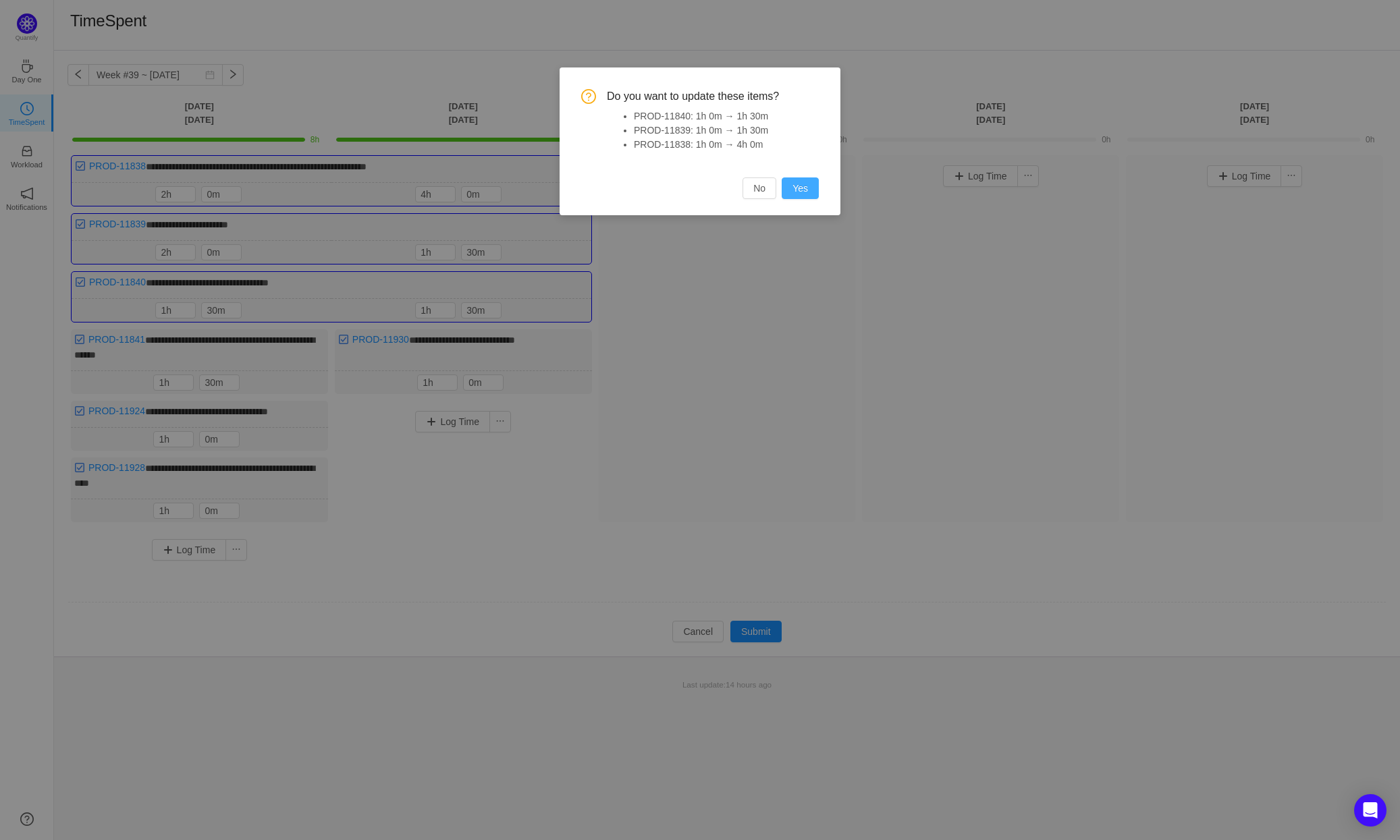
click at [806, 188] on button "Yes" at bounding box center [799, 188] width 37 height 21
